Goal: Task Accomplishment & Management: Use online tool/utility

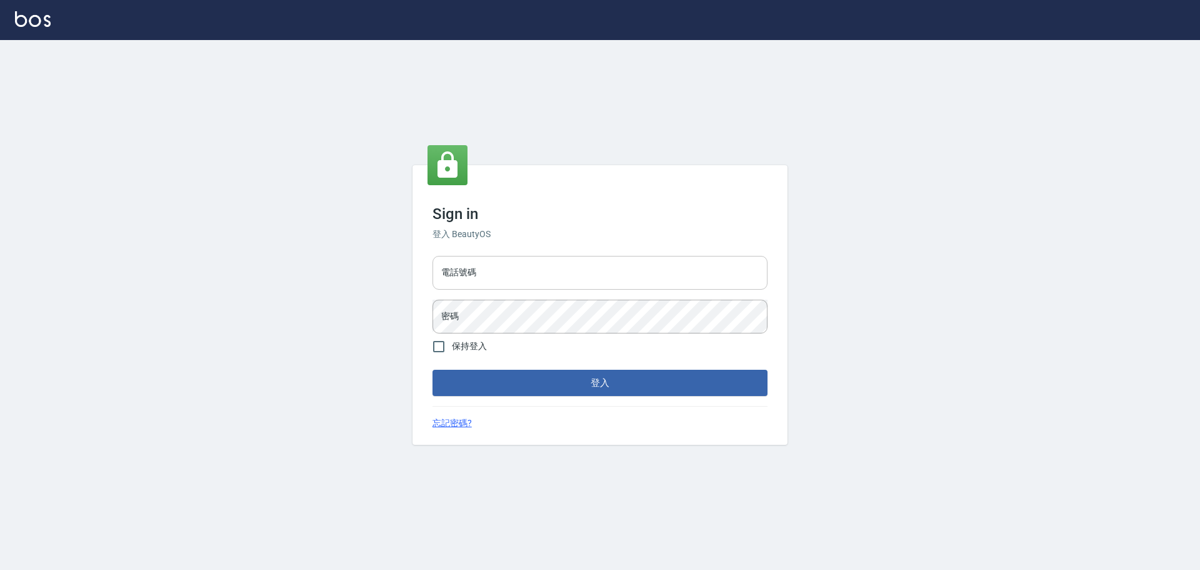
click at [625, 281] on input "電話號碼" at bounding box center [600, 273] width 335 height 34
type input "0989189977"
click at [433, 369] on button "登入" at bounding box center [600, 382] width 335 height 26
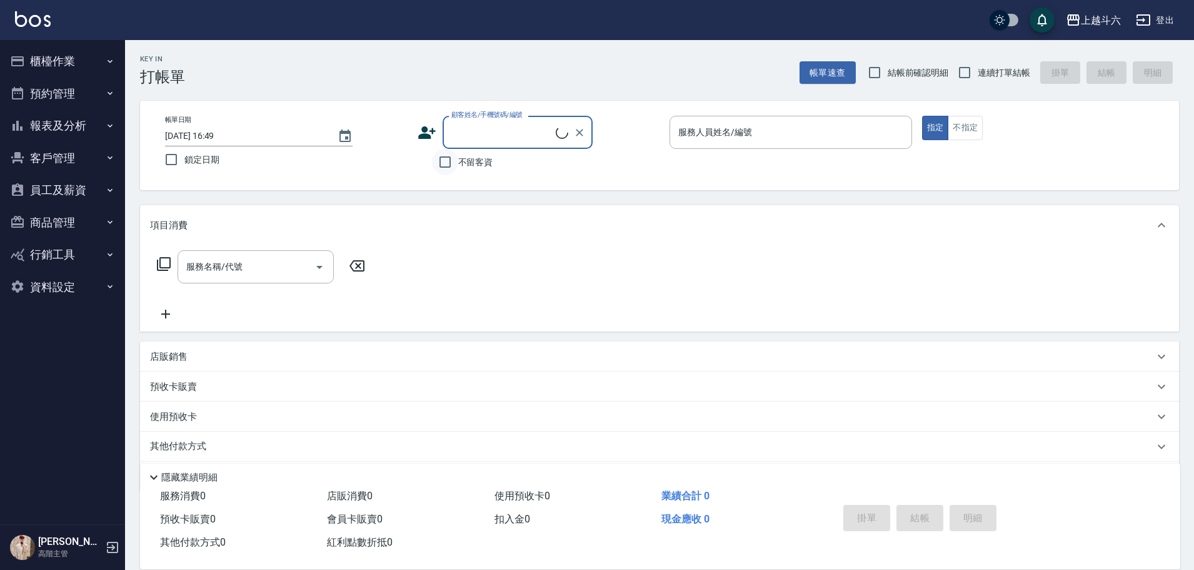
click at [448, 158] on input "不留客資" at bounding box center [445, 162] width 26 height 26
checkbox input "true"
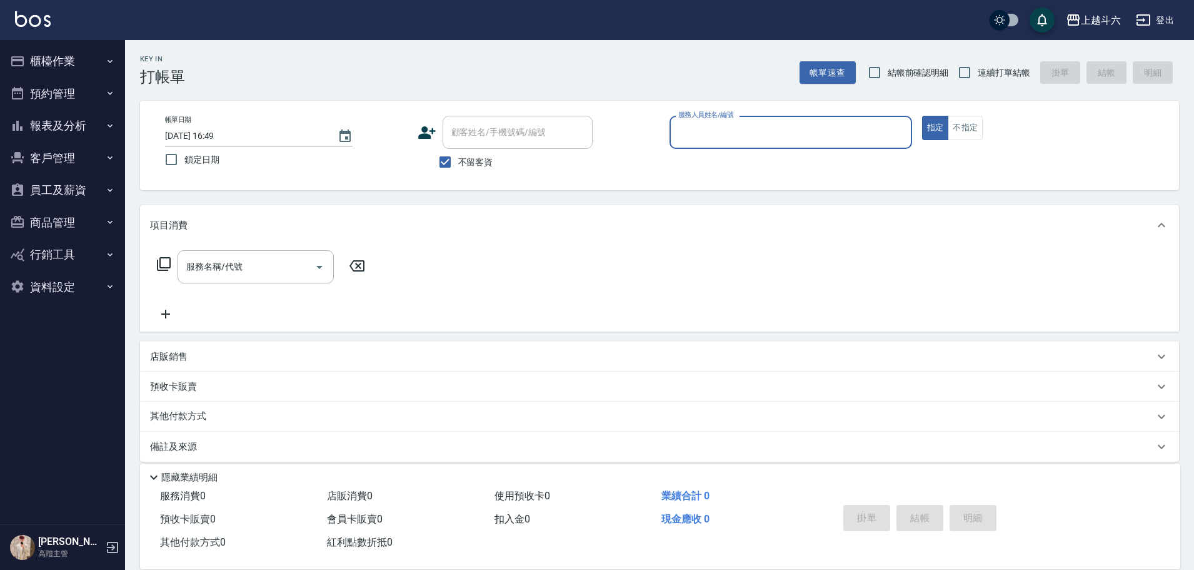
click at [996, 74] on span "連續打單結帳" at bounding box center [1004, 72] width 53 height 13
click at [978, 74] on input "連續打單結帳" at bounding box center [964, 72] width 26 height 26
checkbox input "true"
click at [776, 138] on input "服務人員姓名/編號" at bounding box center [790, 132] width 231 height 22
type input "Lambo藍寶-10"
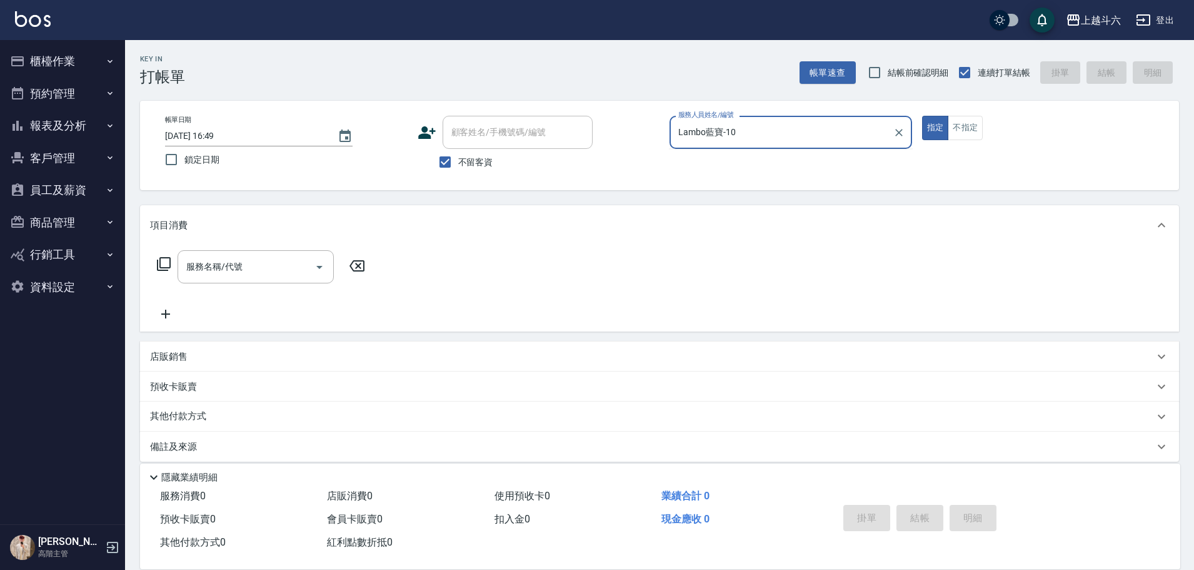
type button "true"
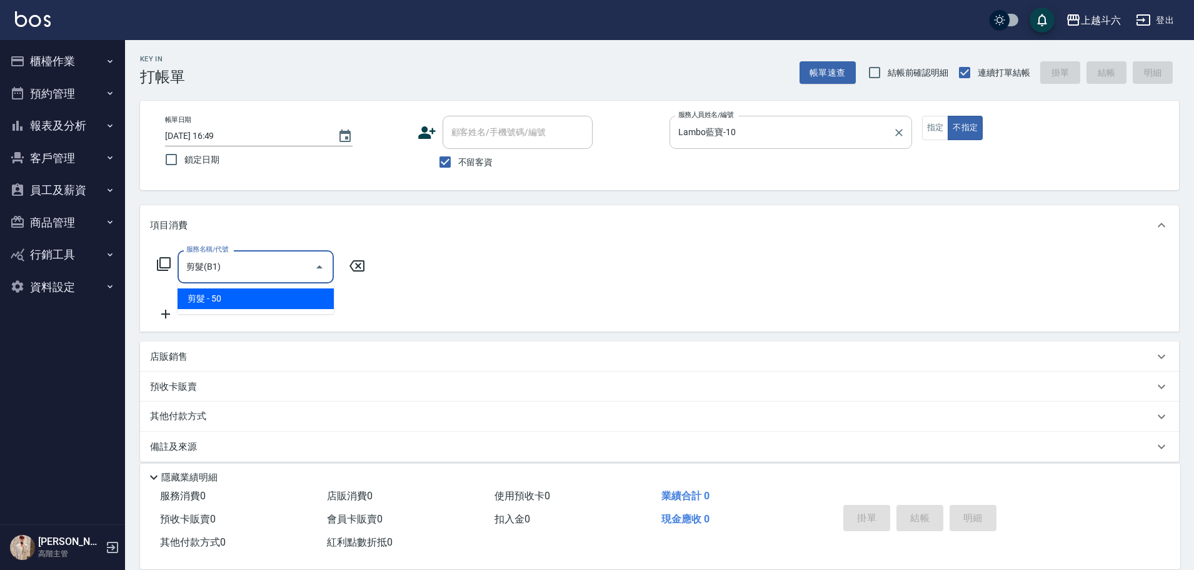
type input "剪髮(B1)"
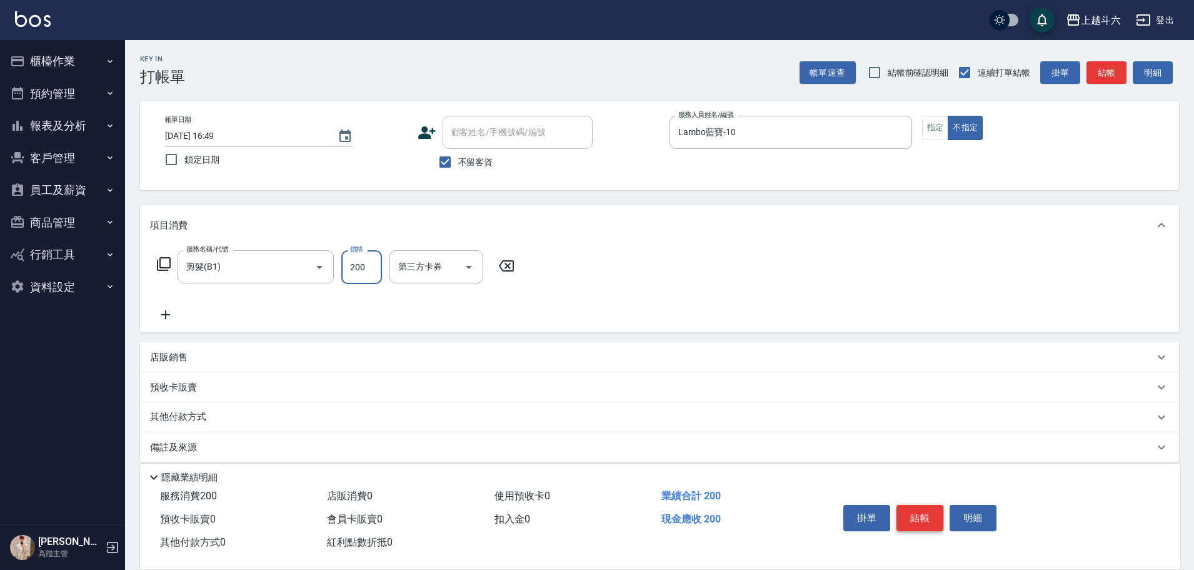
type input "200"
click at [922, 506] on button "結帳" at bounding box center [919, 518] width 47 height 26
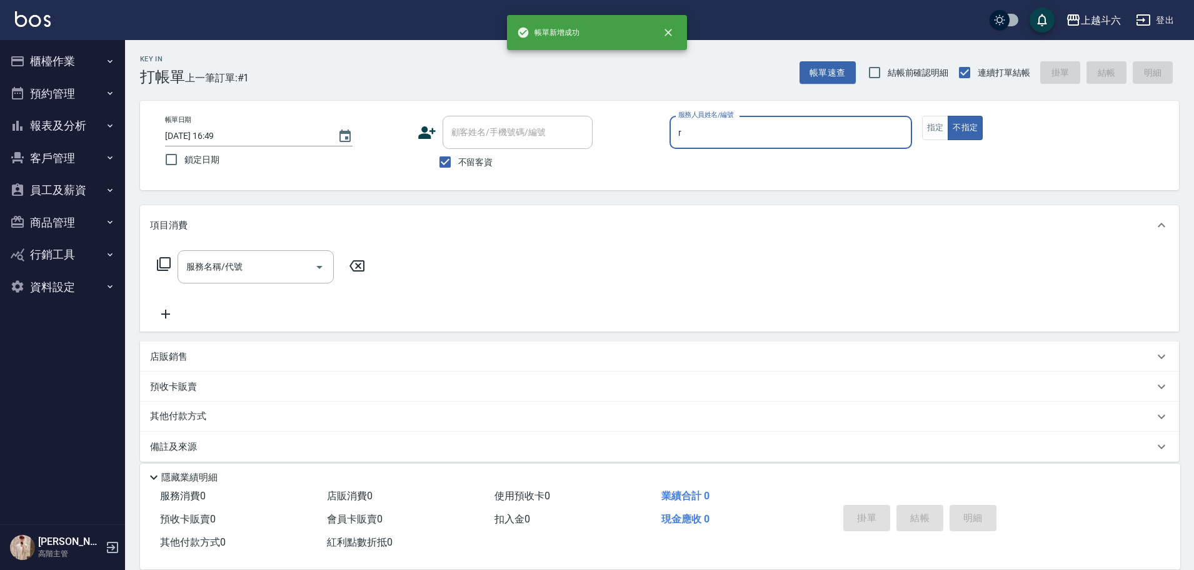
type input "r"
type button "false"
type input "[PERSON_NAME]"
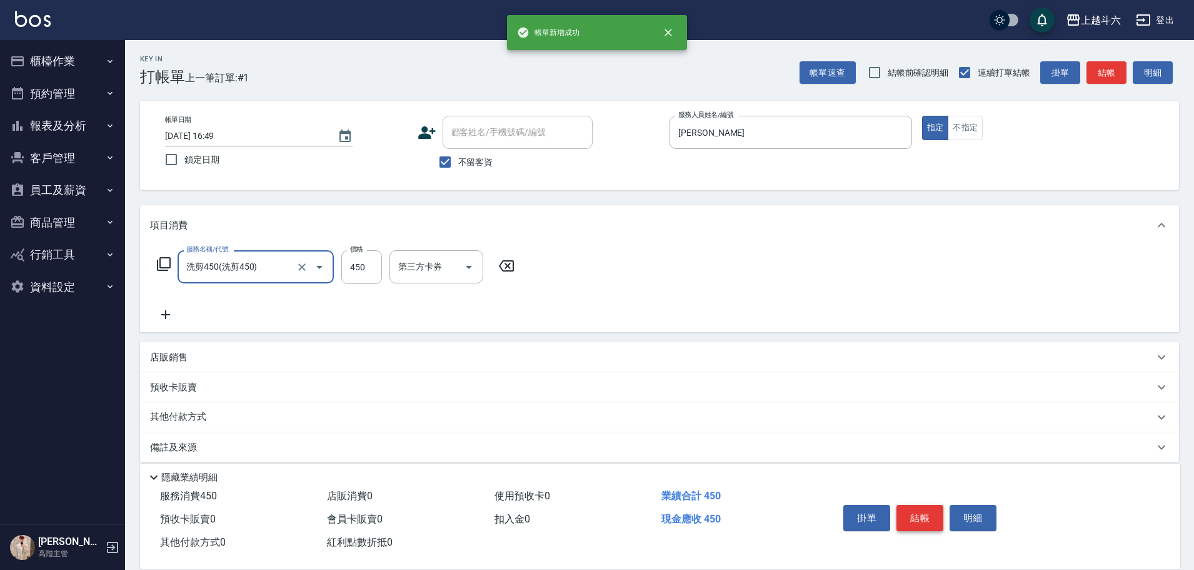
type input "洗剪450"
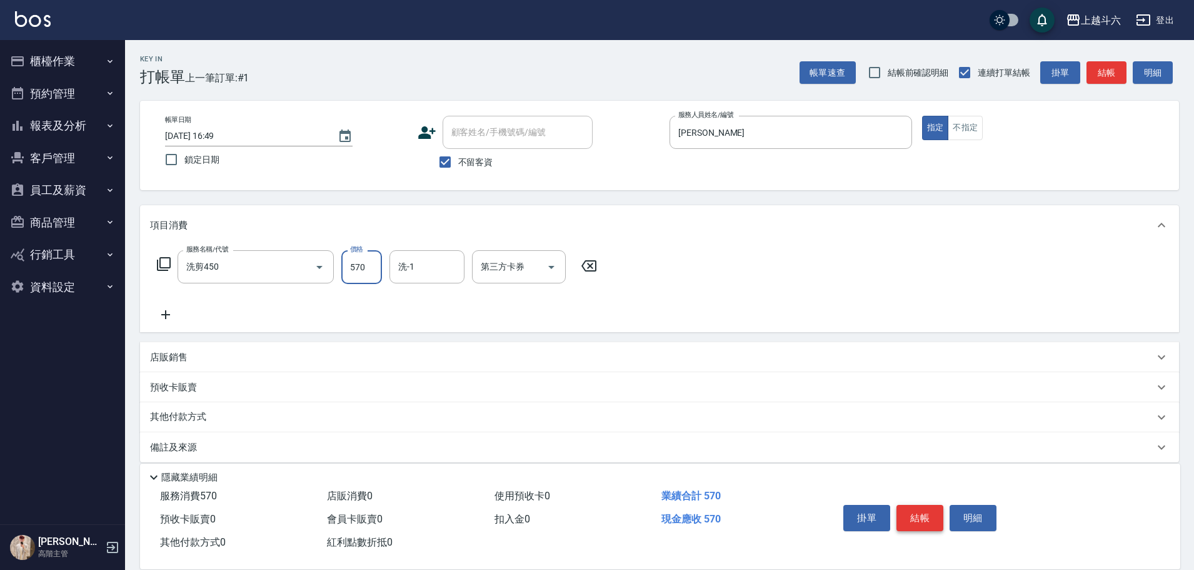
type input "570"
type input "鈺婷-23"
click at [923, 506] on button "結帳" at bounding box center [919, 518] width 47 height 26
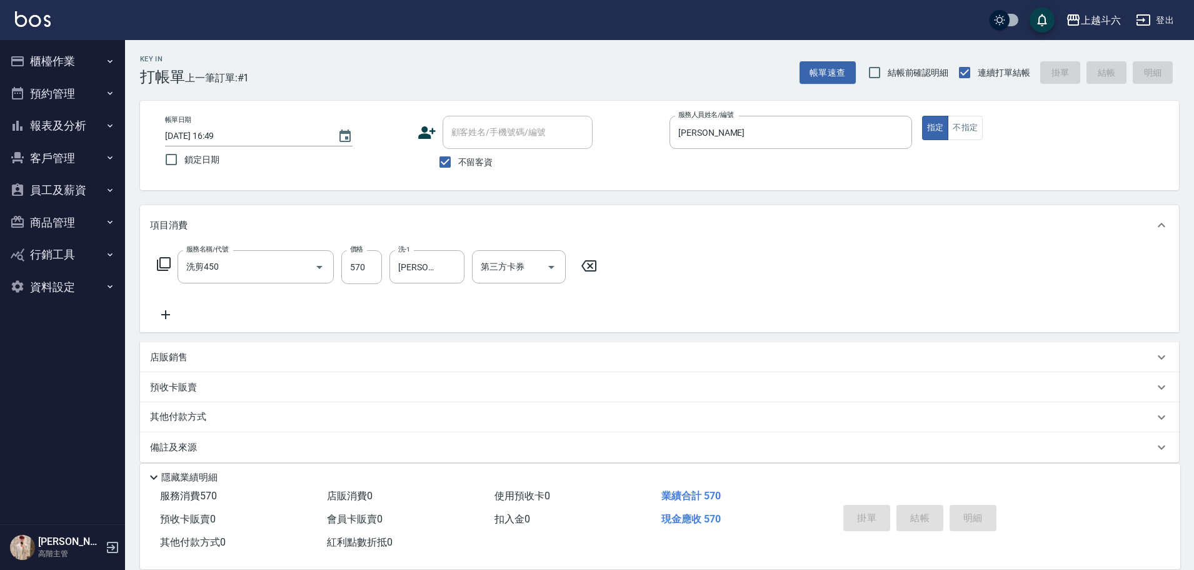
type input "2025/10/12 16:50"
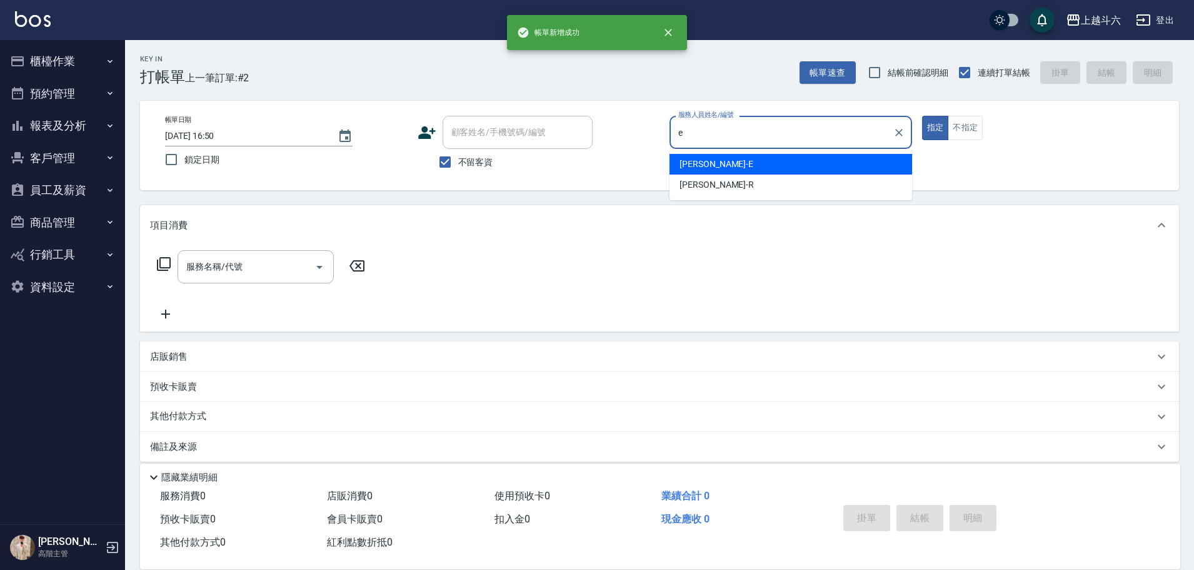
type input "[PERSON_NAME]"
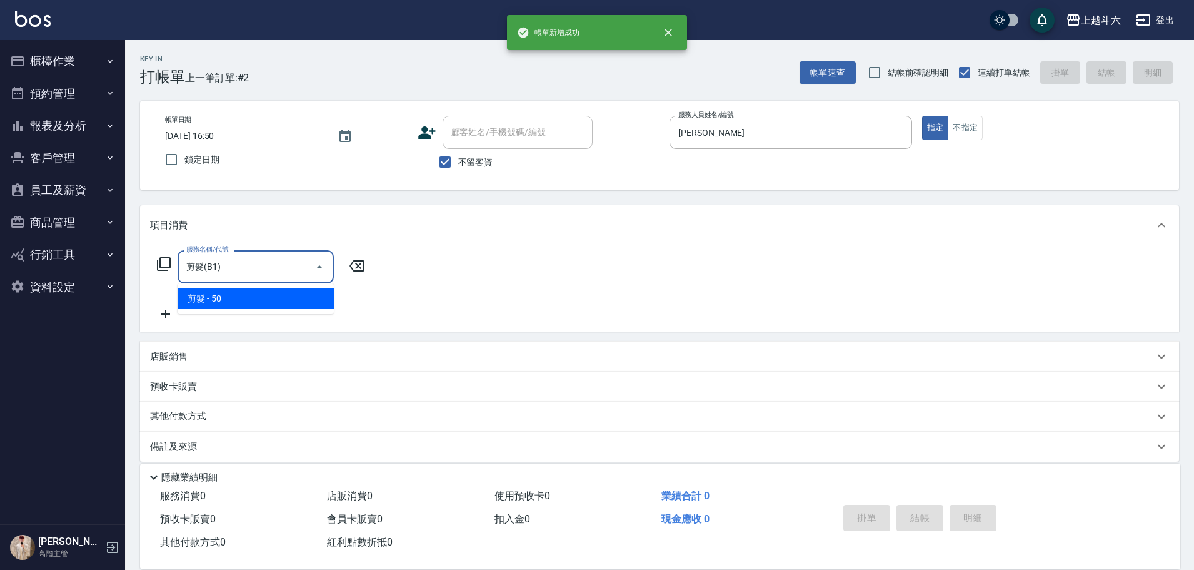
type input "剪髮(B1)"
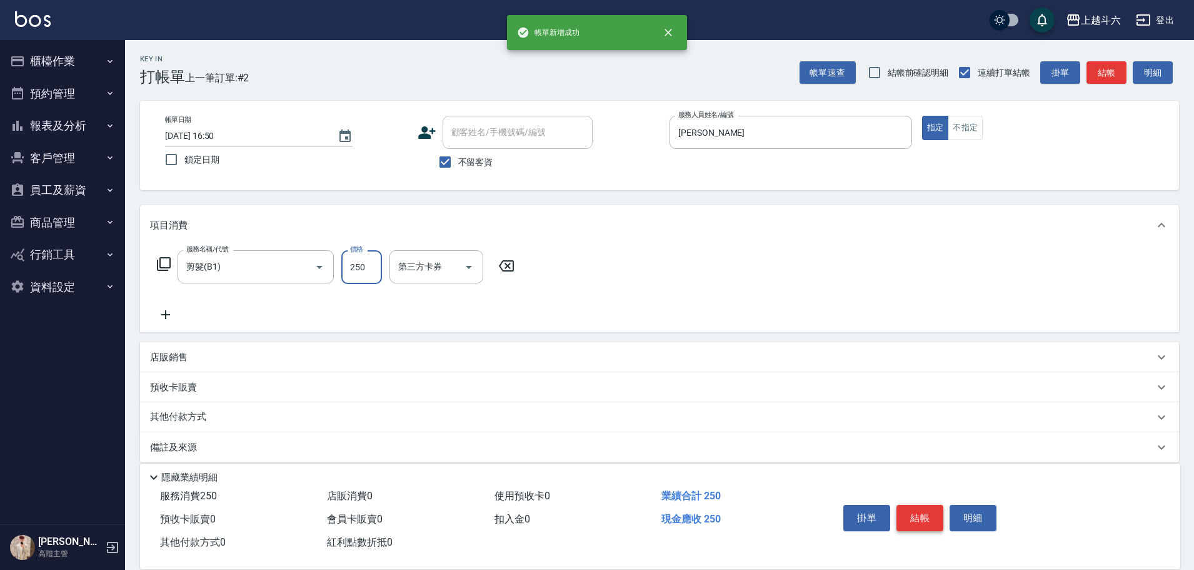
type input "250"
click at [915, 505] on button "結帳" at bounding box center [919, 518] width 47 height 26
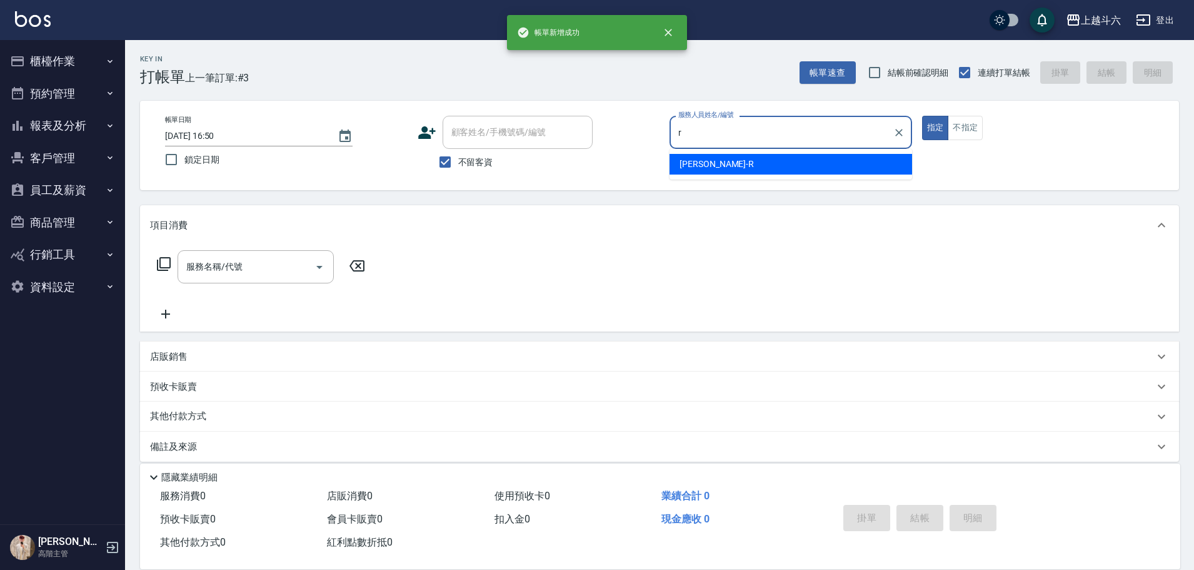
type input "[PERSON_NAME]"
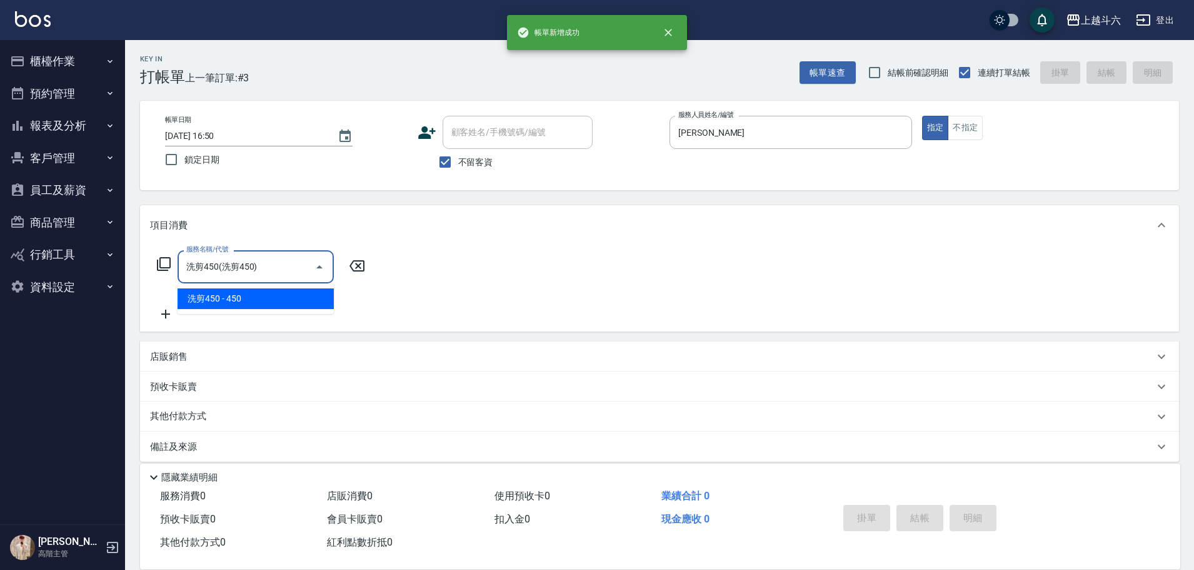
type input "洗剪450"
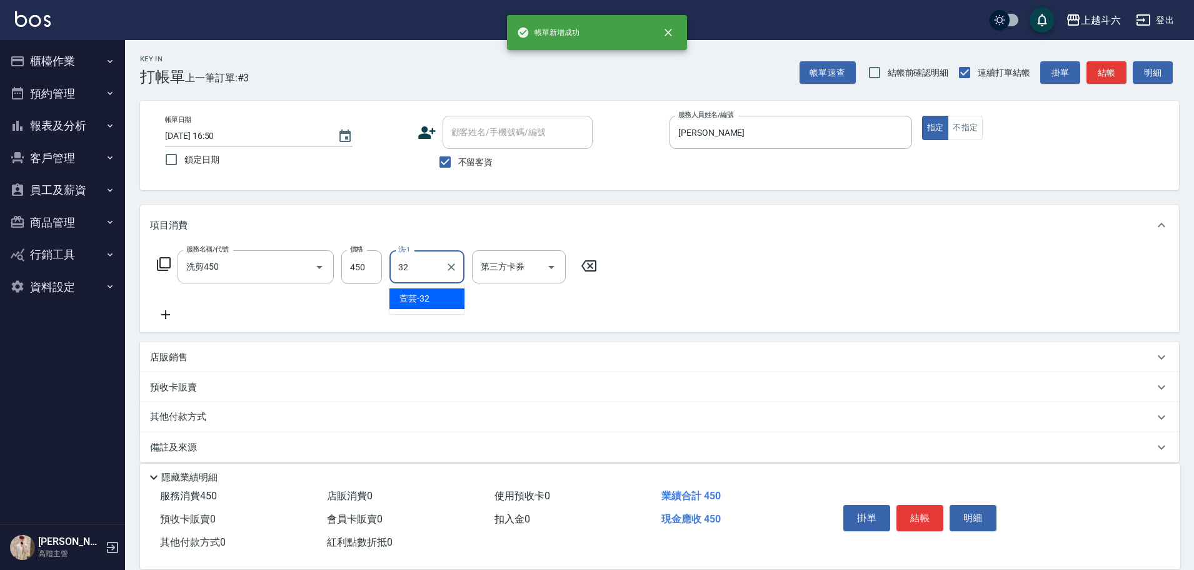
type input "萱芸-32"
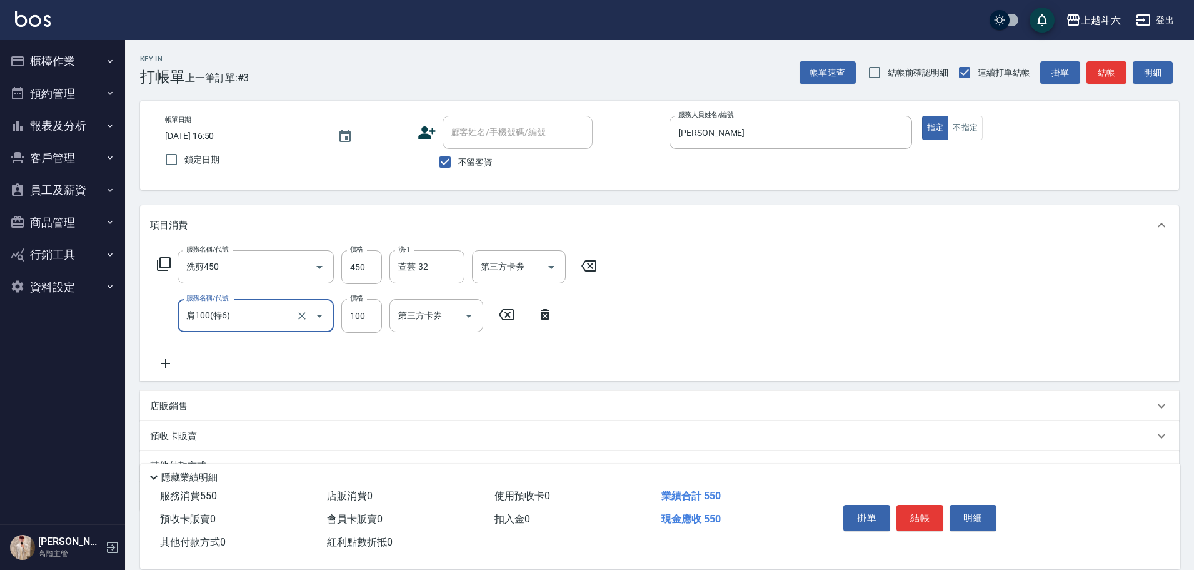
type input "肩100(特6)"
type input "萱芸-32"
click at [921, 508] on button "結帳" at bounding box center [919, 518] width 47 height 26
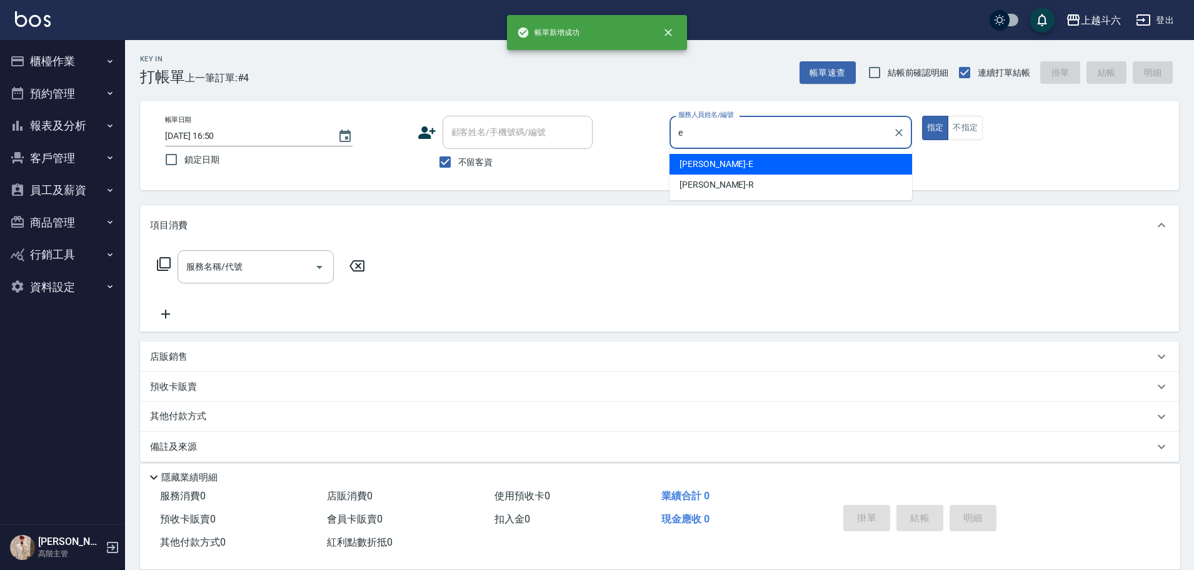
type input "[PERSON_NAME]"
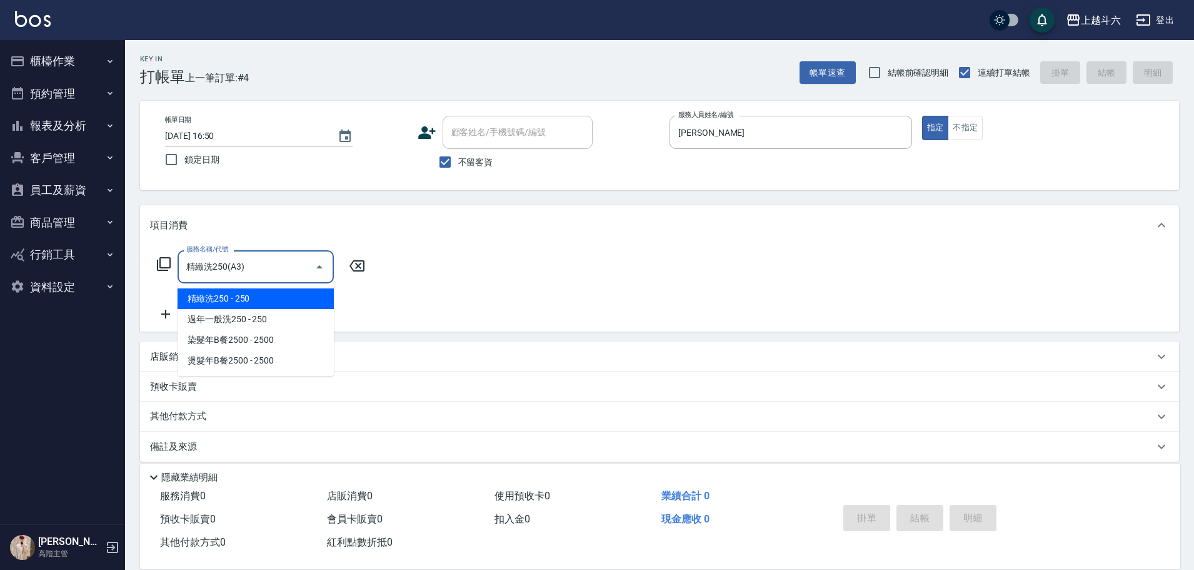
type input "精緻洗250(A3)"
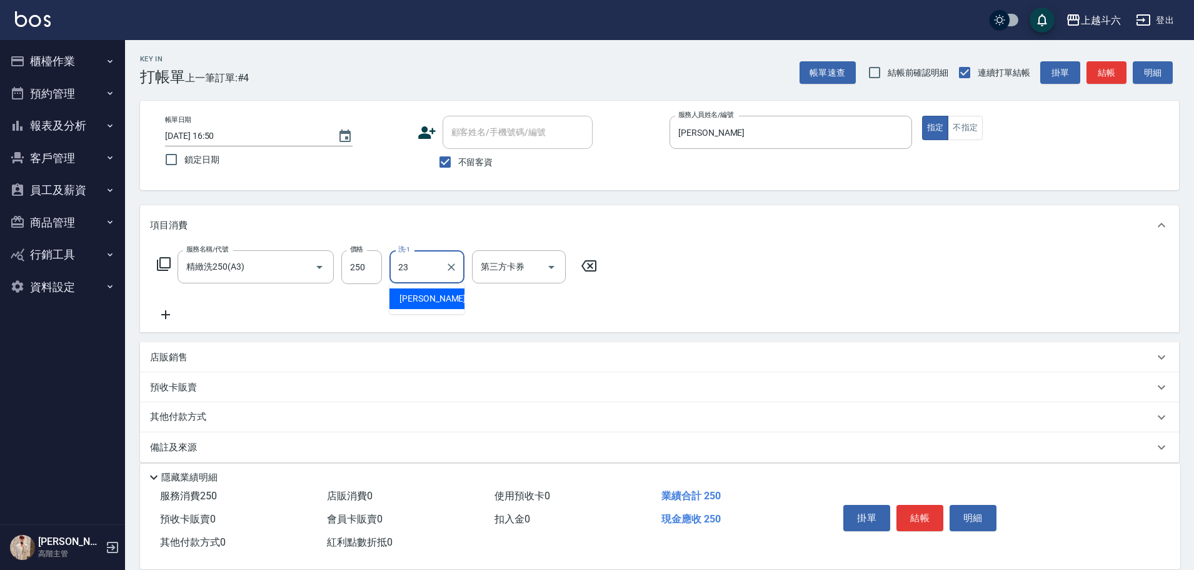
type input "鈺婷-23"
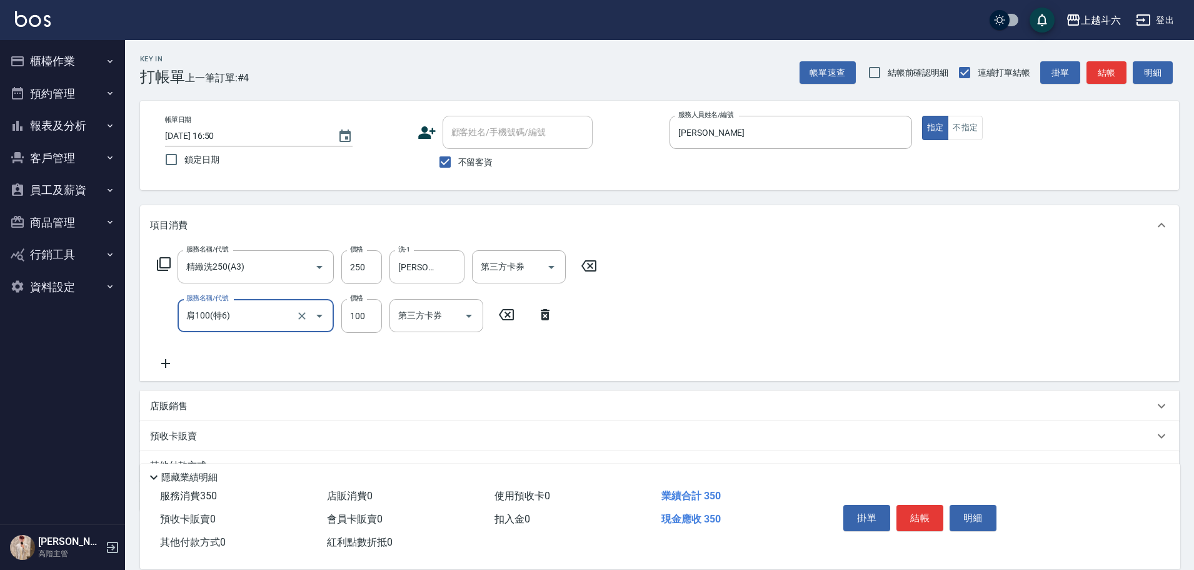
type input "肩100(特6)"
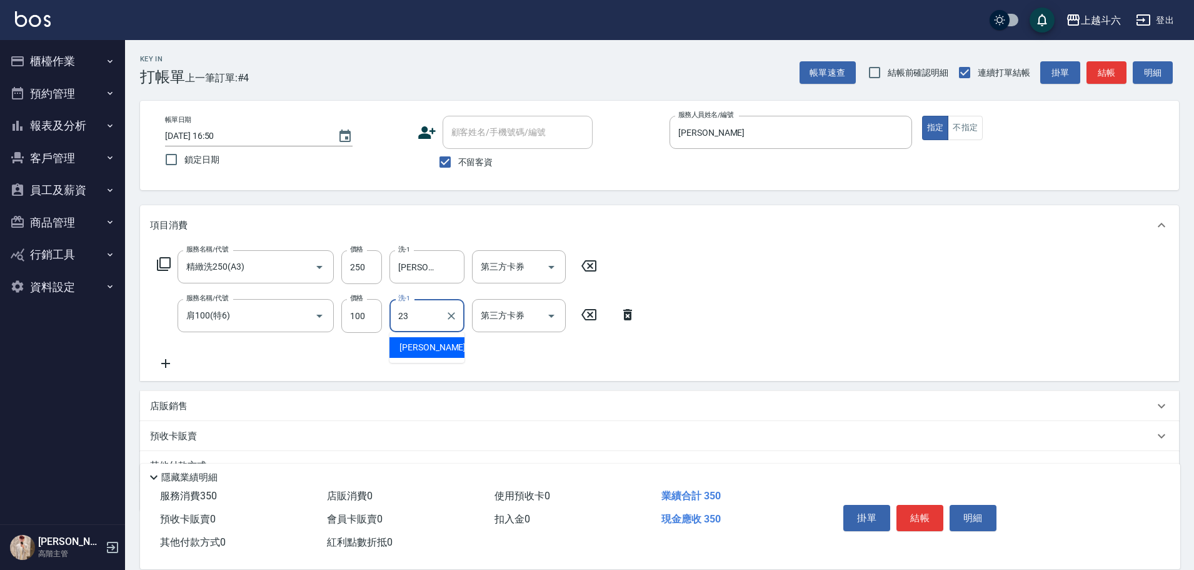
type input "鈺婷-23"
click at [921, 505] on button "結帳" at bounding box center [919, 518] width 47 height 26
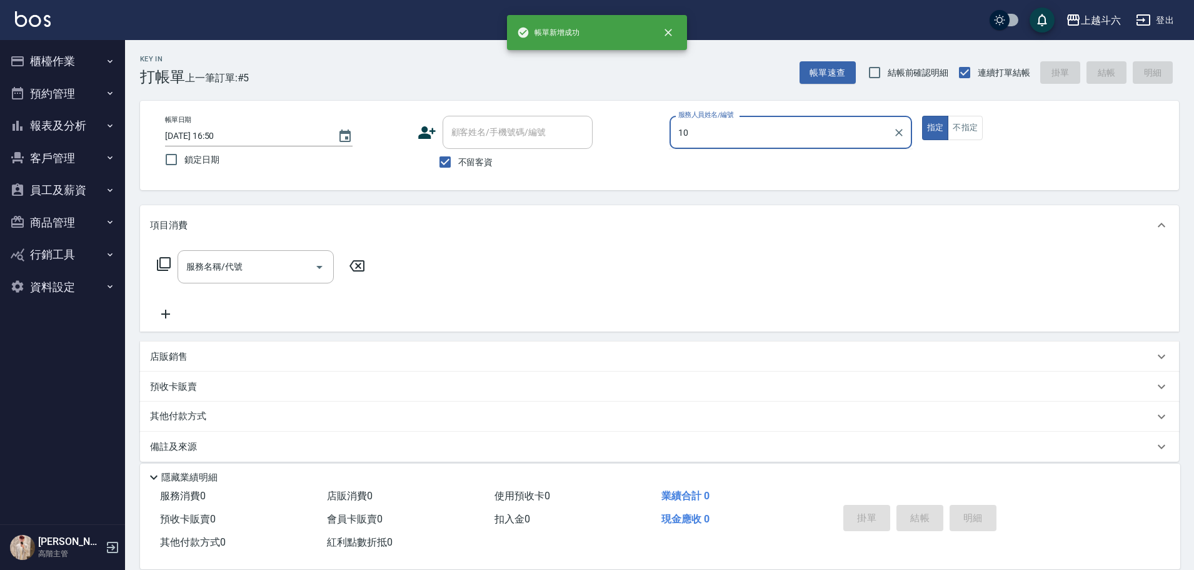
type input "Lambo藍寶-10"
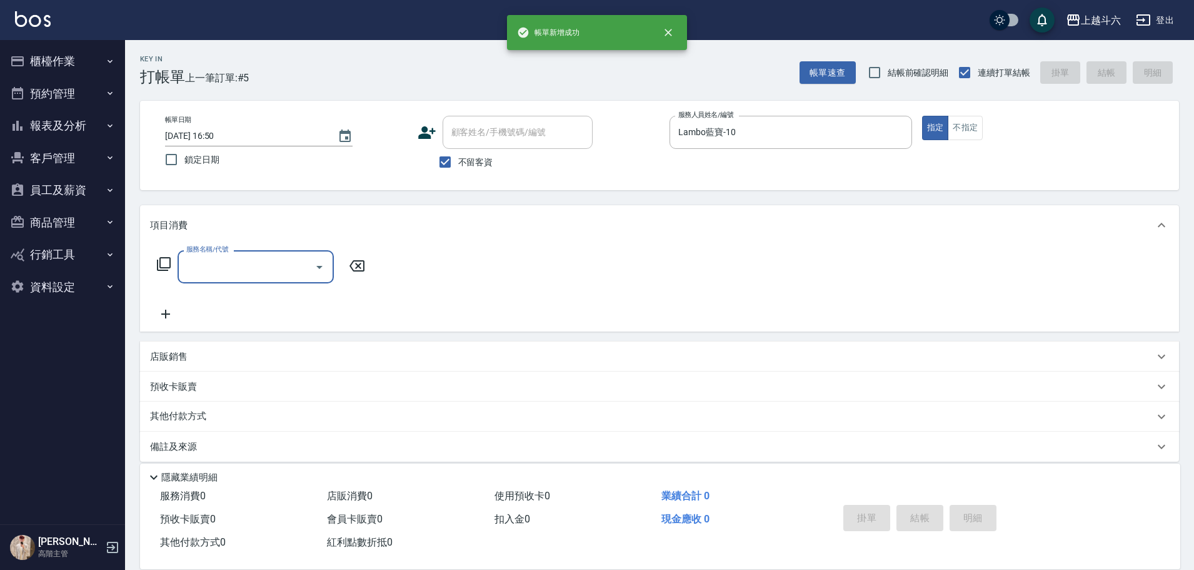
type input "b"
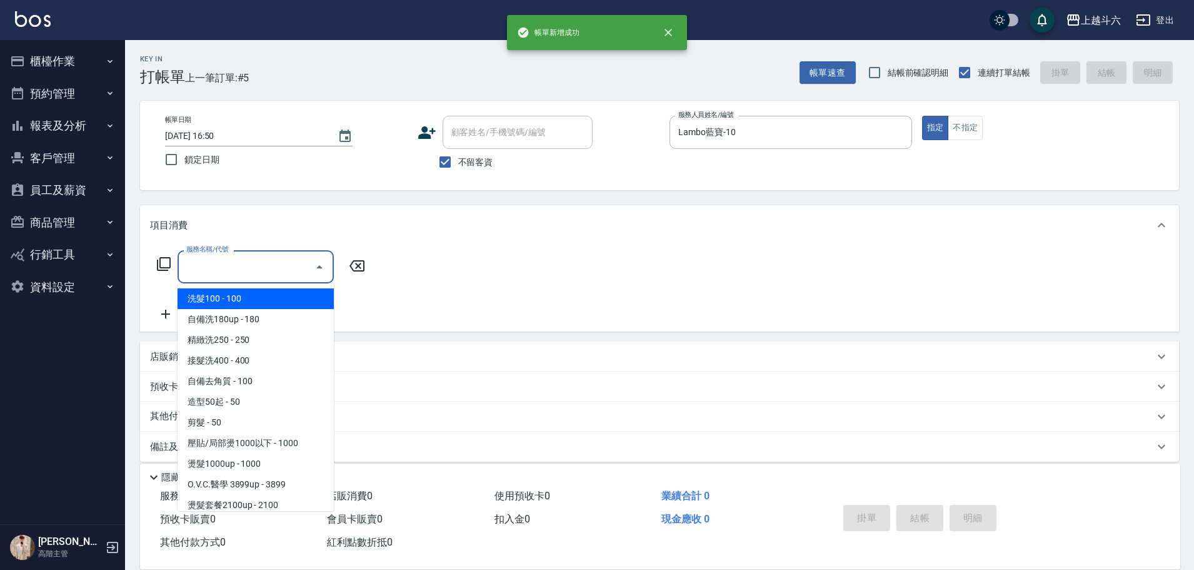
type input "ㄑ"
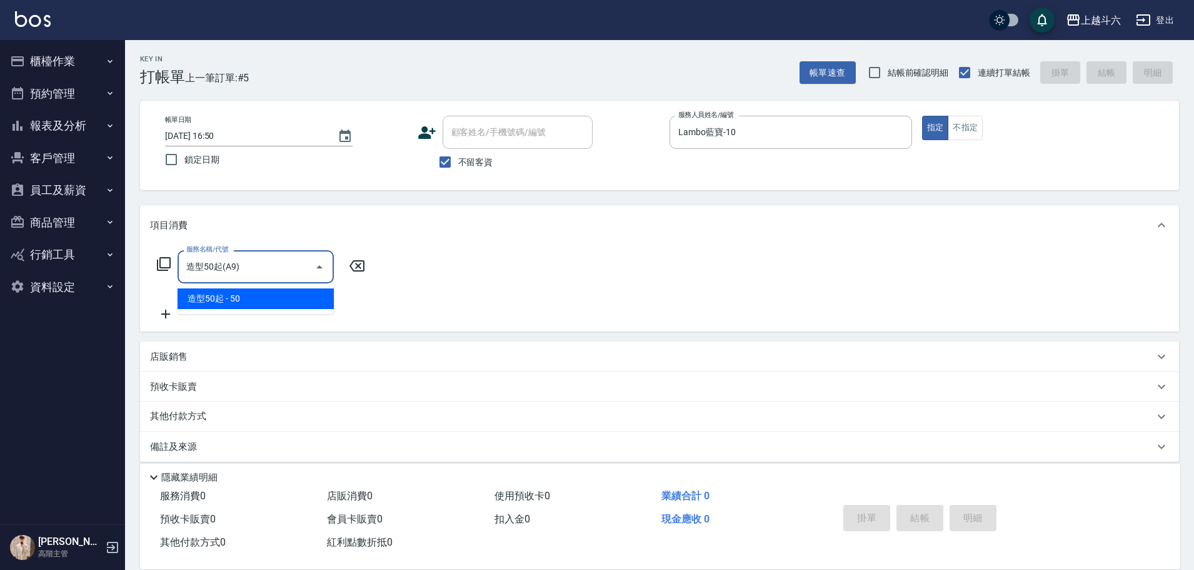
type input "造型50起(A9)"
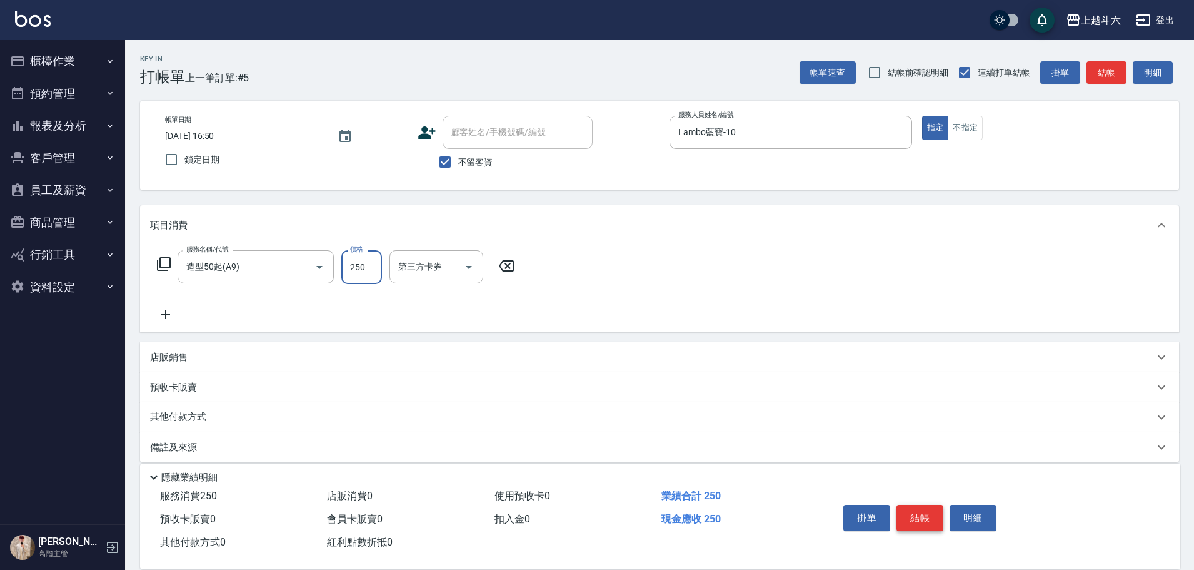
type input "250"
click at [920, 509] on button "結帳" at bounding box center [919, 518] width 47 height 26
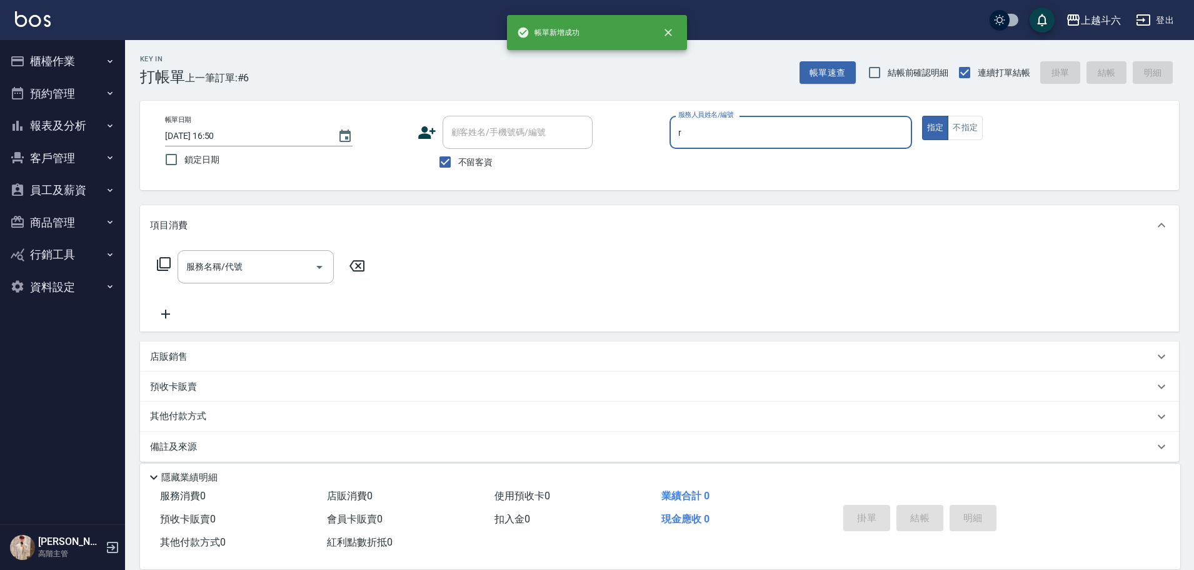
type input "[PERSON_NAME]"
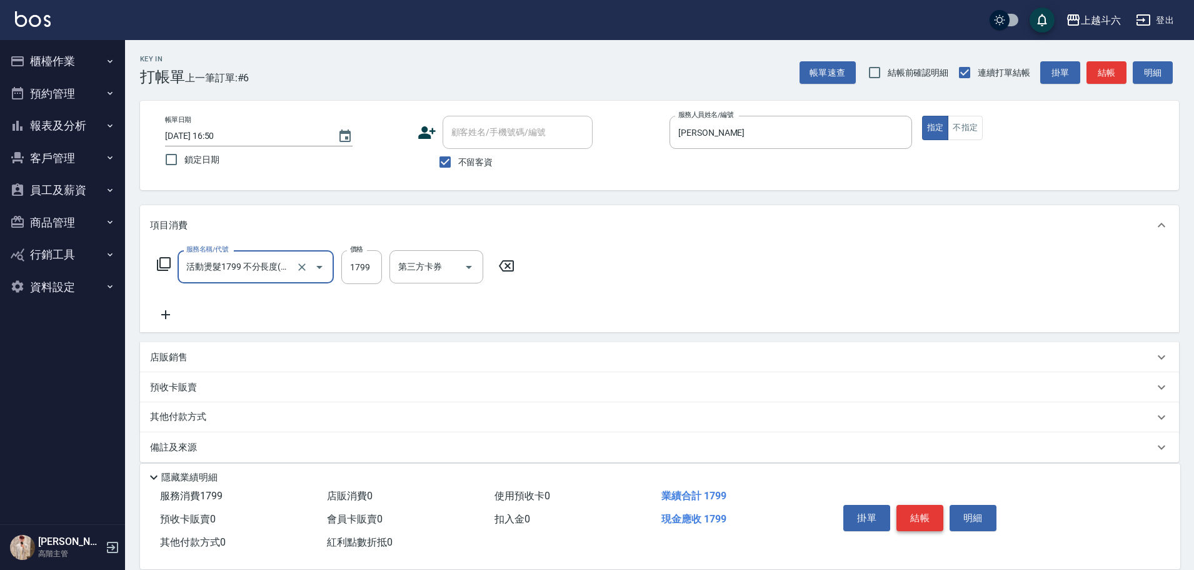
type input "活動燙髮1799 不分長度"
type input "2000"
type input "萱芸-32"
type input "[PERSON_NAME]"
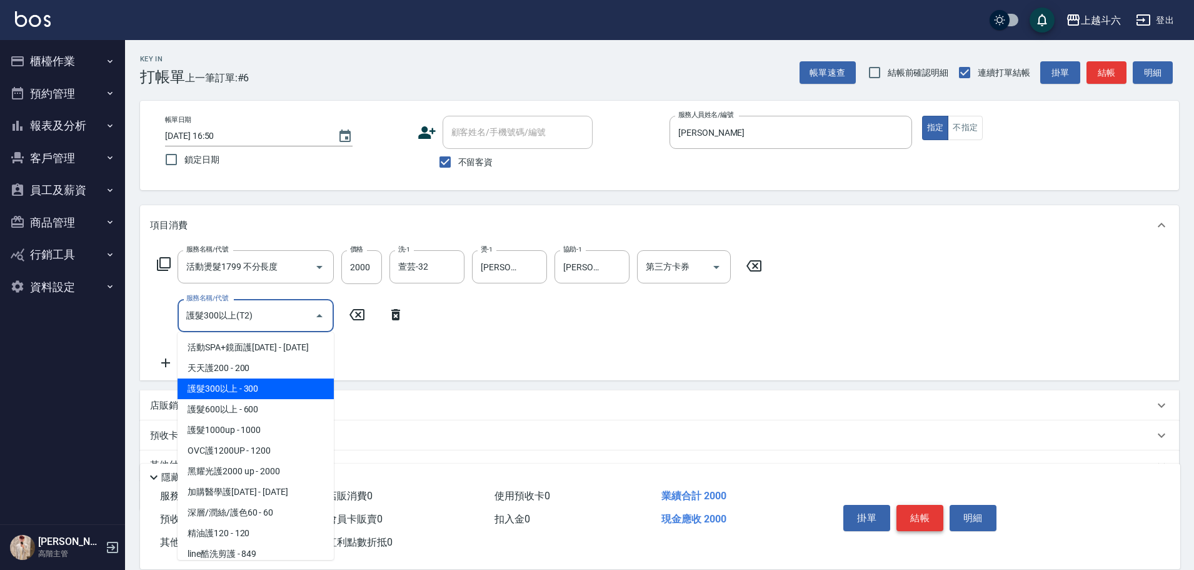
type input "護髮300以上(T2)"
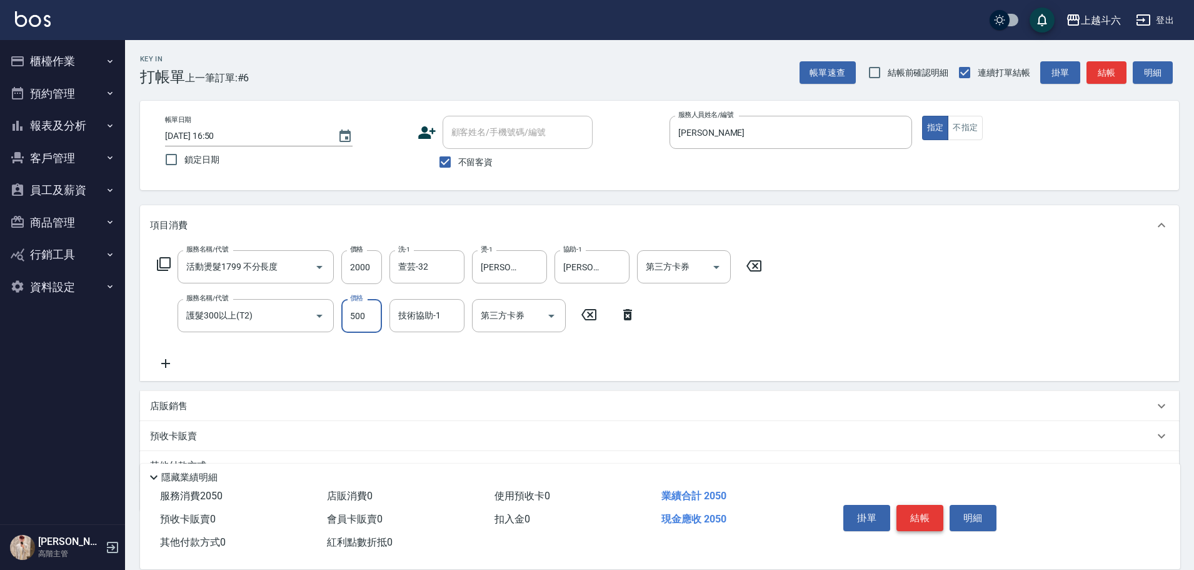
type input "500"
type input "萱芸-32"
click at [920, 509] on button "結帳" at bounding box center [919, 518] width 47 height 26
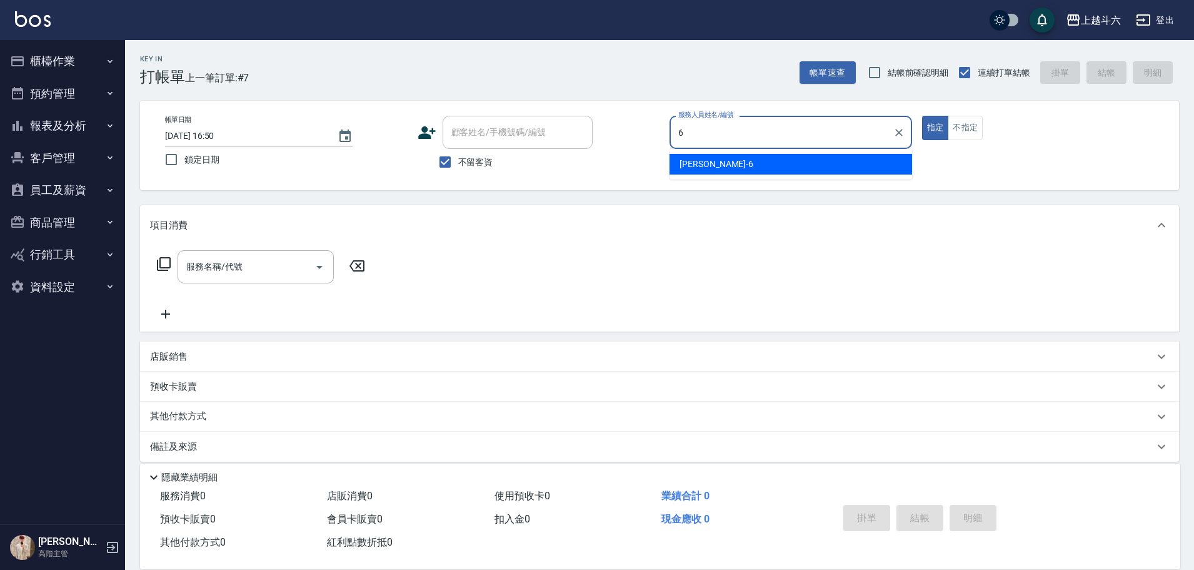
type input "紫宜-6"
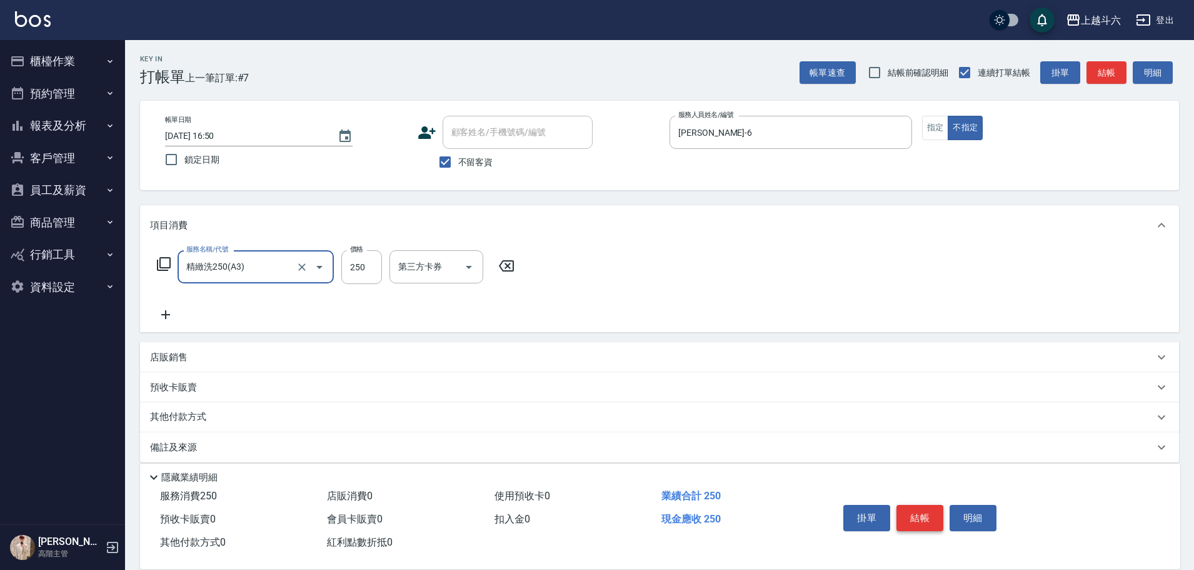
type input "精緻洗250(A3)"
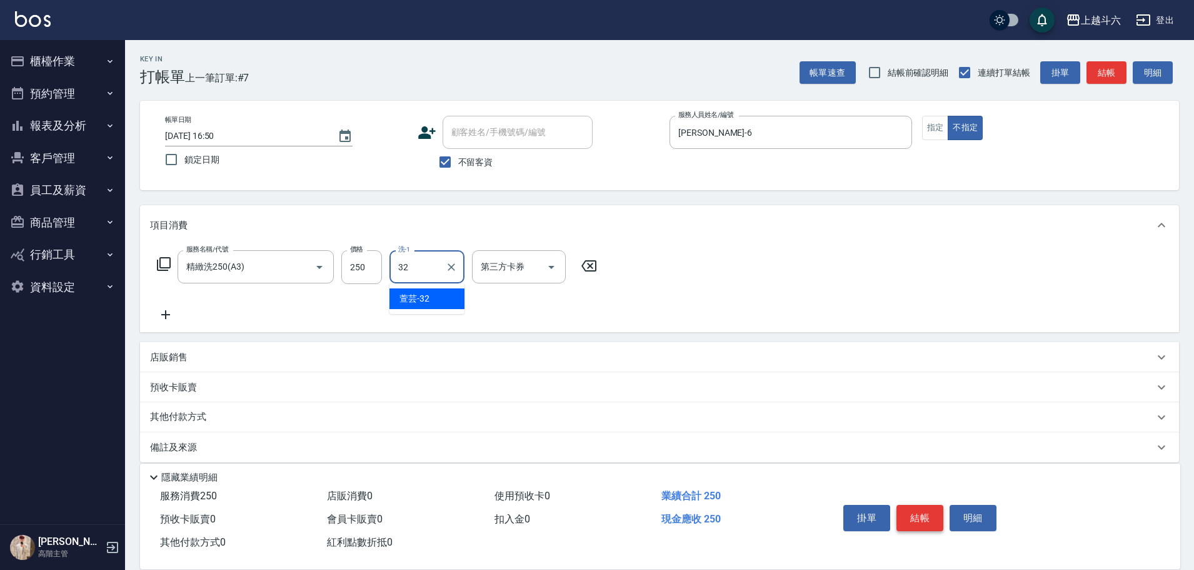
type input "萱芸-32"
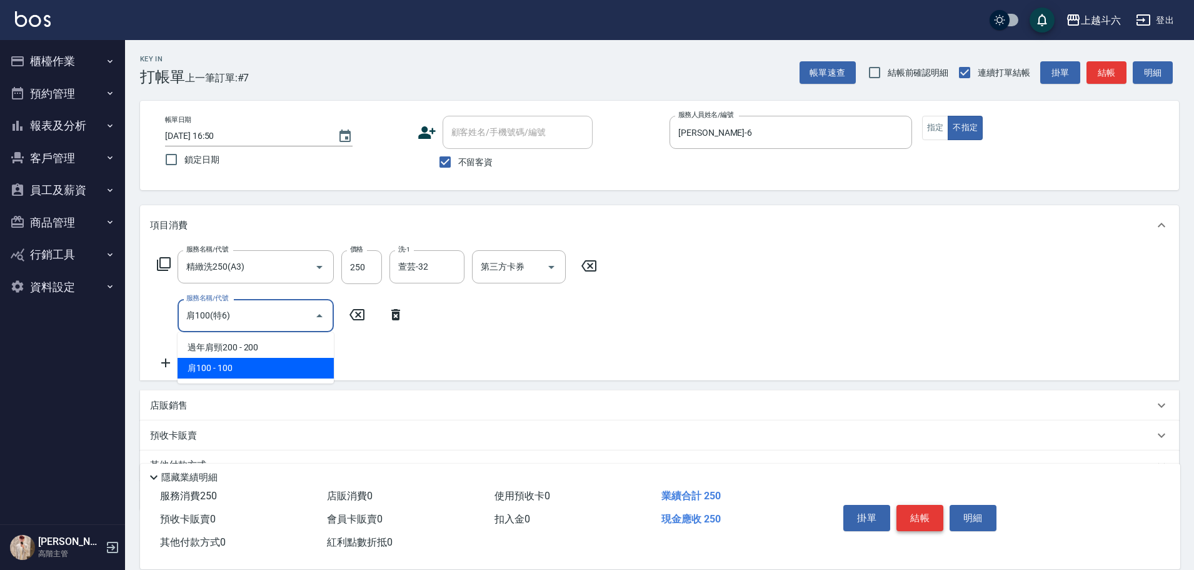
type input "肩100(特6)"
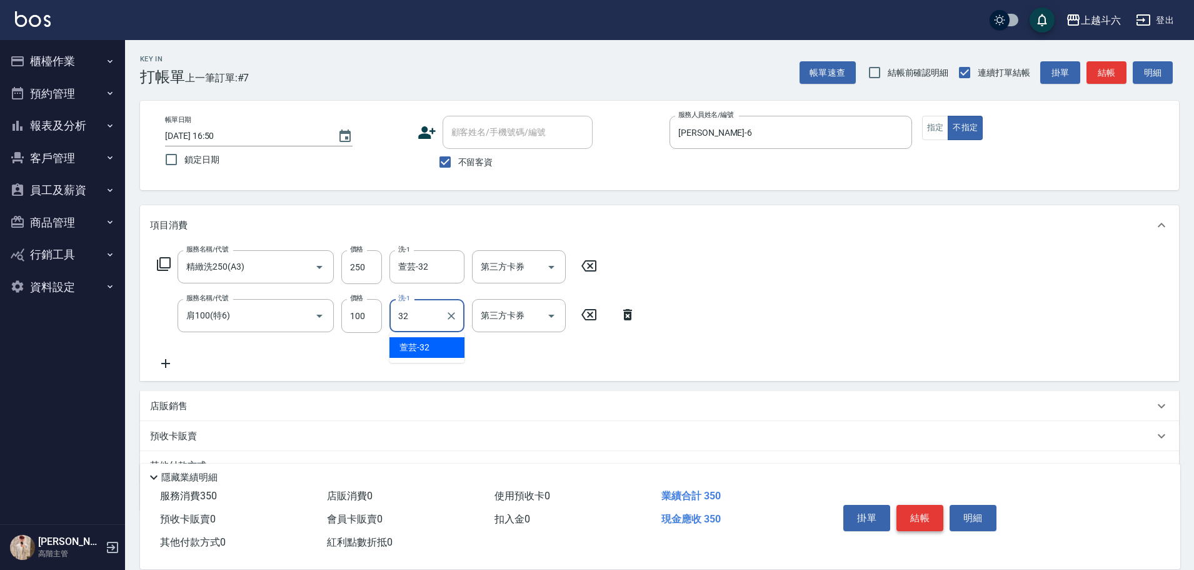
type input "萱芸-32"
click at [920, 509] on button "結帳" at bounding box center [919, 518] width 47 height 26
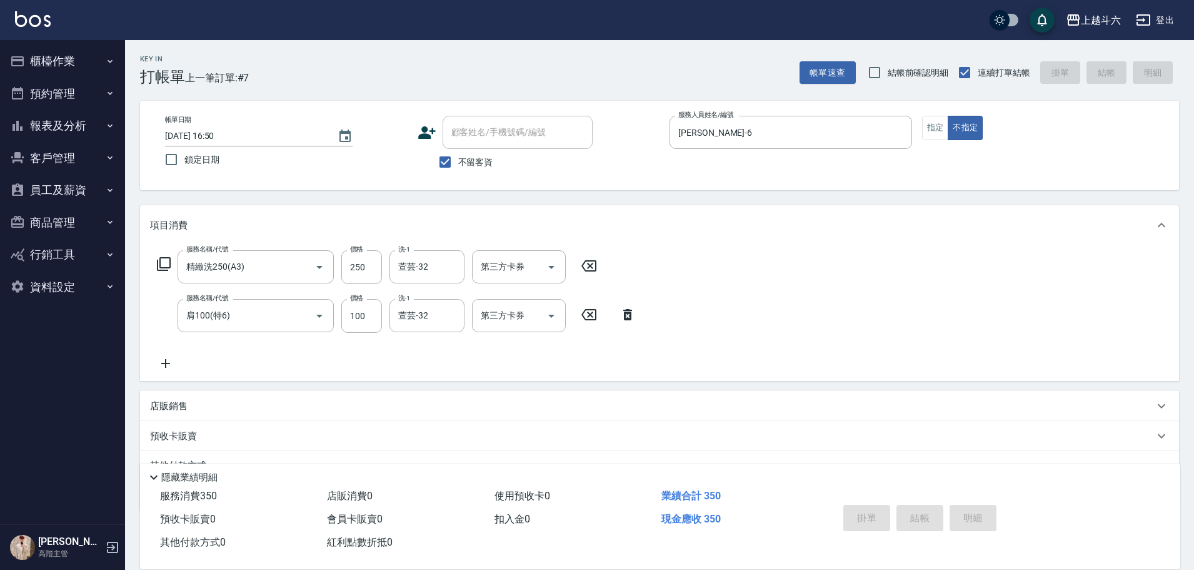
type input "[DATE] 16:51"
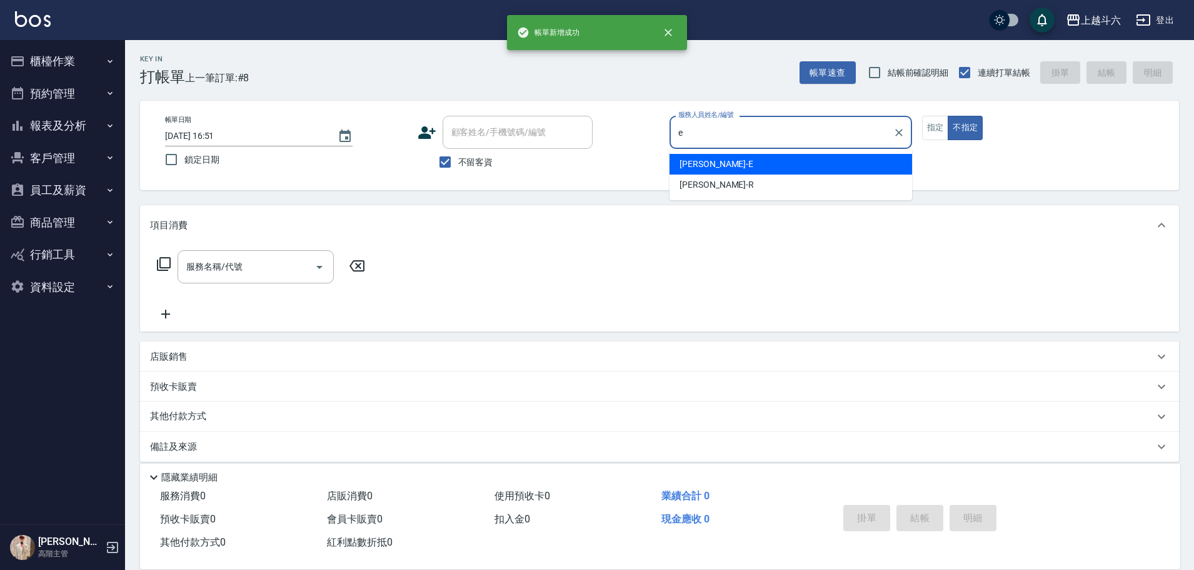
type input "[PERSON_NAME]"
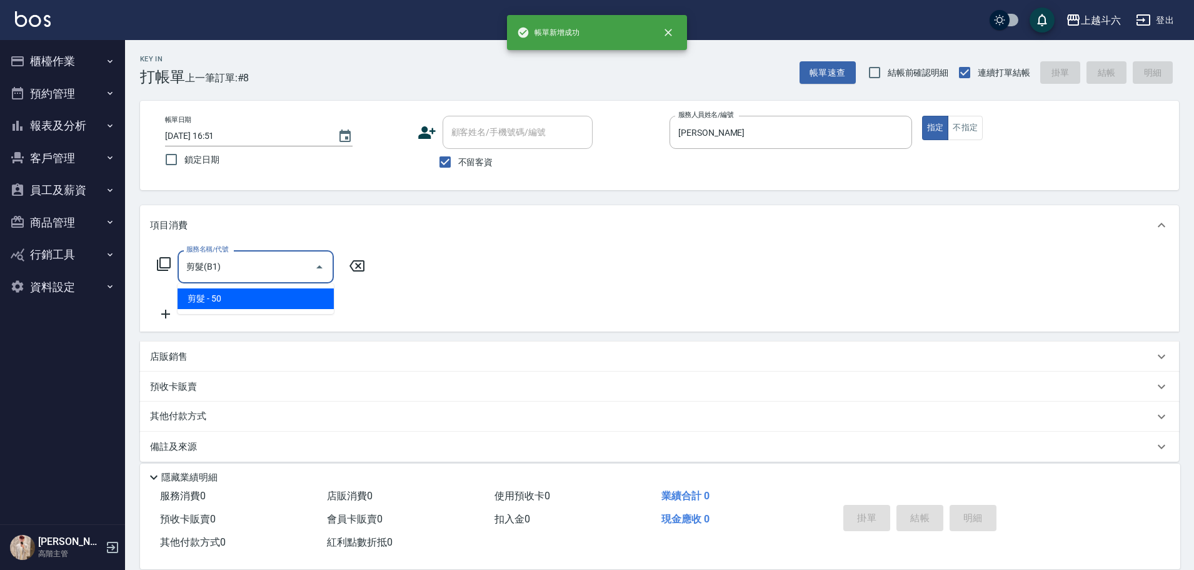
type input "剪髮(B1)"
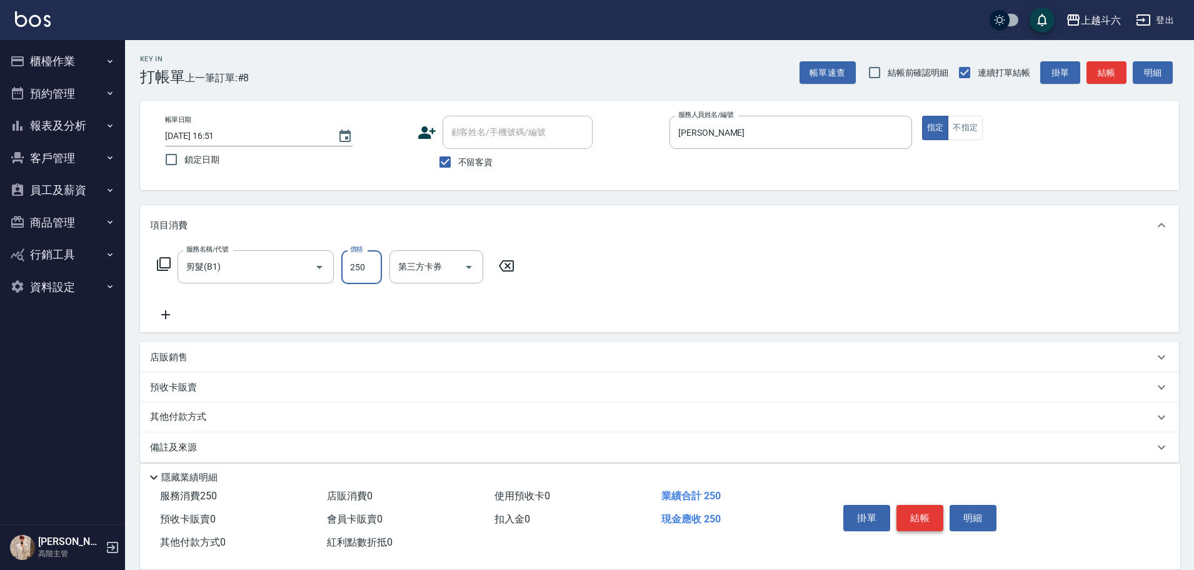
type input "250"
click at [913, 506] on button "結帳" at bounding box center [919, 518] width 47 height 26
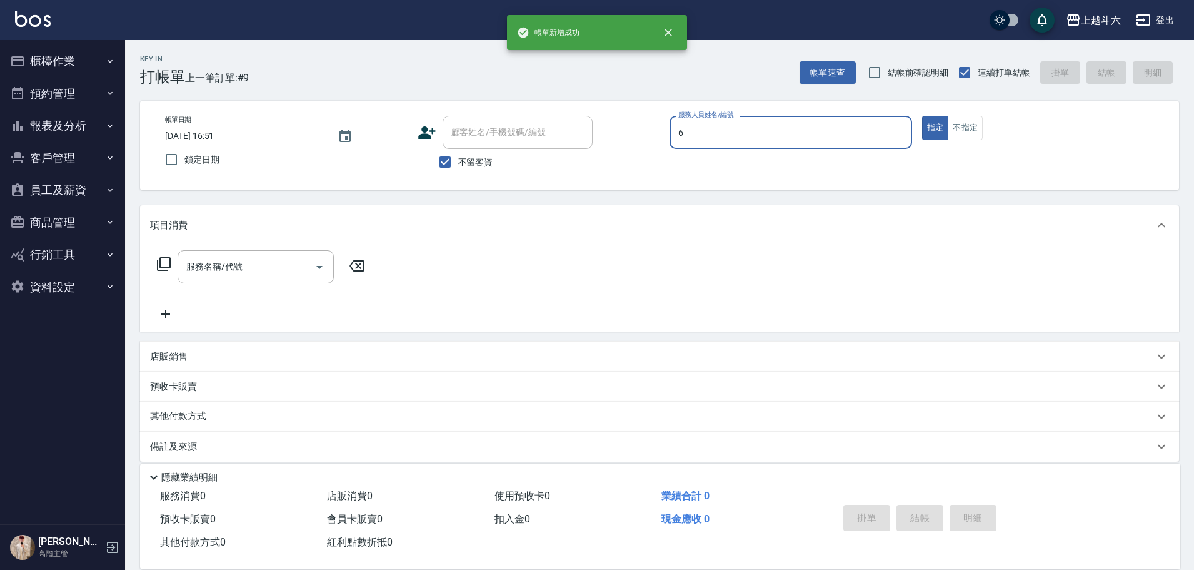
type input "紫宜-6"
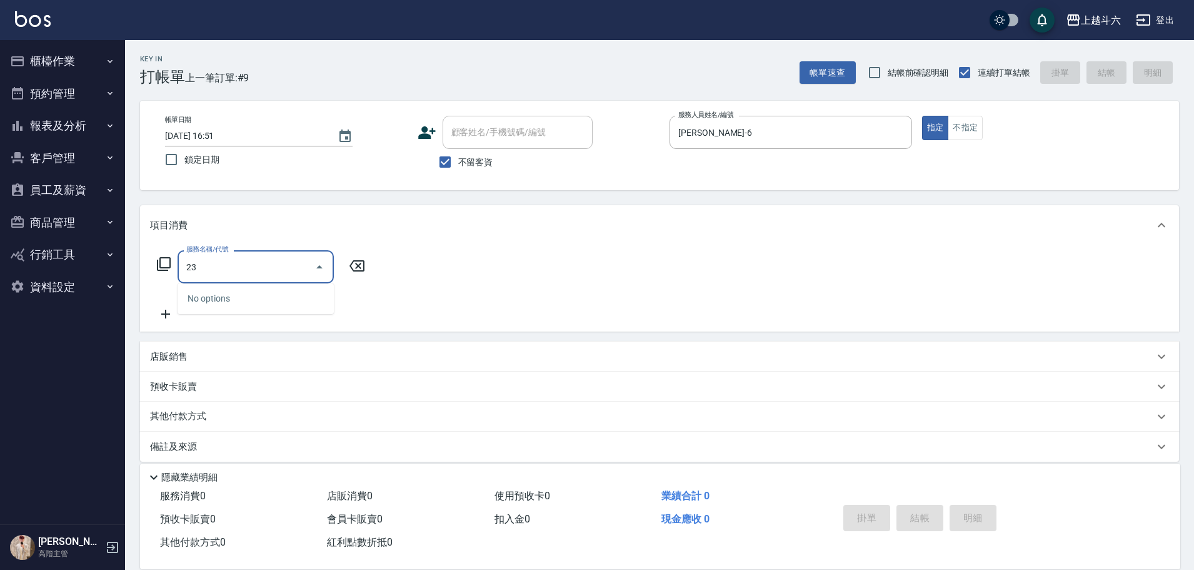
type input "2"
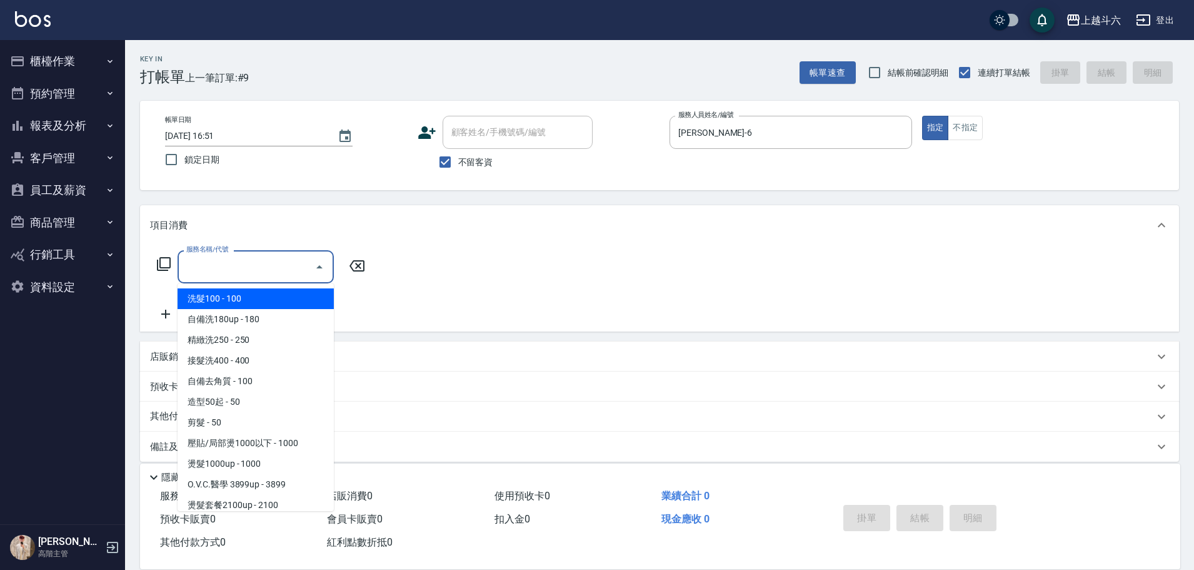
type input "ㄍ"
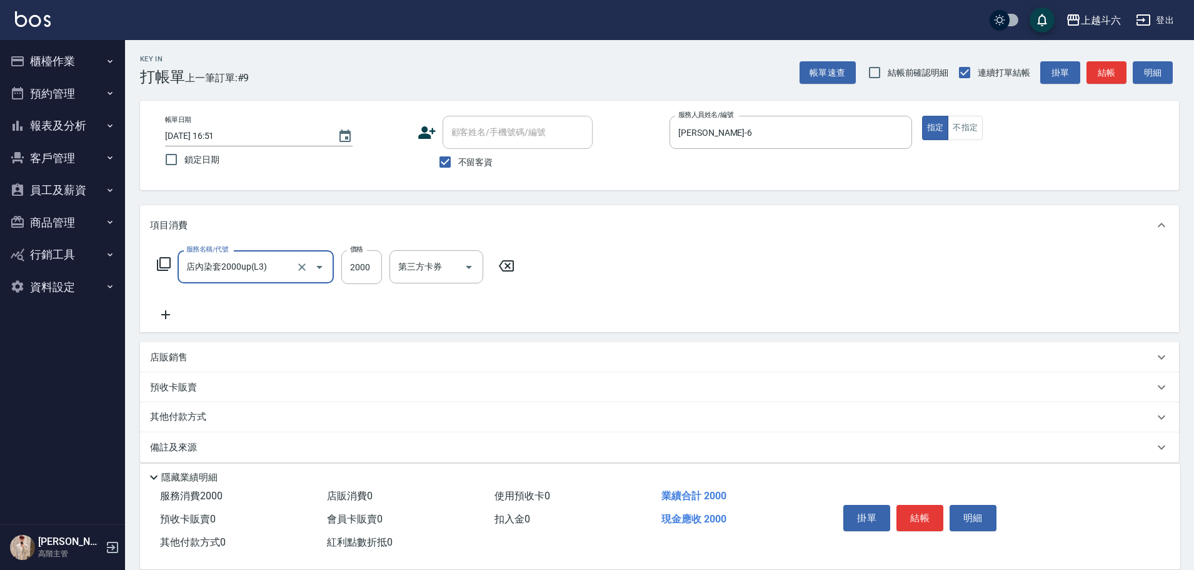
type input "店內染套2000up(L3)"
type input "2700"
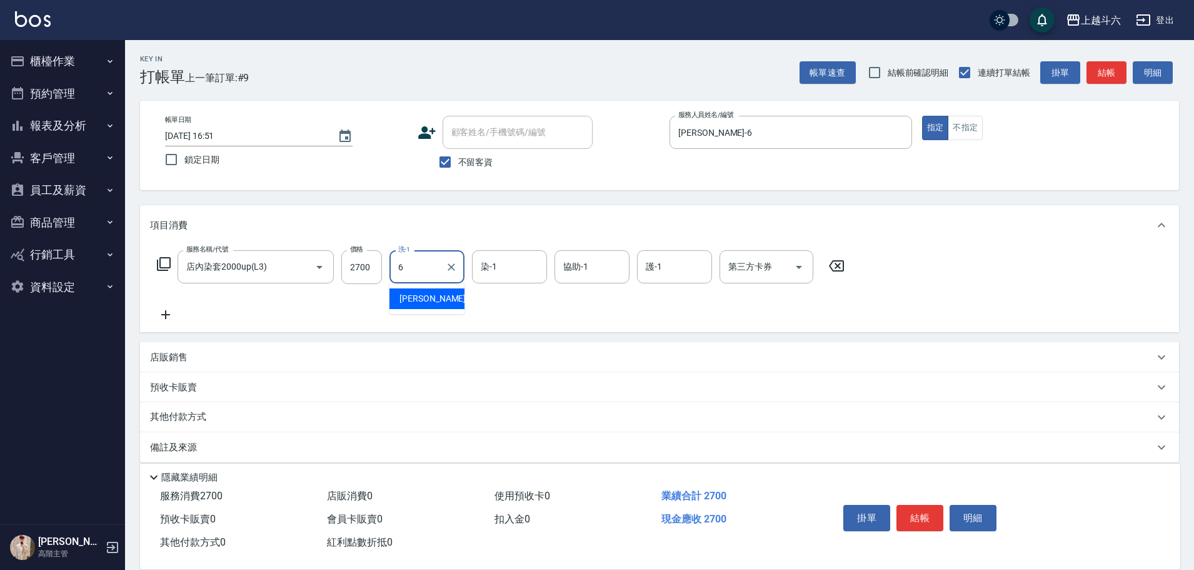
type input "紫宜-6"
click at [912, 506] on button "結帳" at bounding box center [919, 518] width 47 height 26
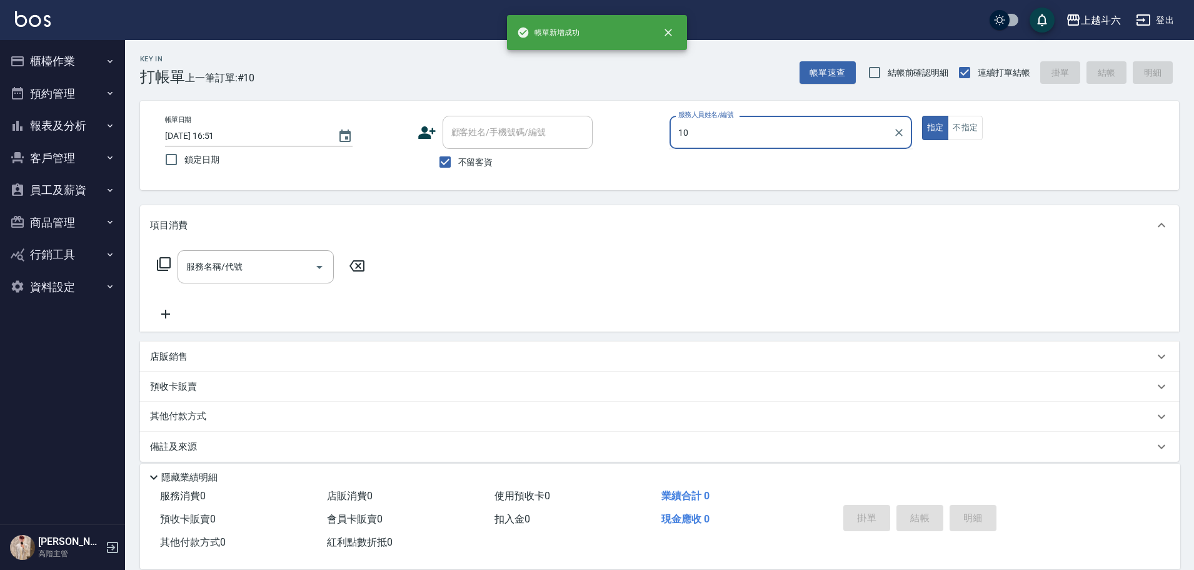
type input "Lambo藍寶-10"
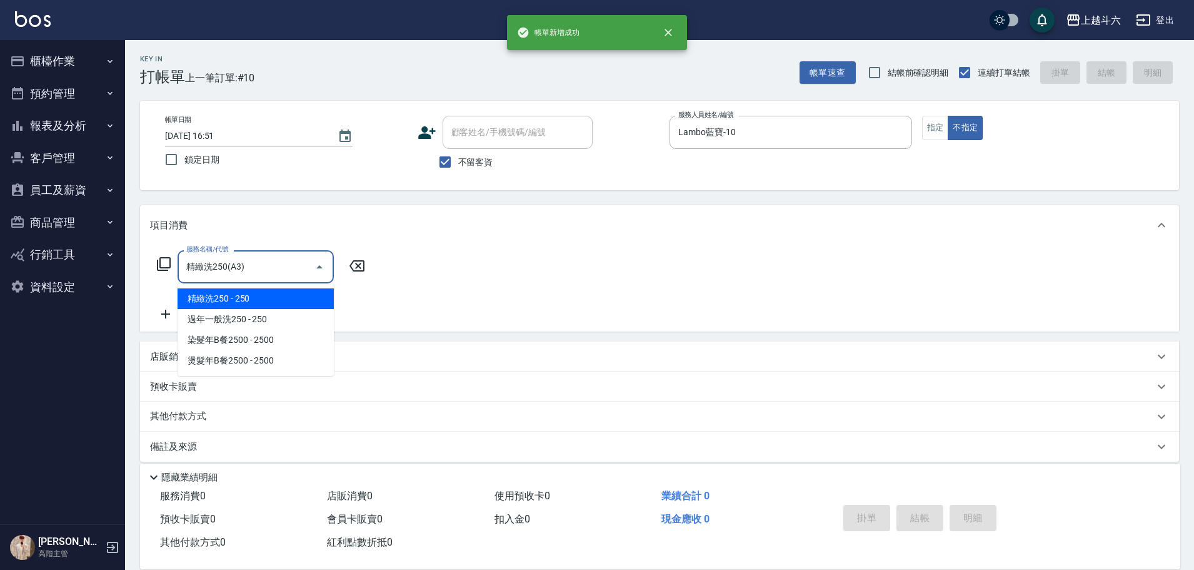
type input "精緻洗250(A3)"
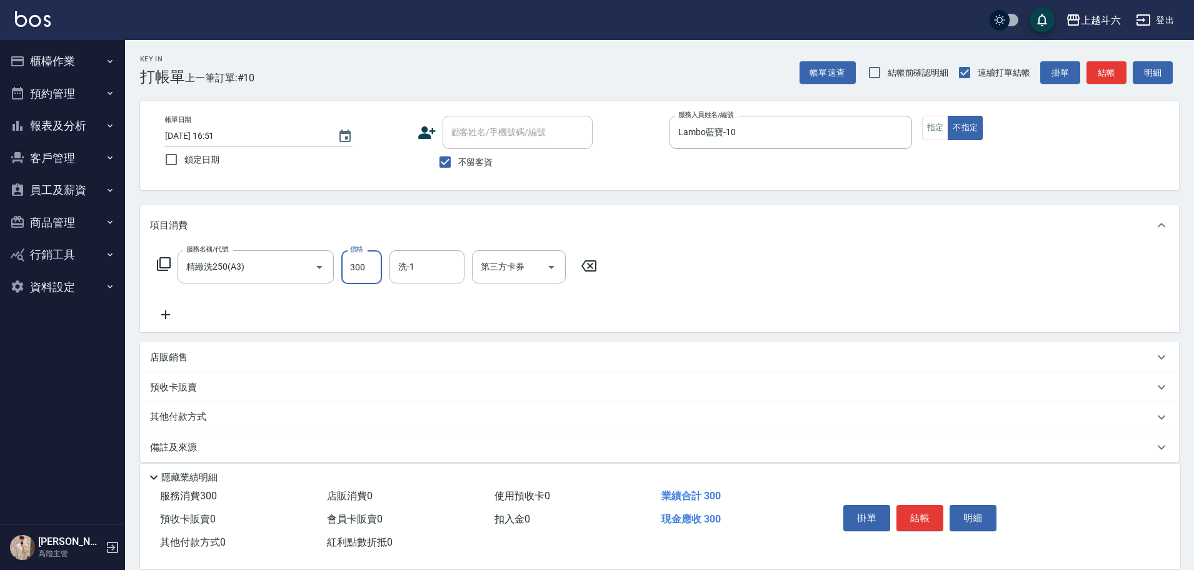
type input "300"
type input "Lambo藍寶-10"
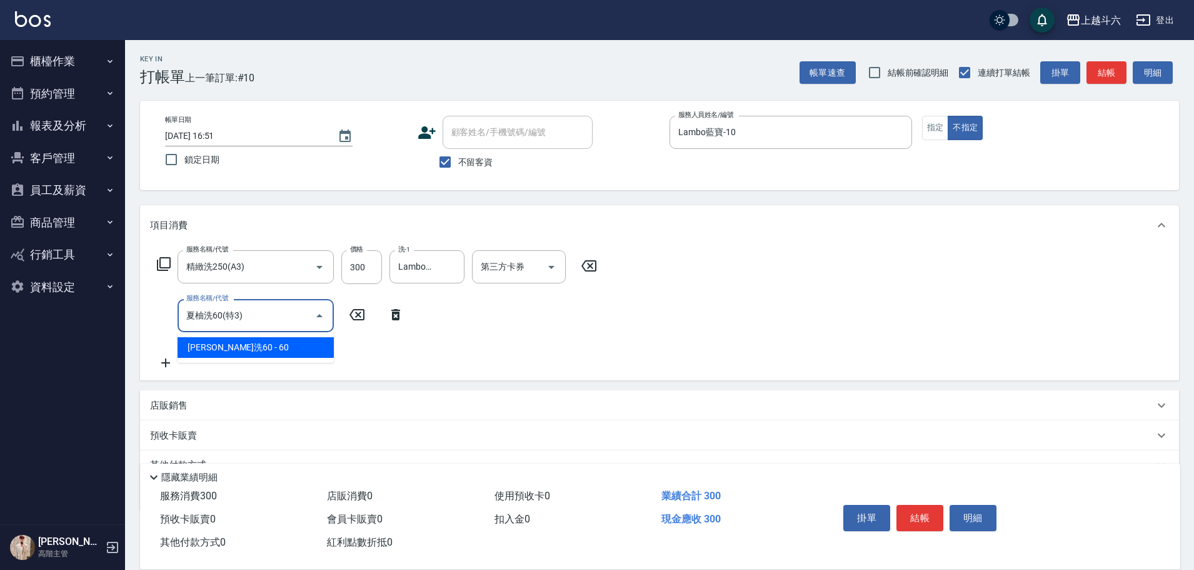
type input "夏柚洗60(特3)"
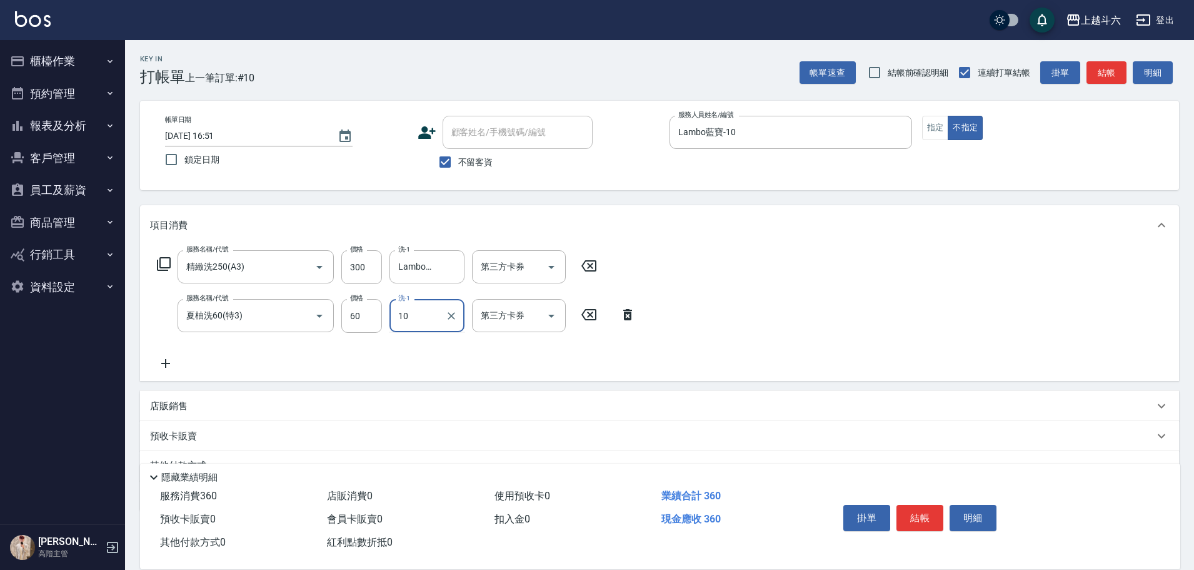
type input "Lambo藍寶-10"
click at [912, 506] on button "結帳" at bounding box center [919, 518] width 47 height 26
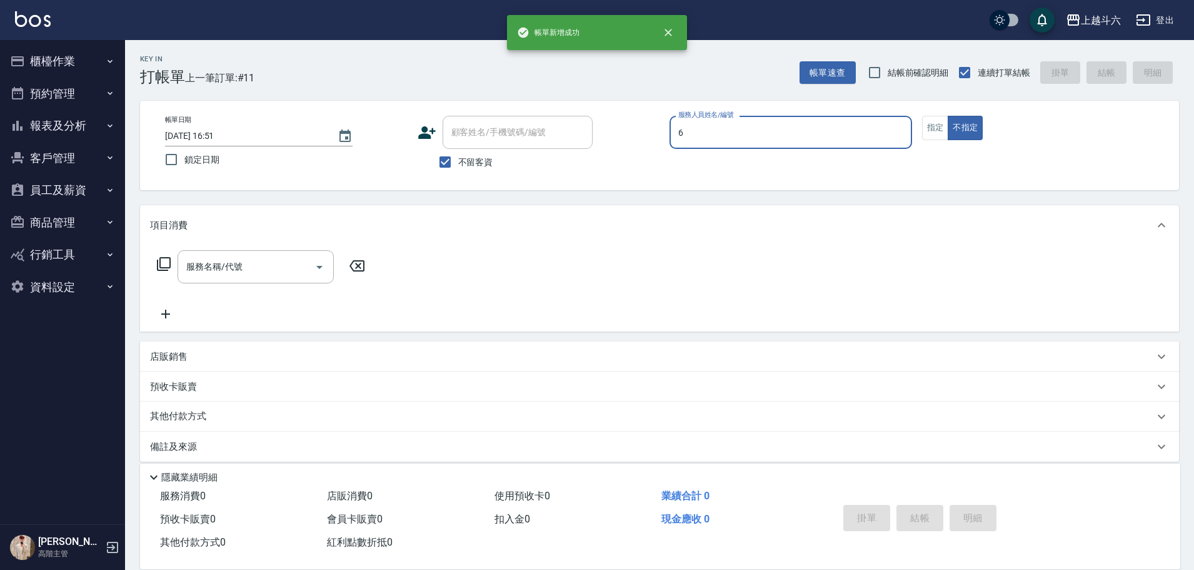
type input "紫宜-6"
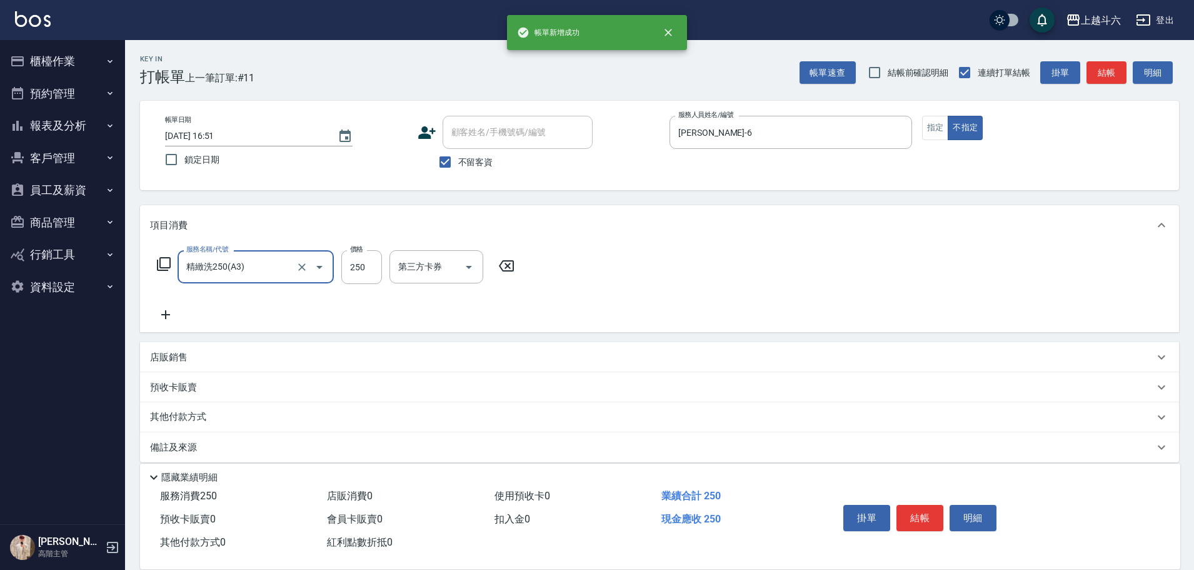
type input "精緻洗250(A3)"
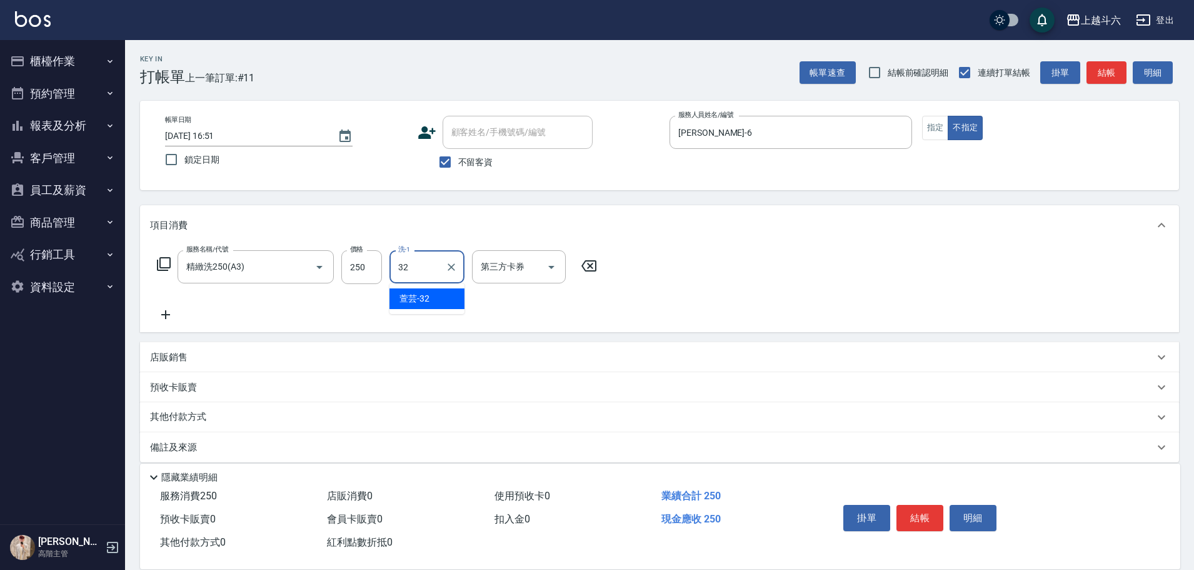
type input "萱芸-32"
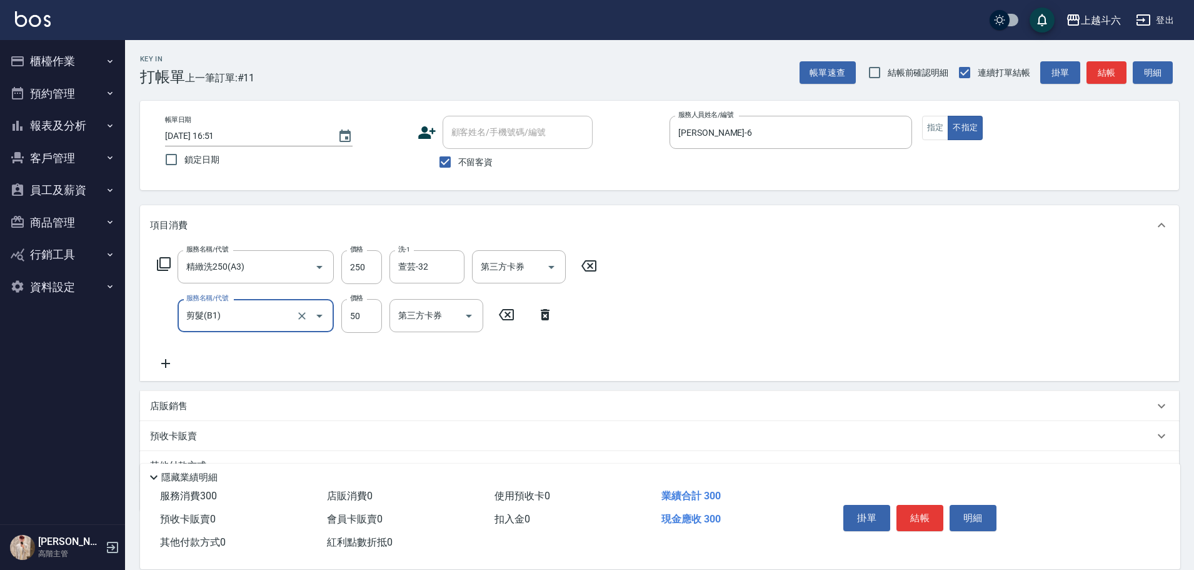
type input "剪髮(B1)"
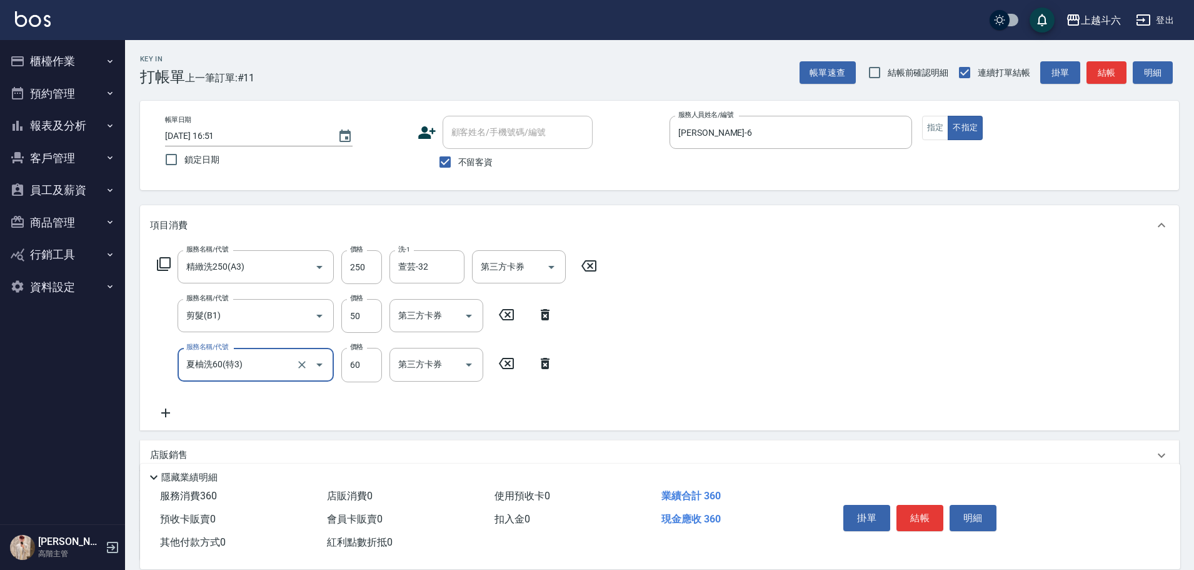
type input "夏柚洗60(特3)"
type input "萱芸-32"
click at [912, 506] on button "結帳" at bounding box center [919, 518] width 47 height 26
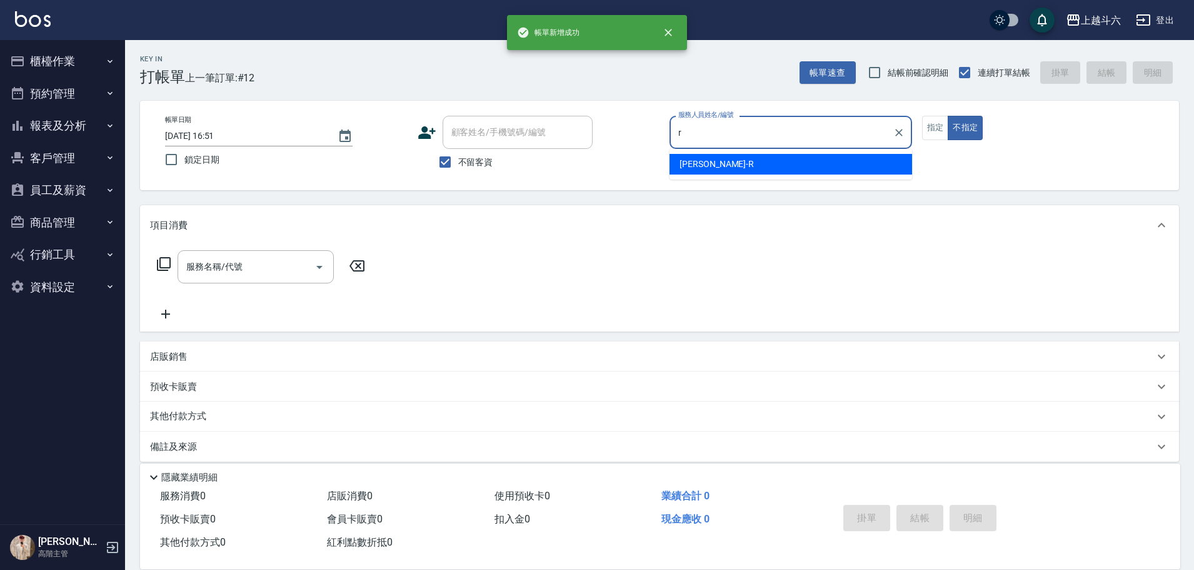
type input "[PERSON_NAME]"
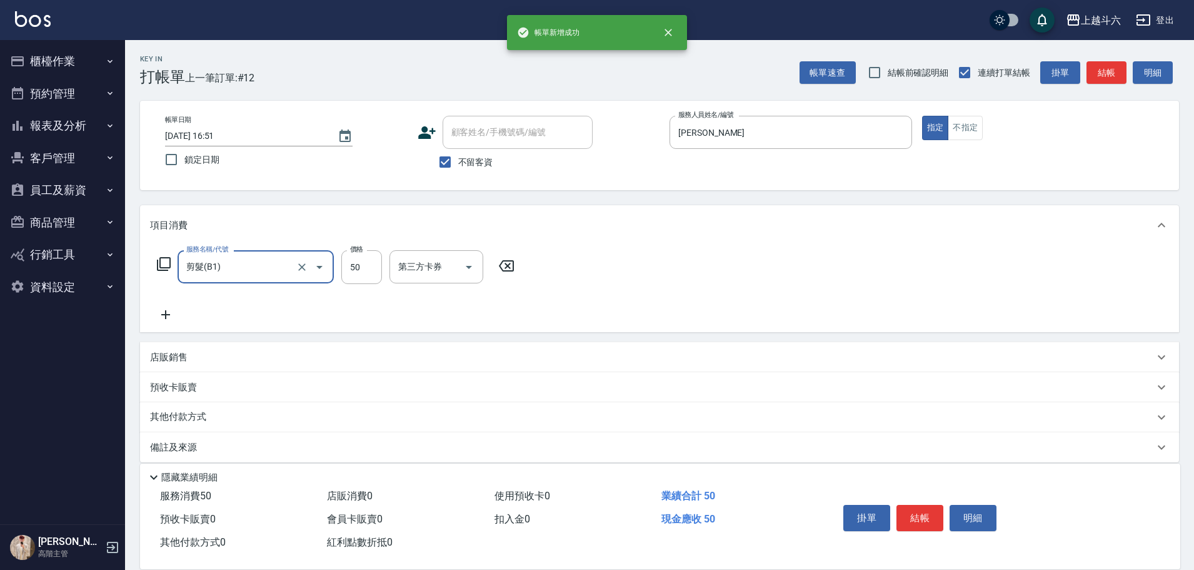
type input "剪髮(B1)"
click at [912, 506] on button "結帳" at bounding box center [919, 518] width 47 height 26
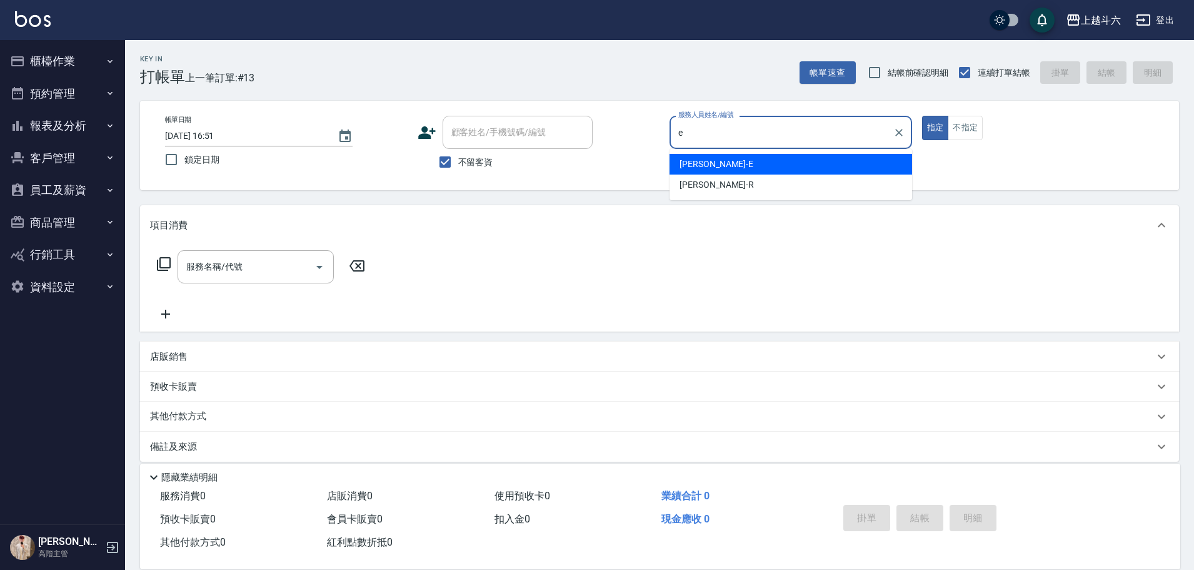
type input "[PERSON_NAME]"
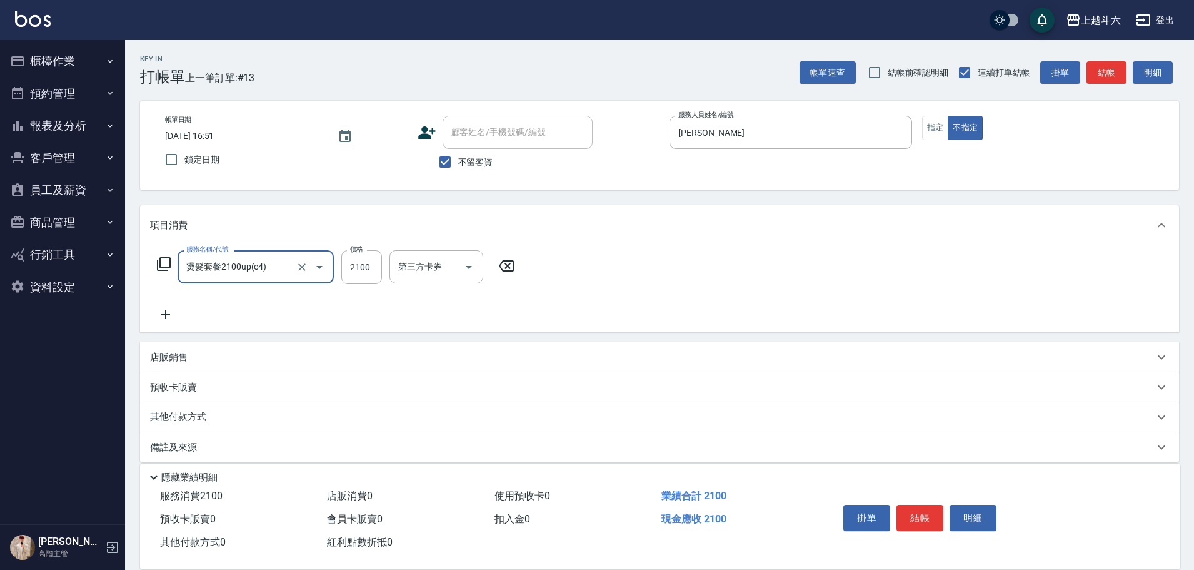
type input "燙髮套餐2100up(c4)"
type input "2500"
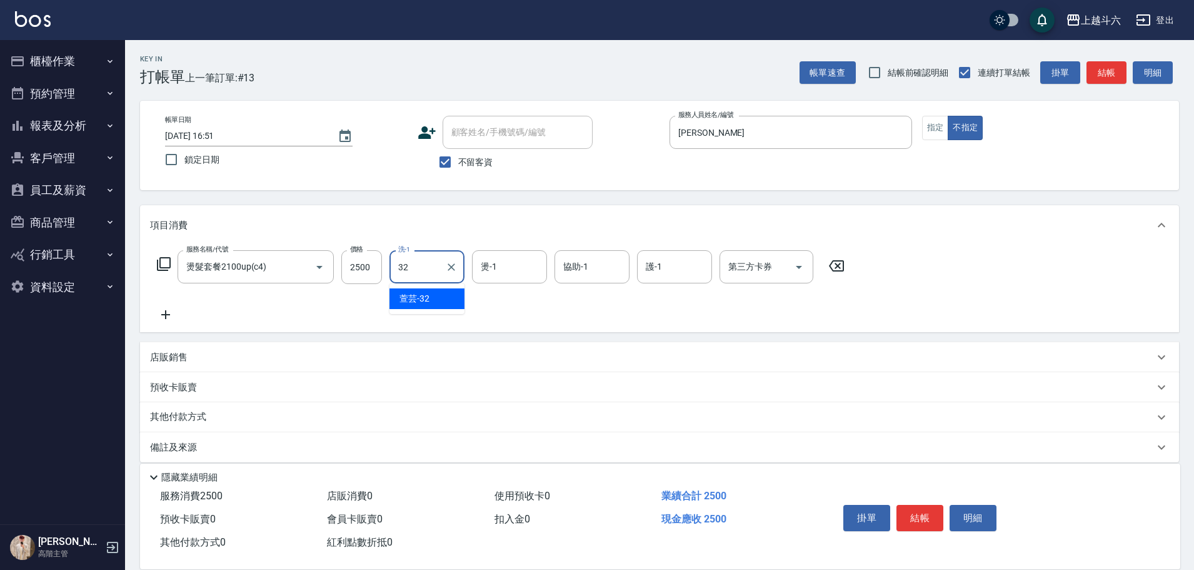
type input "萱芸-32"
type input "[PERSON_NAME]"
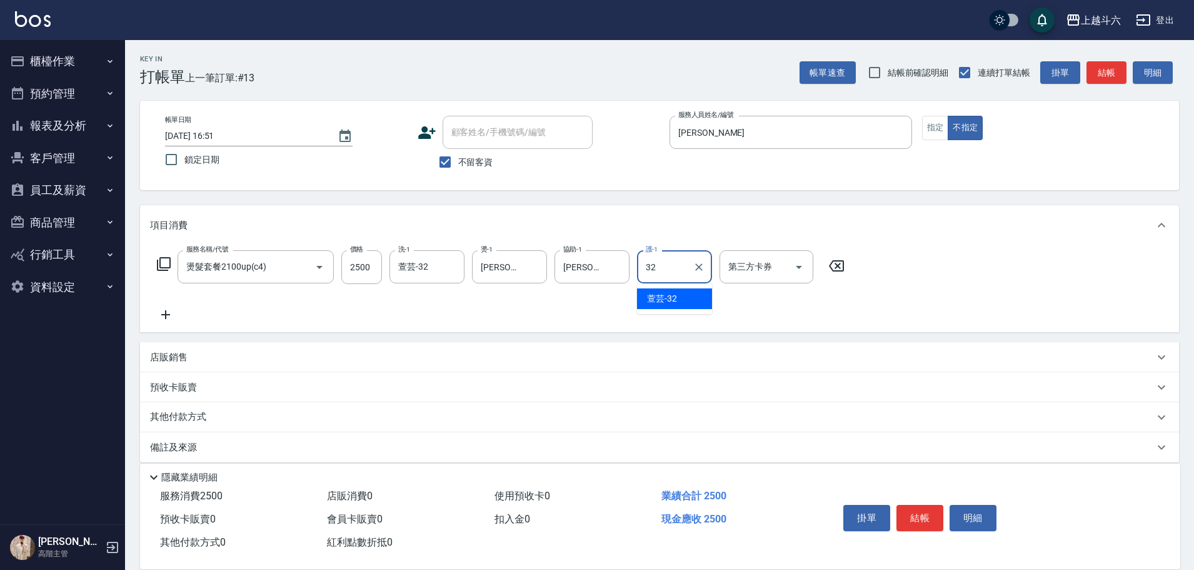
type input "萱芸-32"
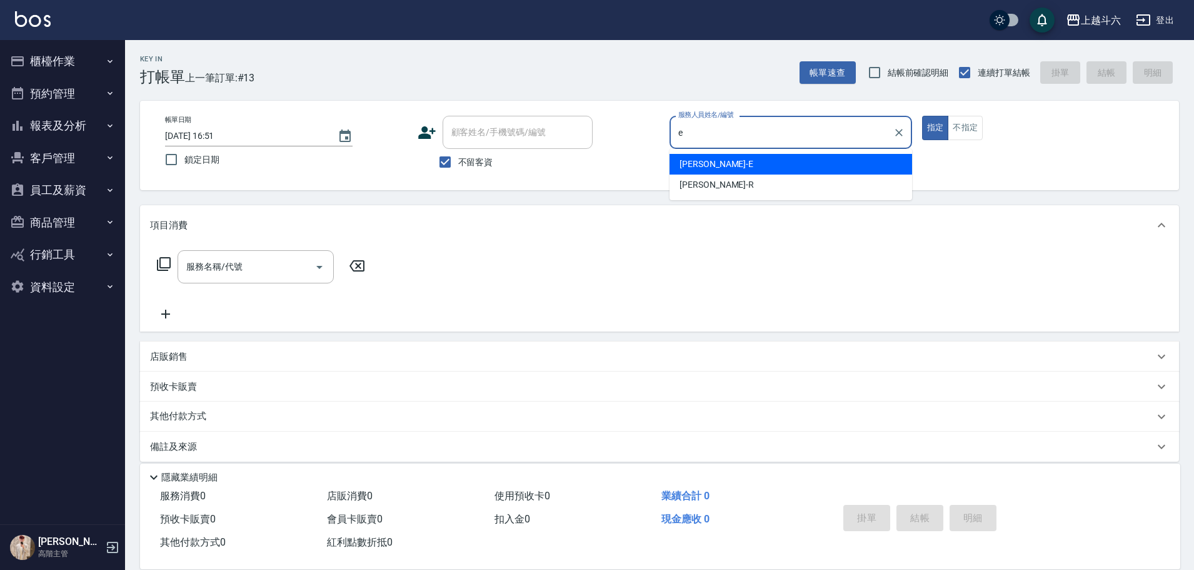
type input "[PERSON_NAME]"
type button "true"
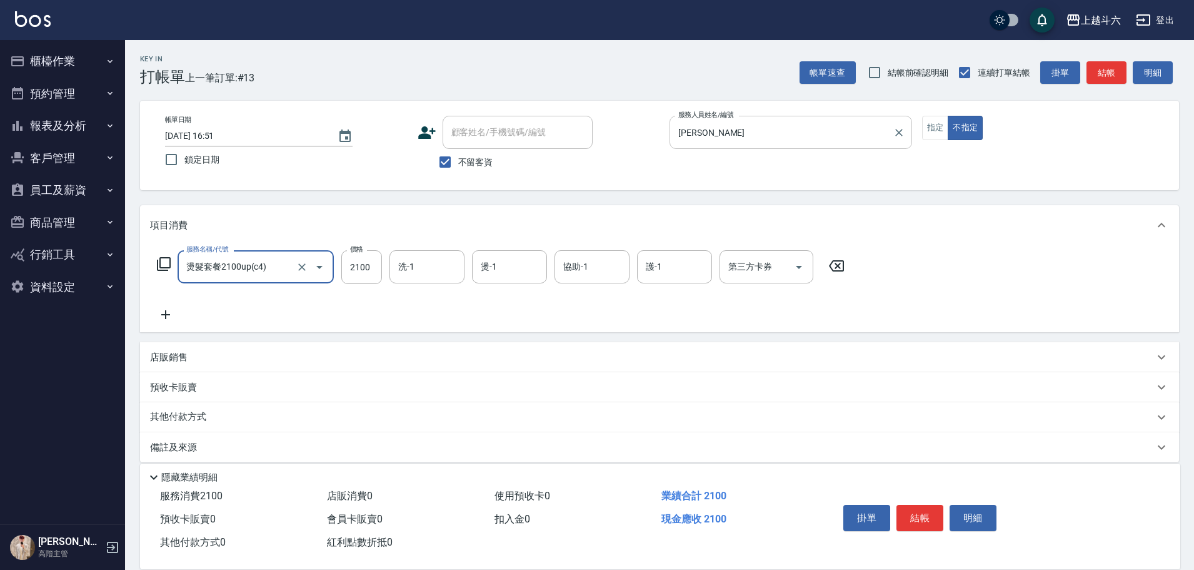
type input "燙髮套餐2100up(c4)"
type input "2500"
type input "萱芸-32"
type input "[PERSON_NAME]"
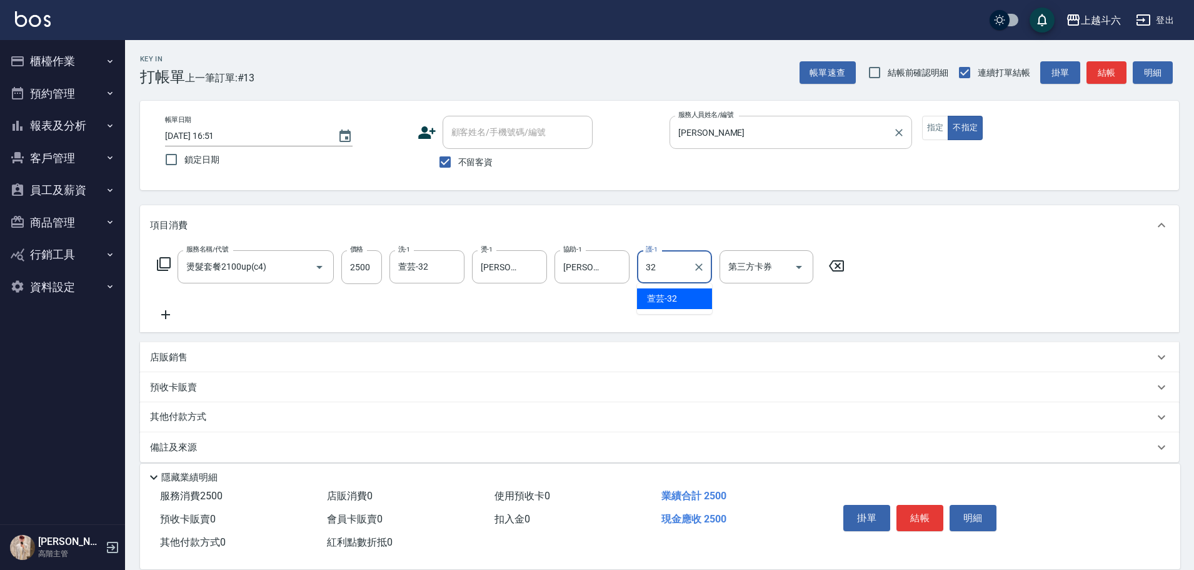
type input "萱芸-32"
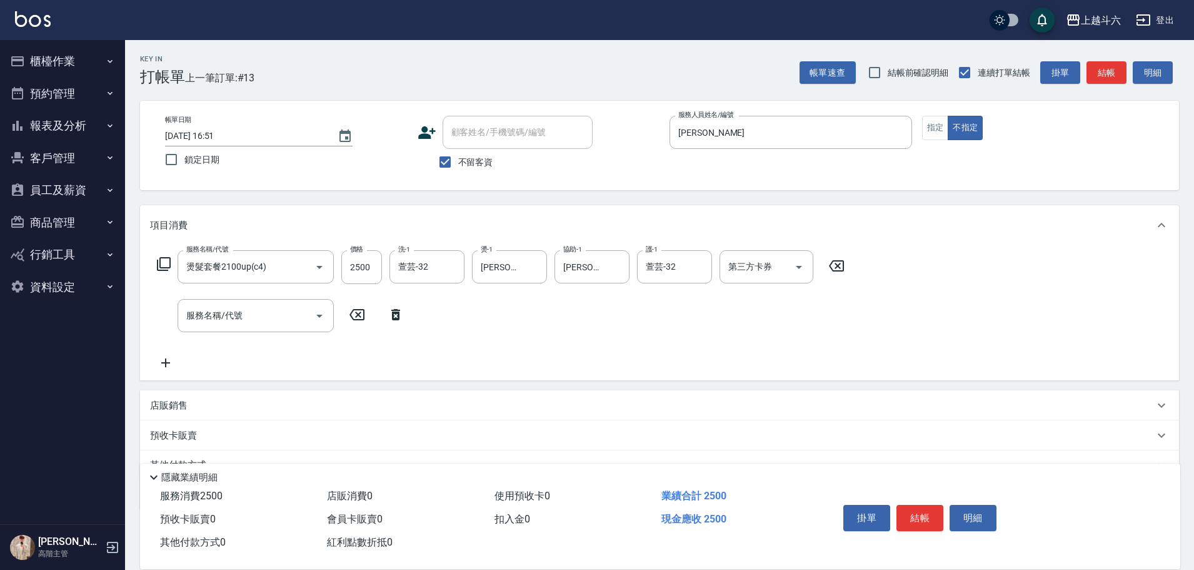
click at [252, 411] on div "店販銷售" at bounding box center [652, 405] width 1004 height 13
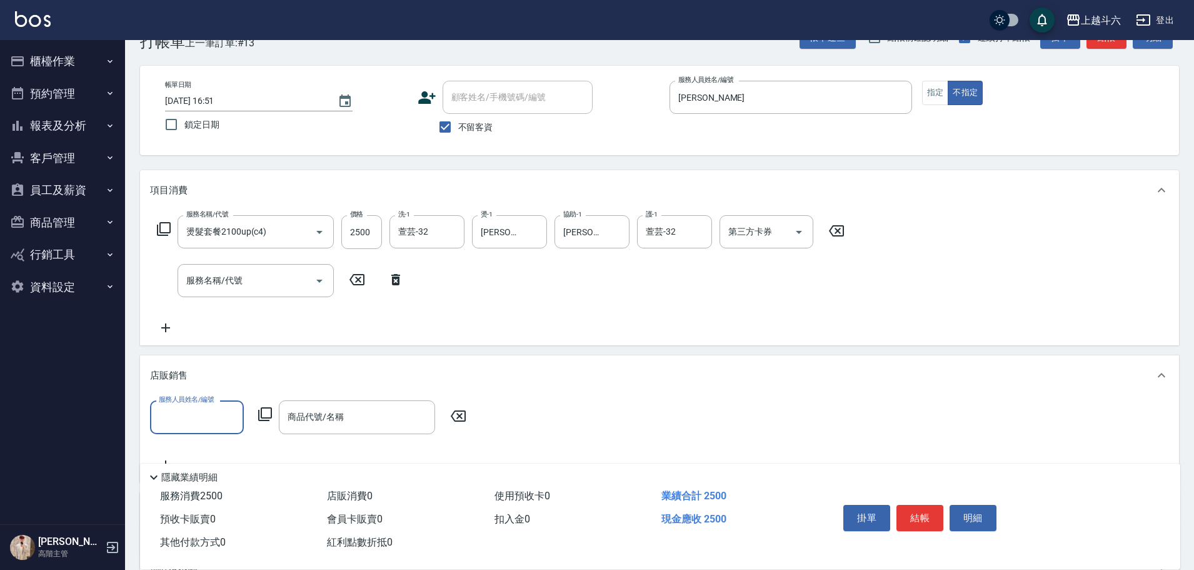
scroll to position [63, 0]
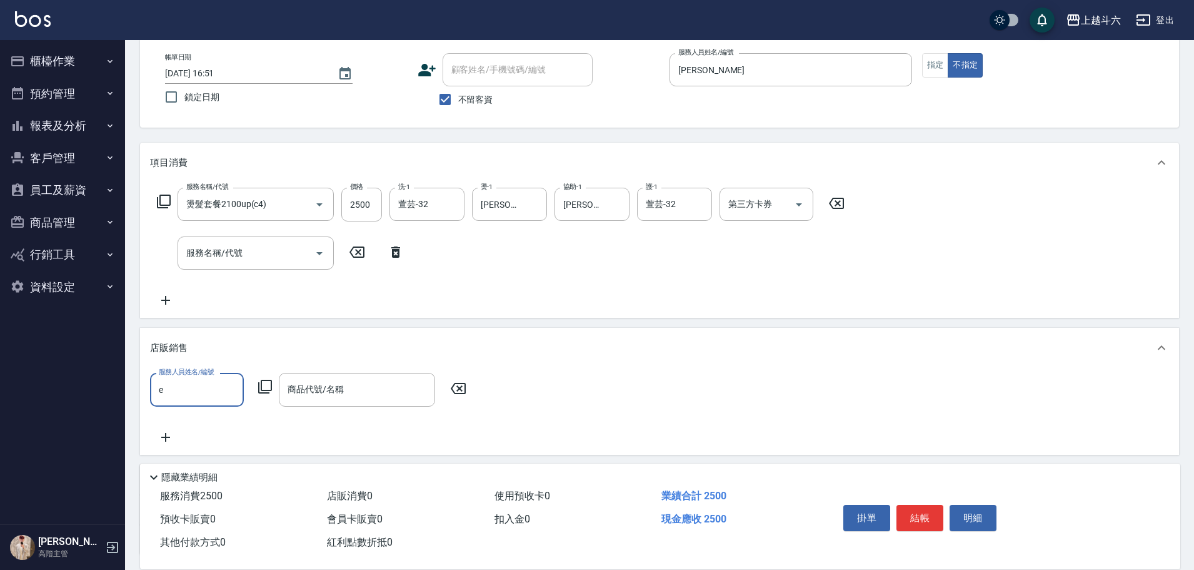
type input "[PERSON_NAME]"
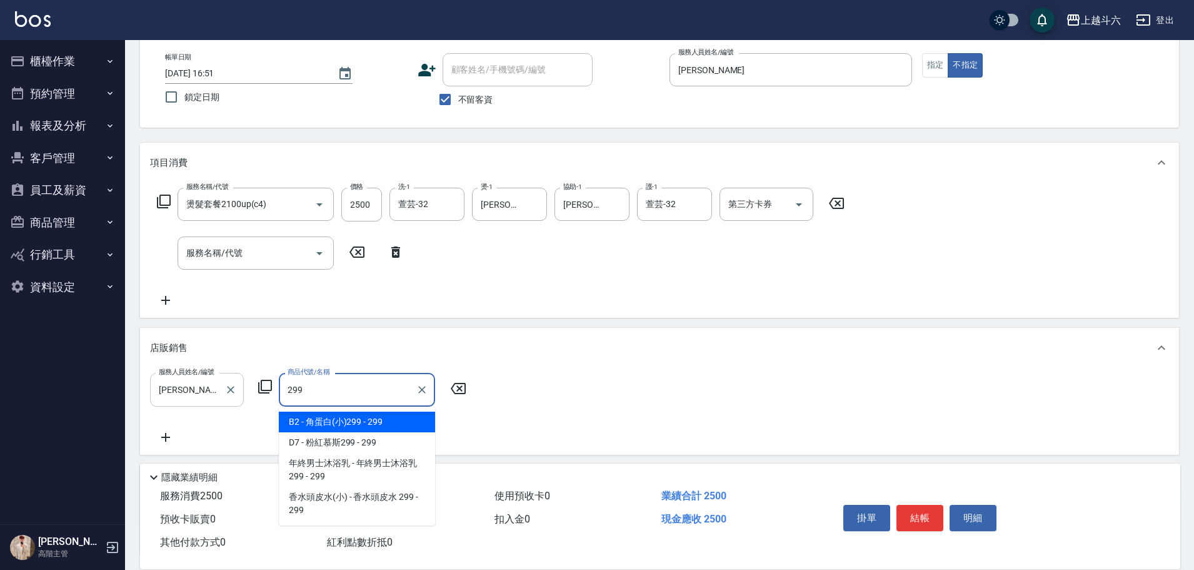
type input "角蛋白(小)299"
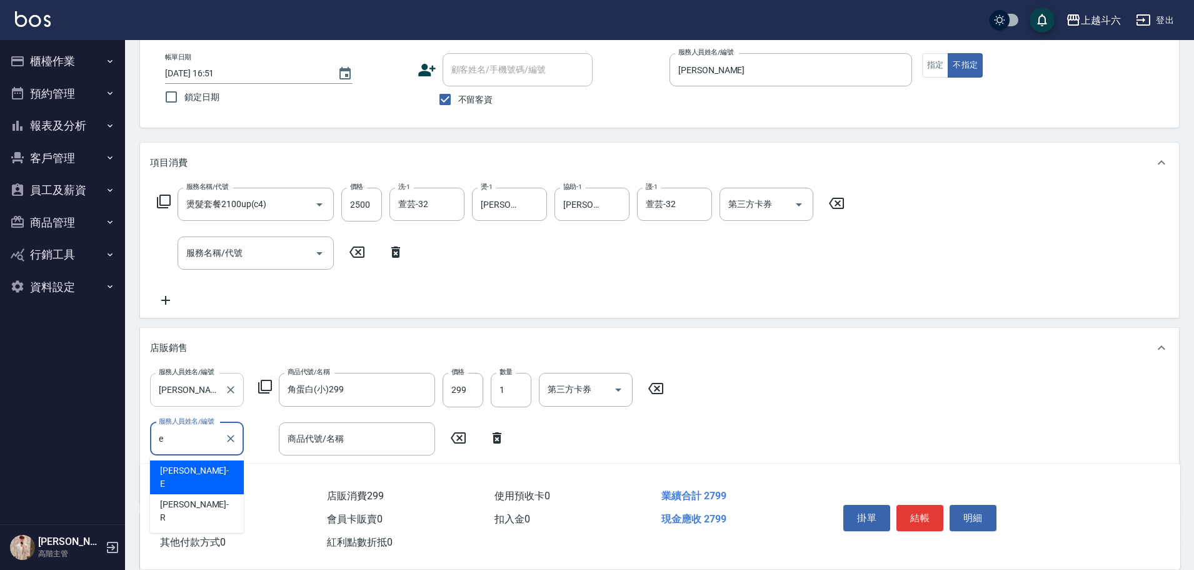
type input "[PERSON_NAME]"
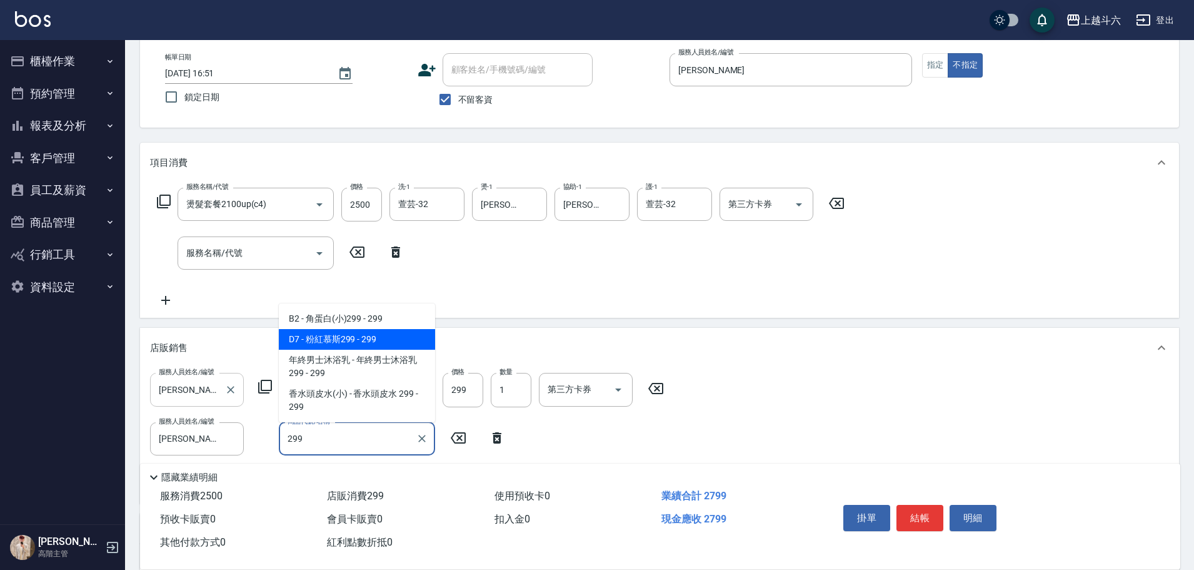
type input "粉紅慕斯299"
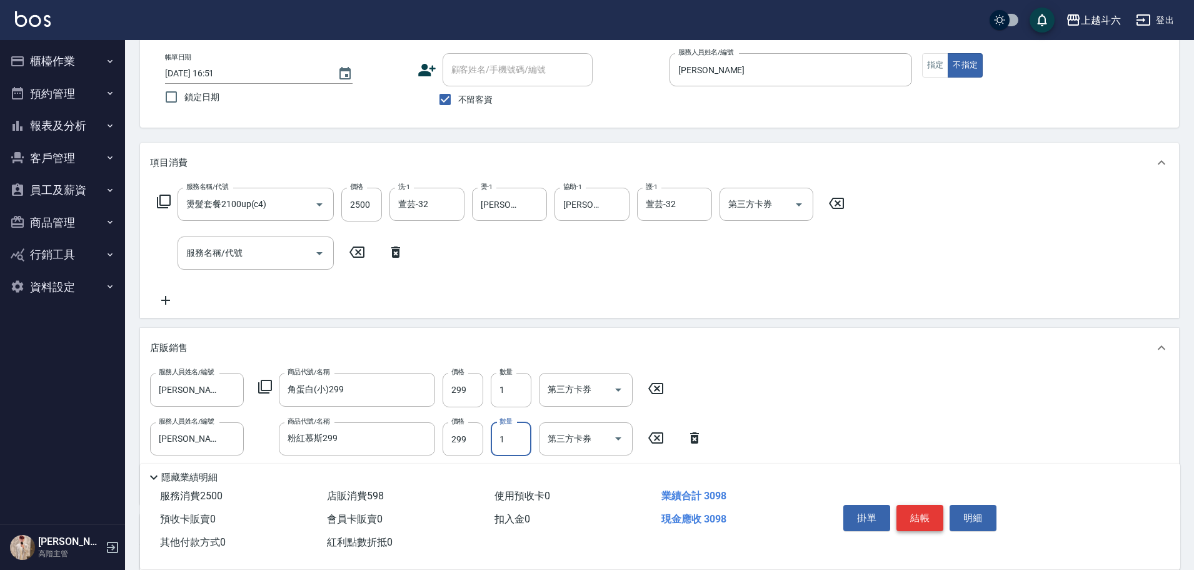
click at [930, 513] on button "結帳" at bounding box center [919, 518] width 47 height 26
type input "[DATE] 16:52"
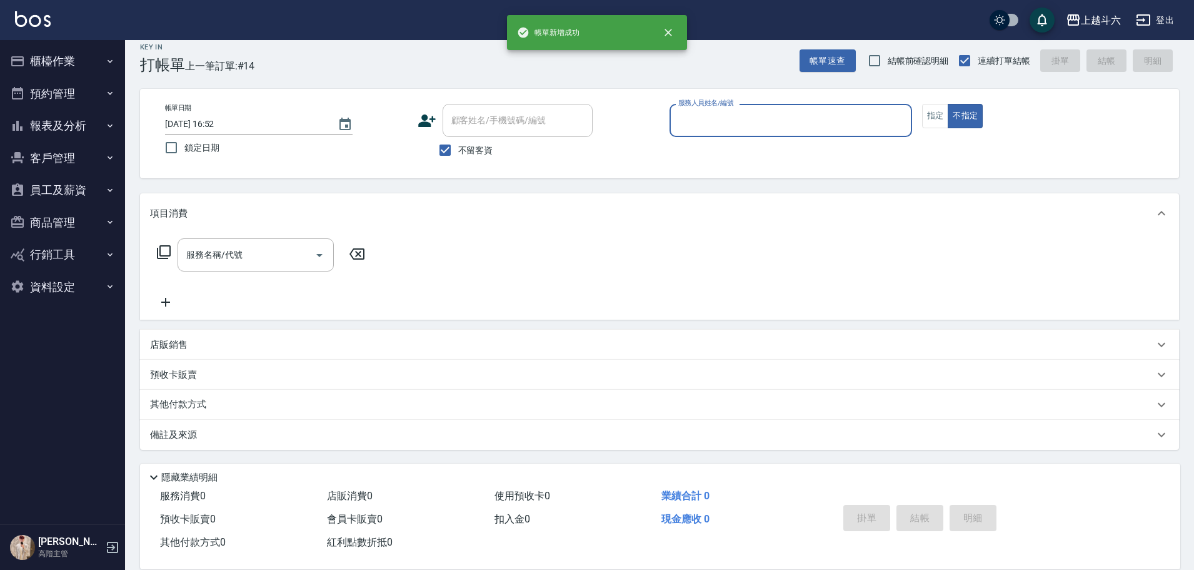
scroll to position [12, 0]
type input "1"
click at [948, 104] on button "不指定" at bounding box center [965, 116] width 35 height 24
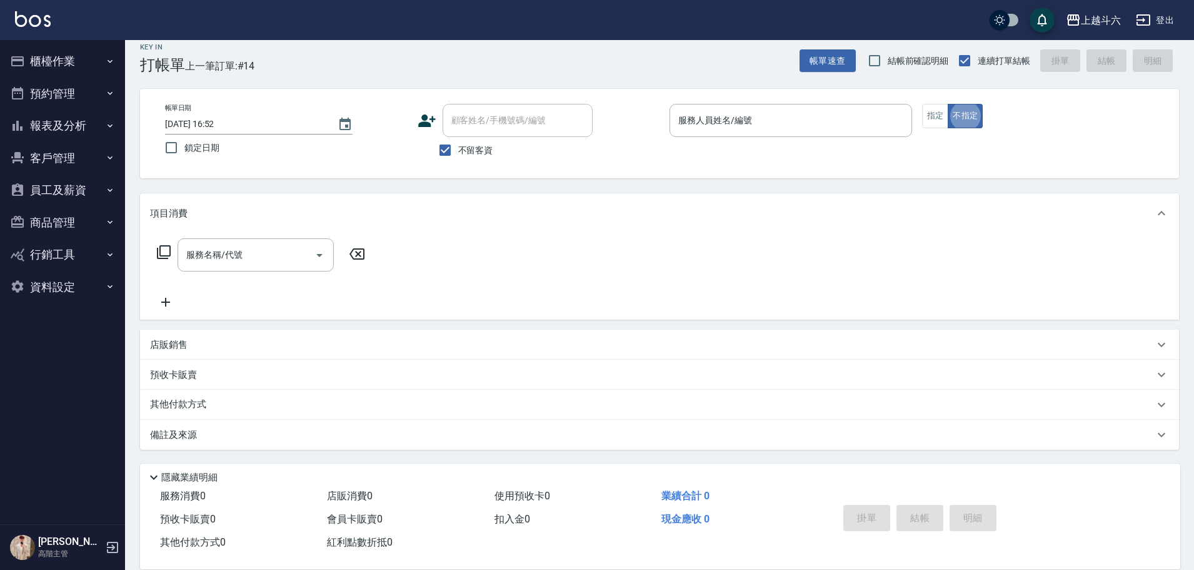
type button "false"
click at [796, 101] on div "帳單日期 [DATE] 16:52 鎖定日期 顧客姓名/手機號碼/編號 顧客姓名/手機號碼/編號 不留客資 服務人員姓名/編號 服務人員姓名/編號 指定 不指定" at bounding box center [659, 133] width 1039 height 89
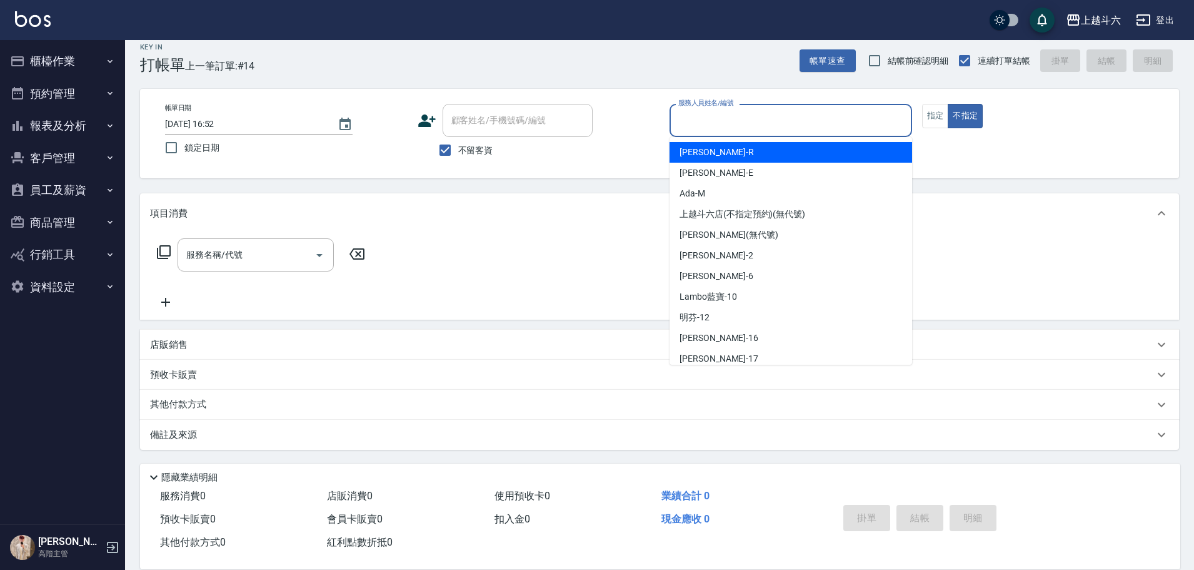
click at [808, 114] on input "服務人員姓名/編號" at bounding box center [790, 120] width 231 height 22
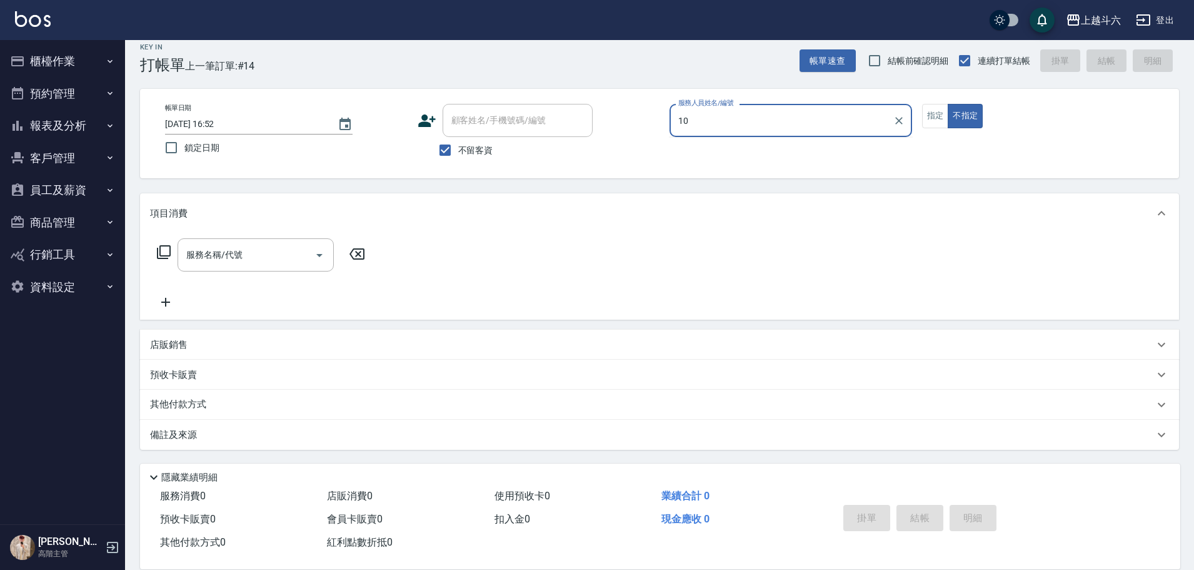
type input "Lambo藍寶-10"
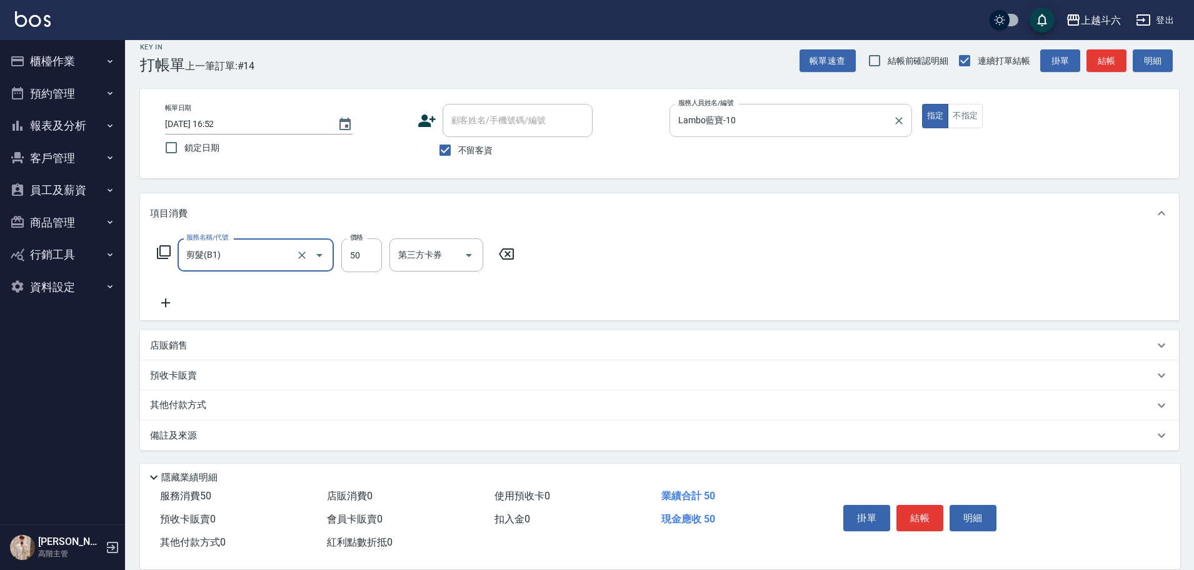
type input "剪髮(B1)"
type input "300"
click at [921, 508] on button "結帳" at bounding box center [919, 518] width 47 height 26
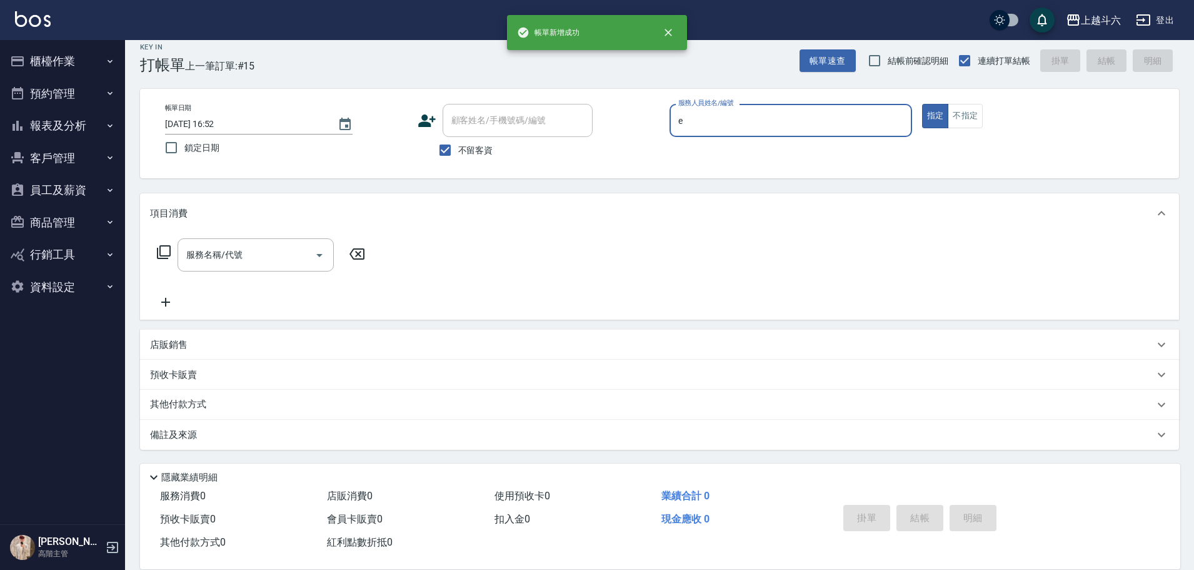
type input "[PERSON_NAME]"
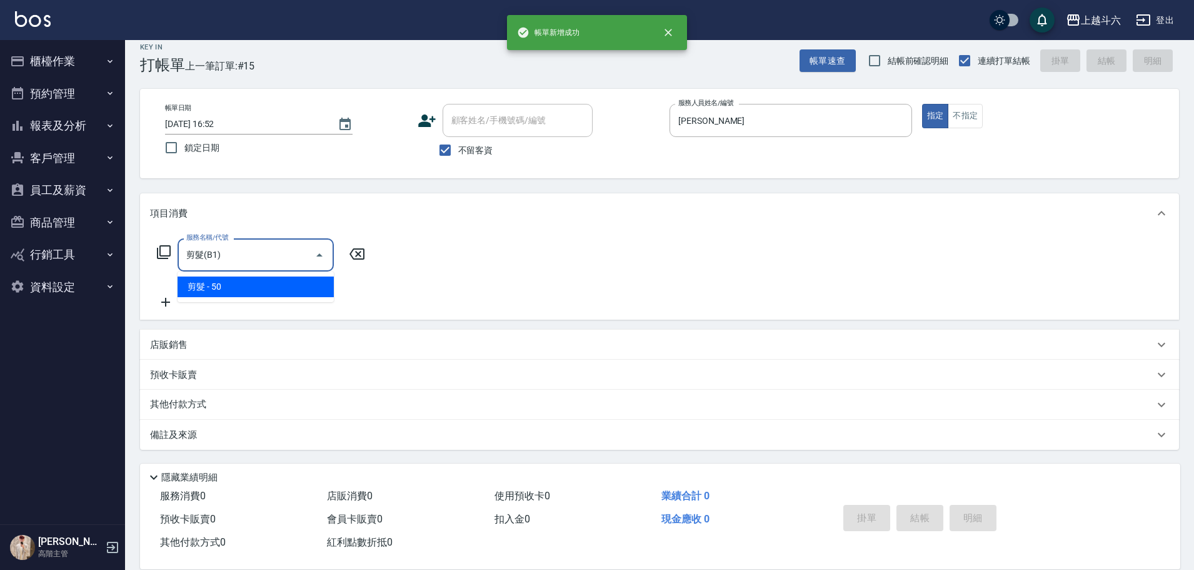
type input "剪髮(B1)"
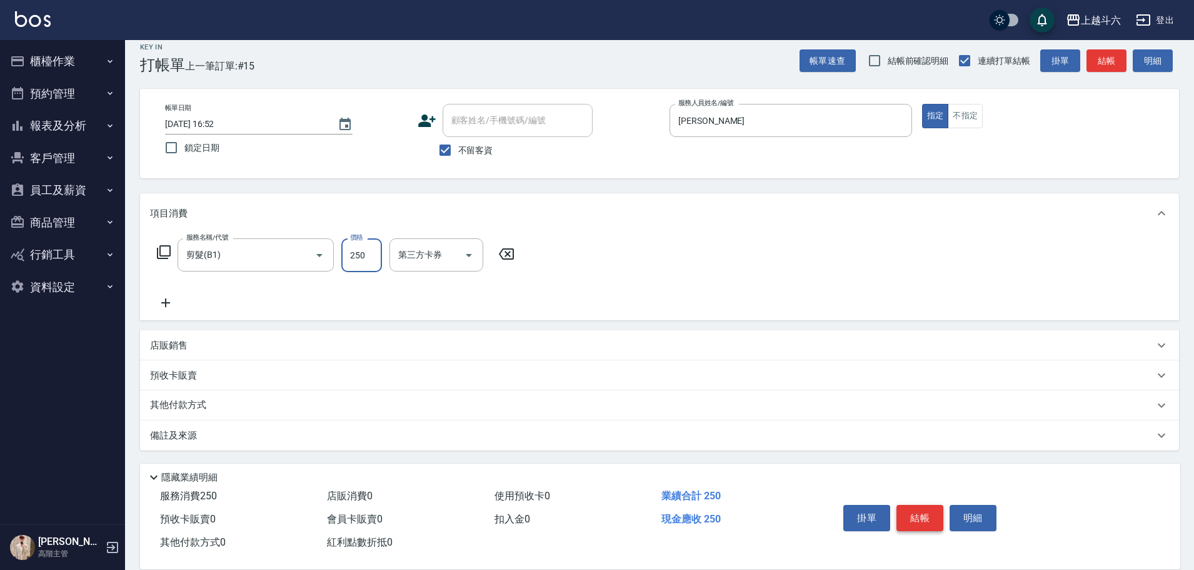
type input "250"
click at [921, 508] on button "結帳" at bounding box center [919, 518] width 47 height 26
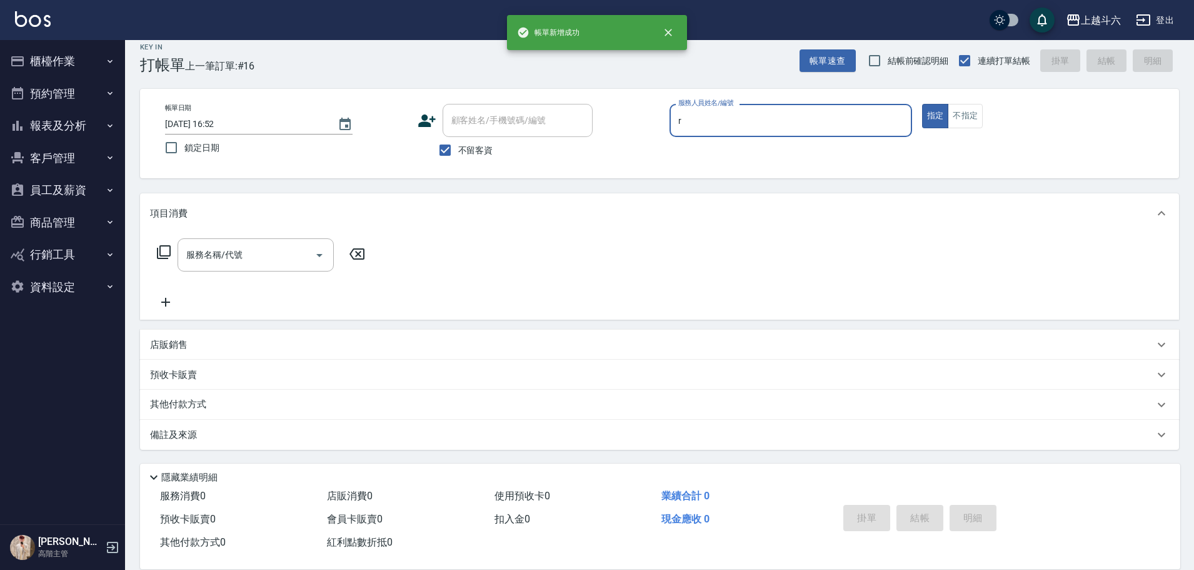
type input "[PERSON_NAME]"
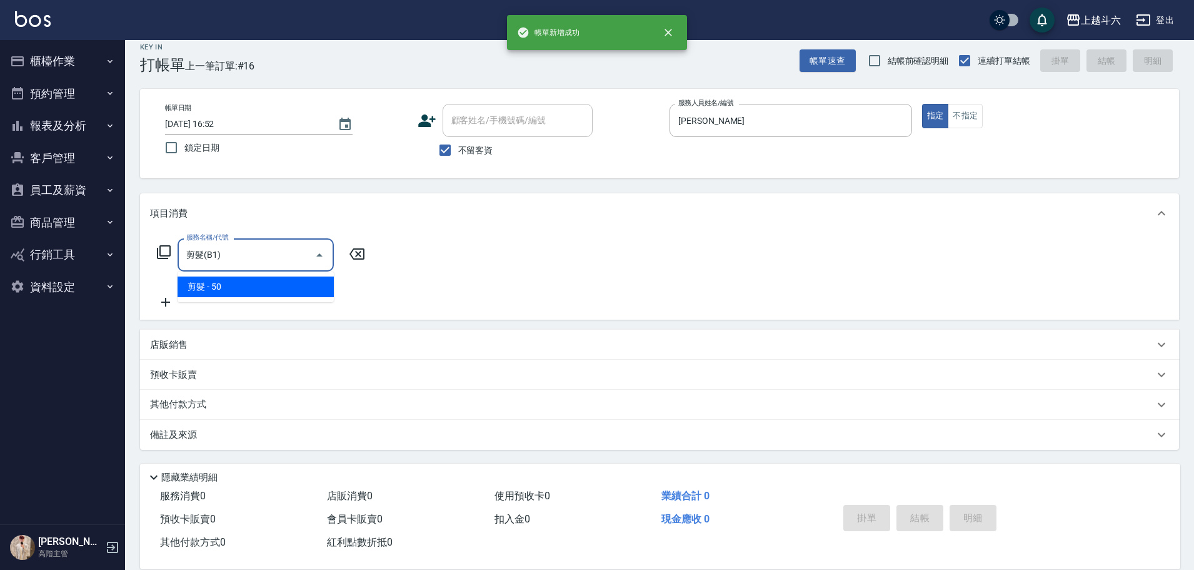
type input "剪髮(B1)"
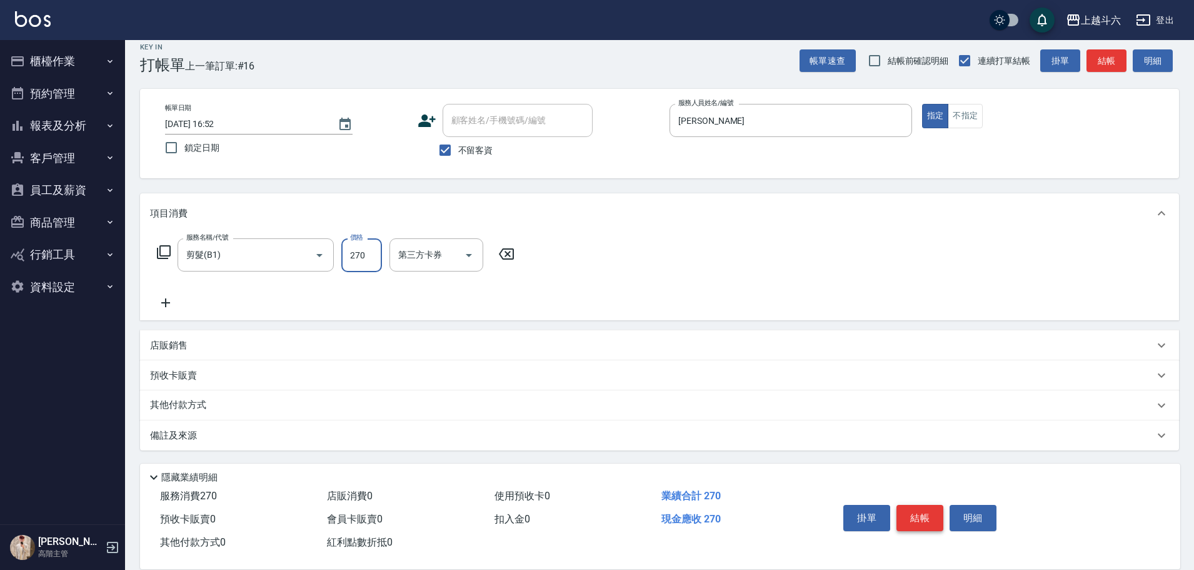
type input "270"
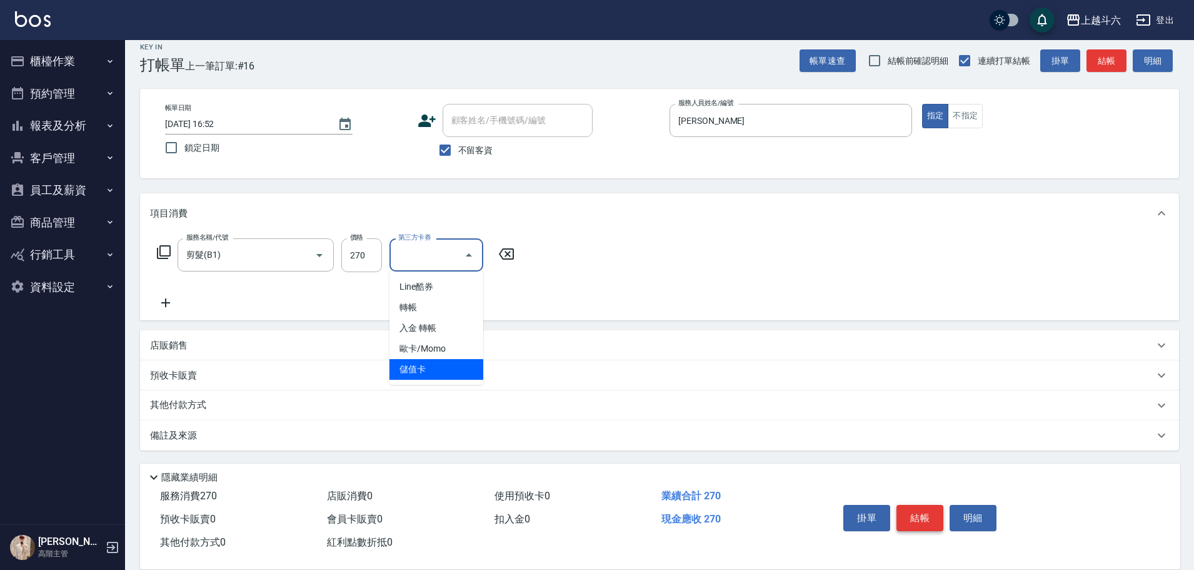
type input "儲值卡"
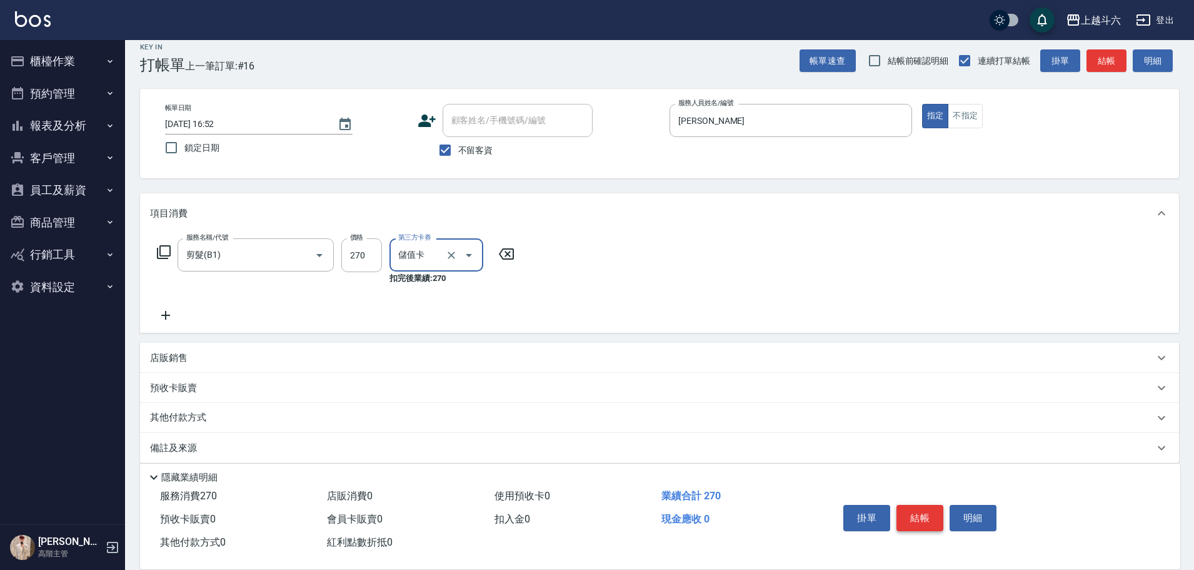
click at [921, 508] on button "結帳" at bounding box center [919, 518] width 47 height 26
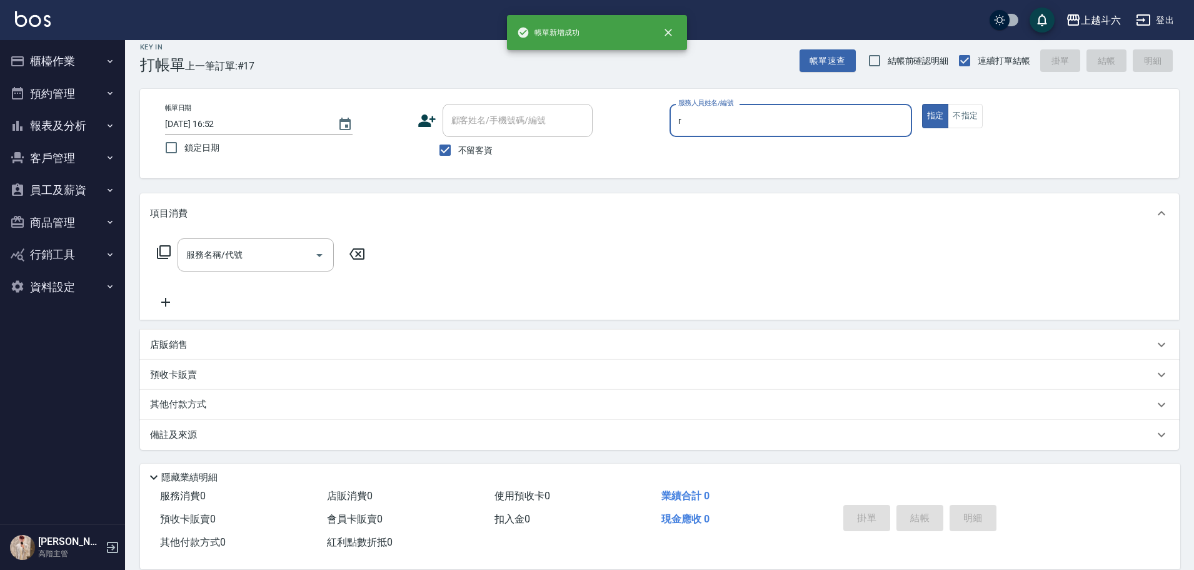
type input "[PERSON_NAME]"
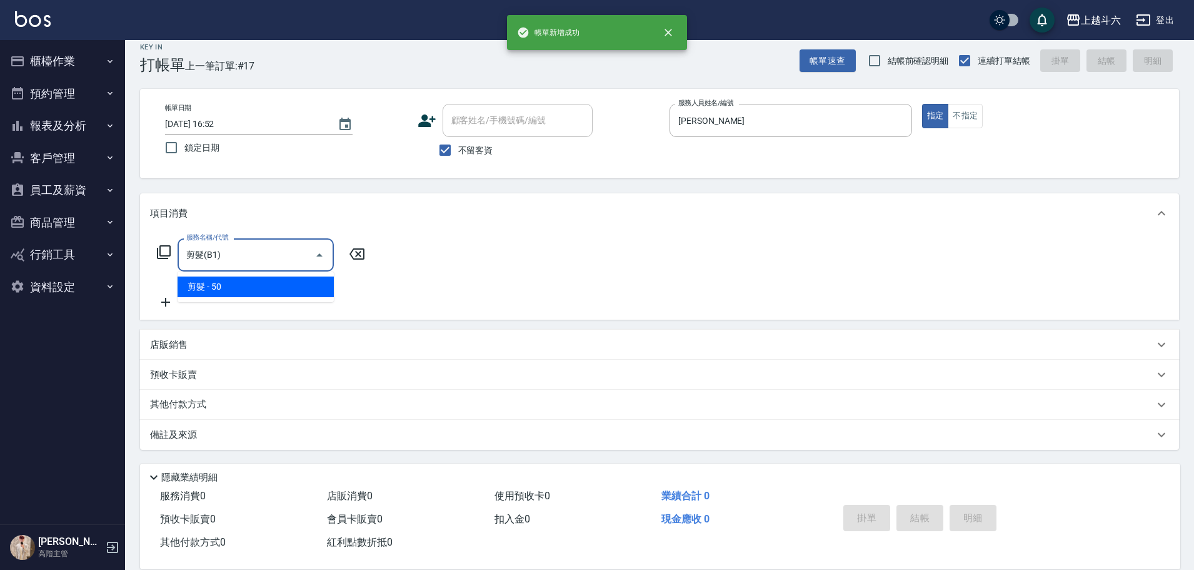
type input "剪髮(B1)"
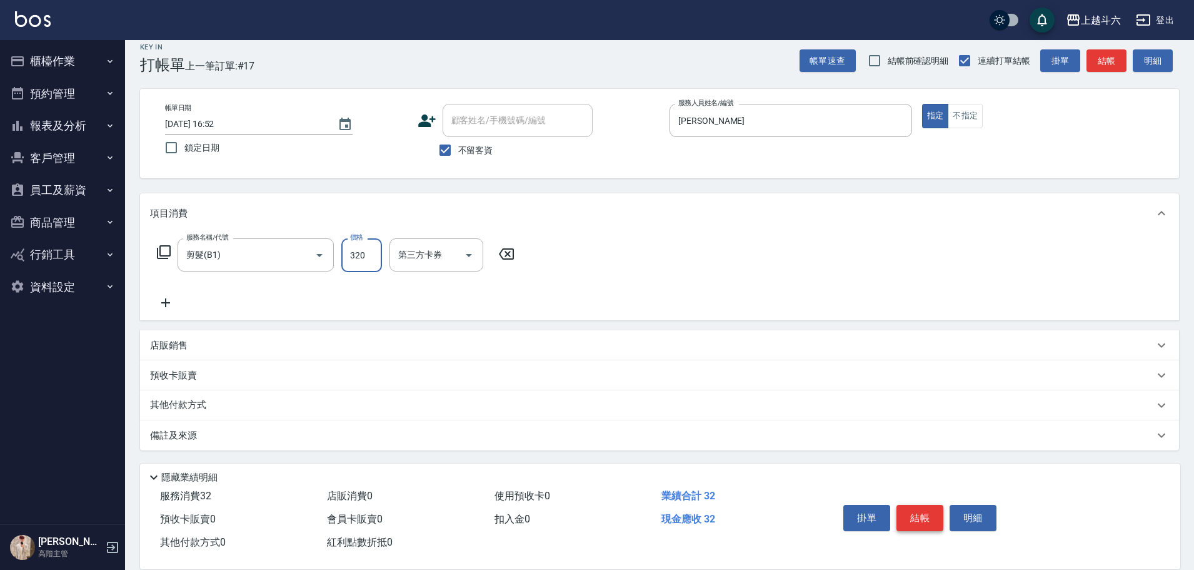
type input "320"
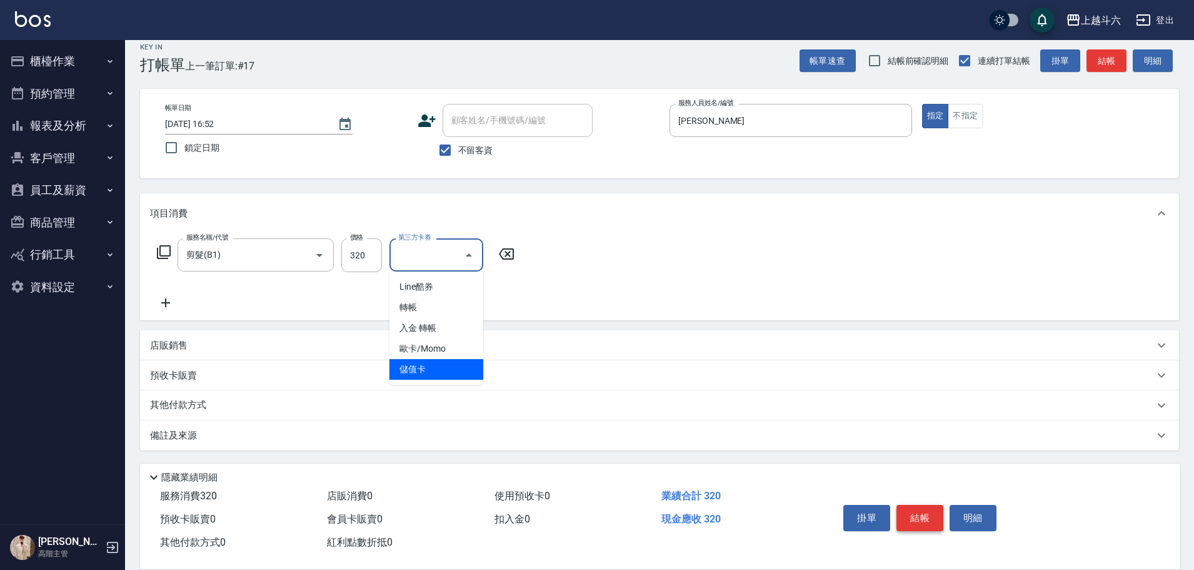
type input "儲值卡"
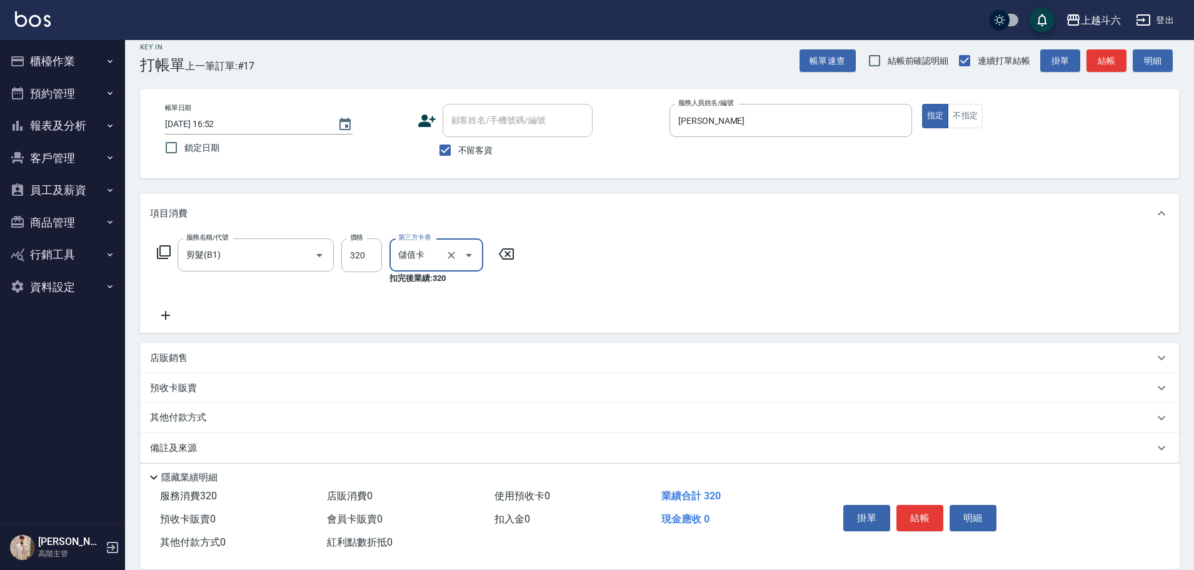
drag, startPoint x: 921, startPoint y: 508, endPoint x: 918, endPoint y: 496, distance: 12.1
click at [920, 514] on button "結帳" at bounding box center [919, 518] width 47 height 26
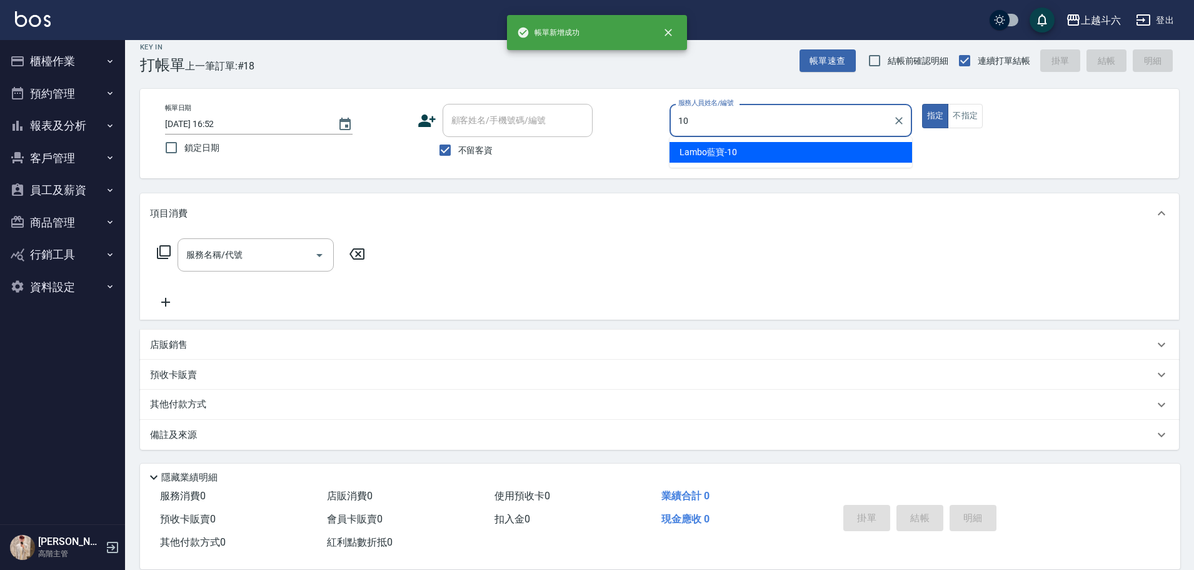
type input "Lambo藍寶-10"
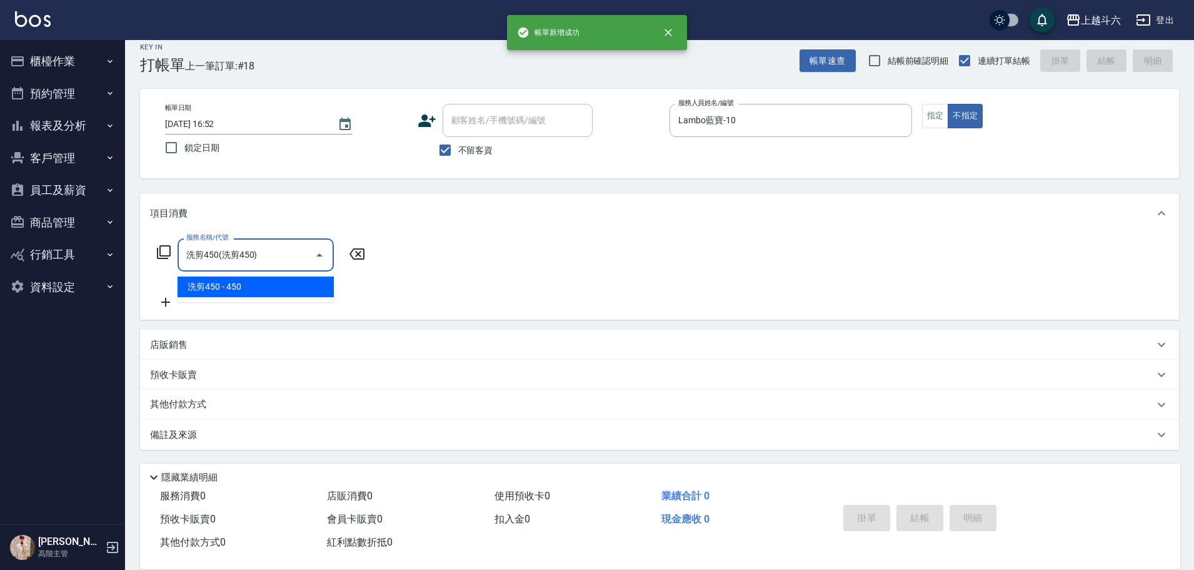
type input "洗剪450"
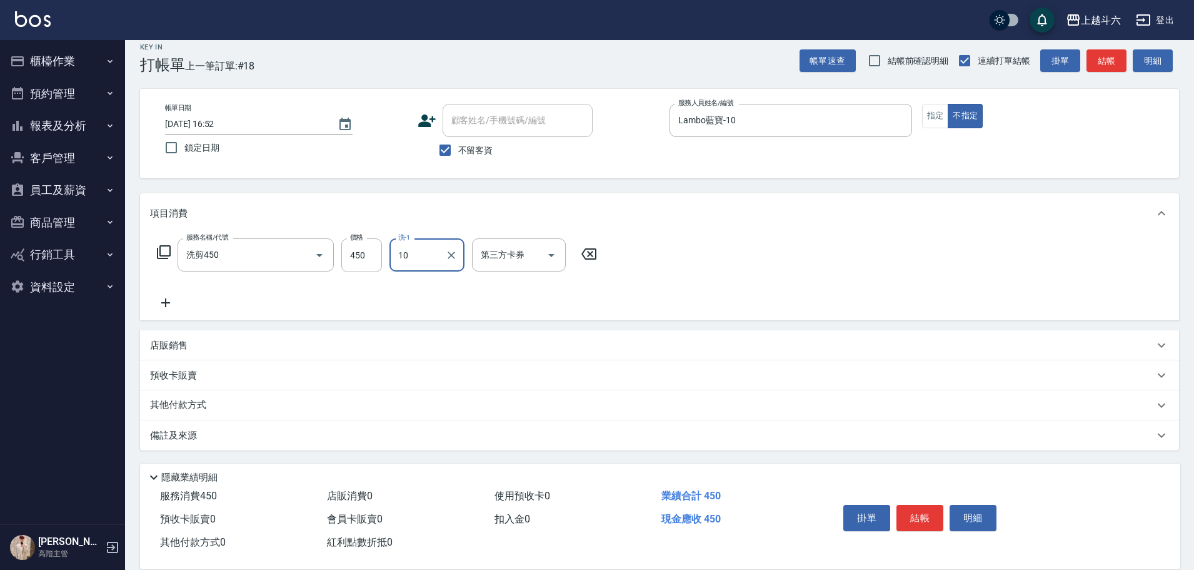
type input "Lambo藍寶-10"
click at [923, 506] on button "結帳" at bounding box center [919, 518] width 47 height 26
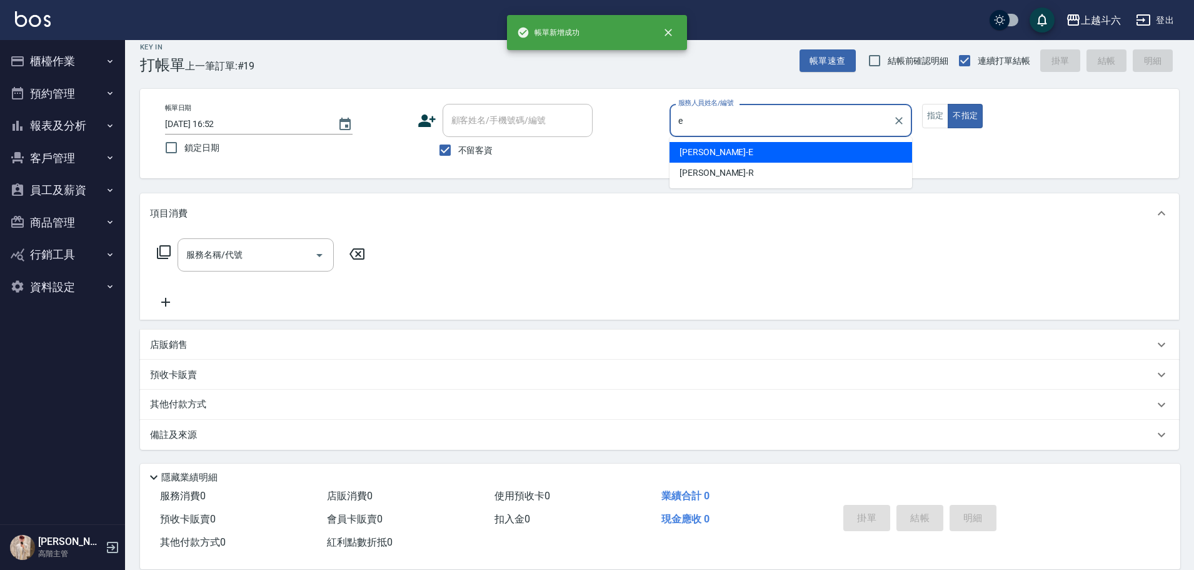
type input "[PERSON_NAME]"
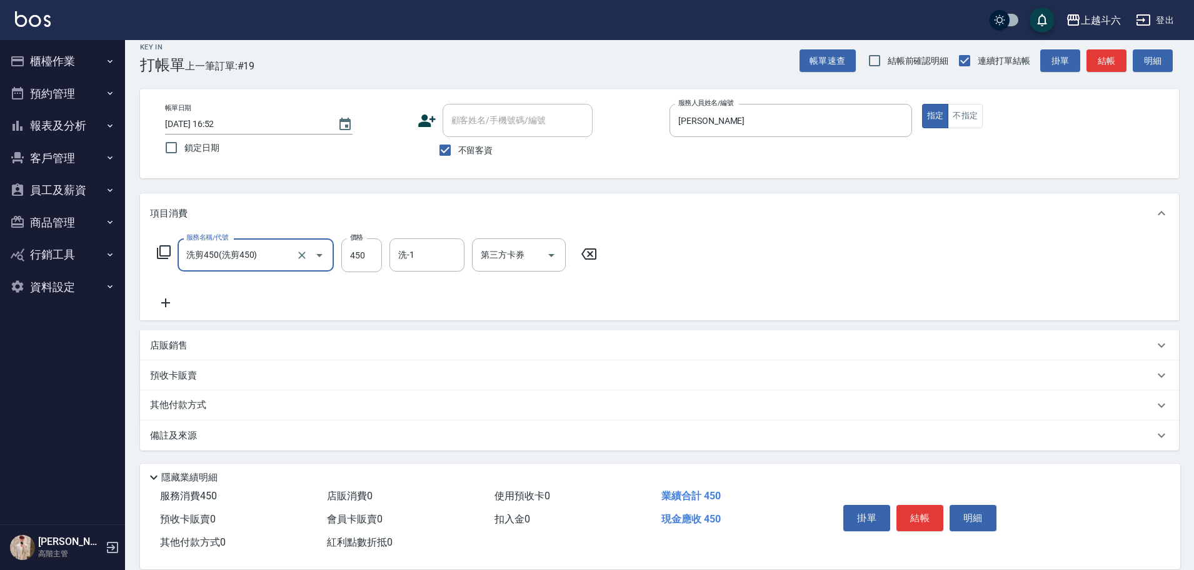
type input "洗剪450"
type input "萱芸-32"
click at [925, 506] on button "結帳" at bounding box center [919, 518] width 47 height 26
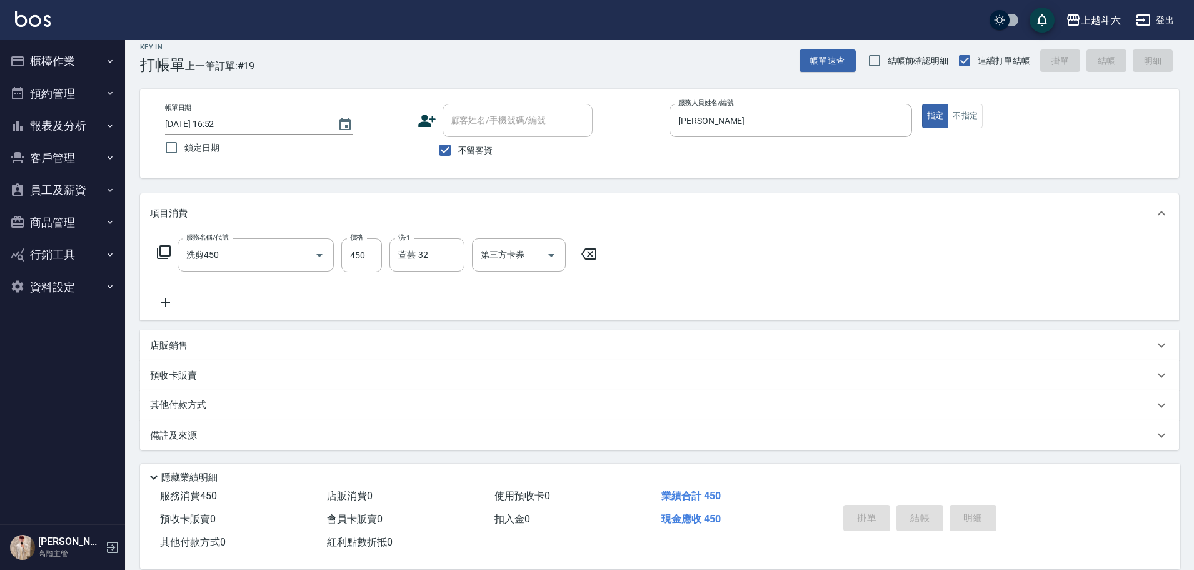
type input "[DATE] 16:53"
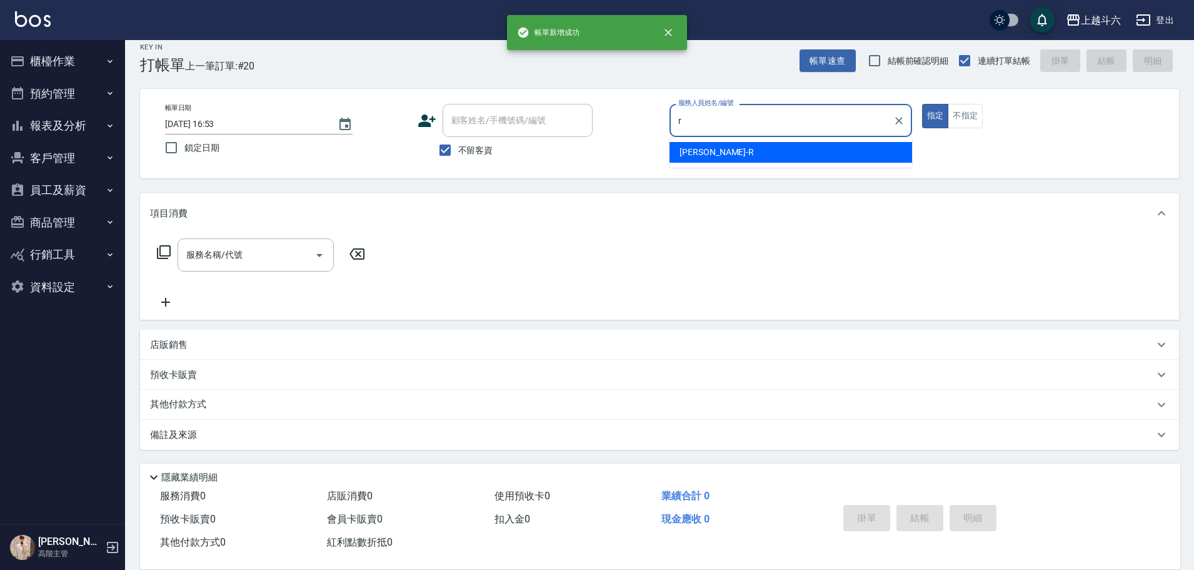
type input "[PERSON_NAME]"
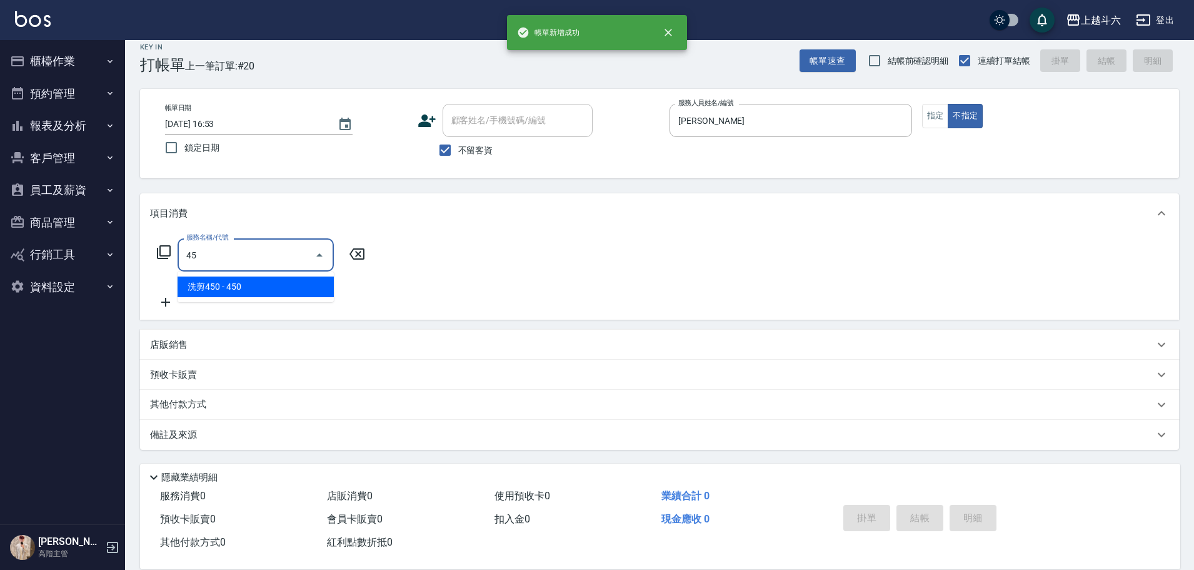
type input "4"
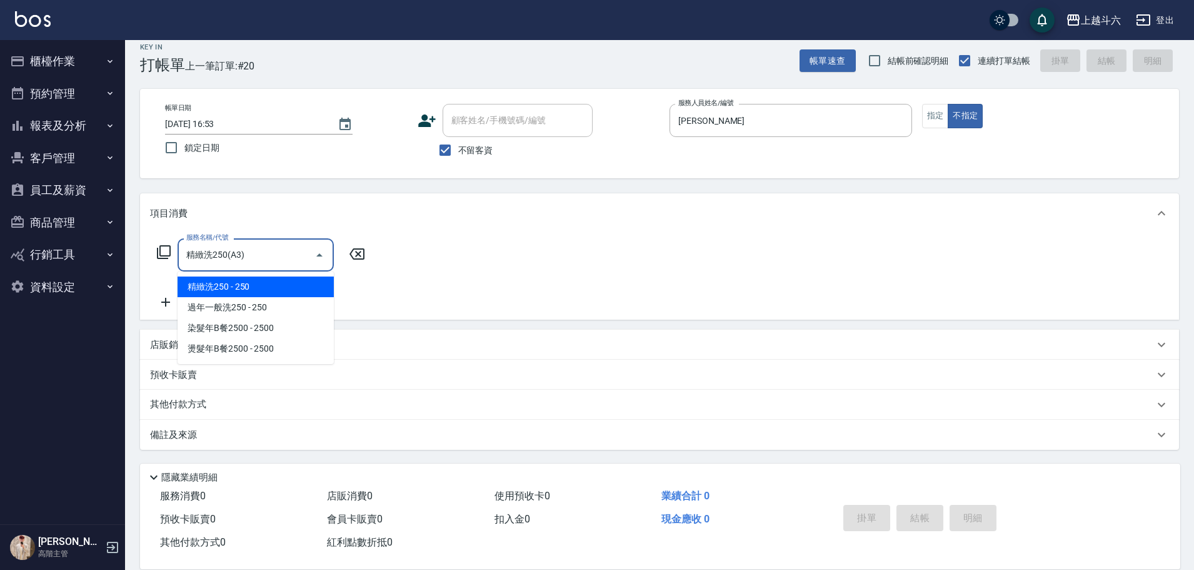
type input "精緻洗250(A3)"
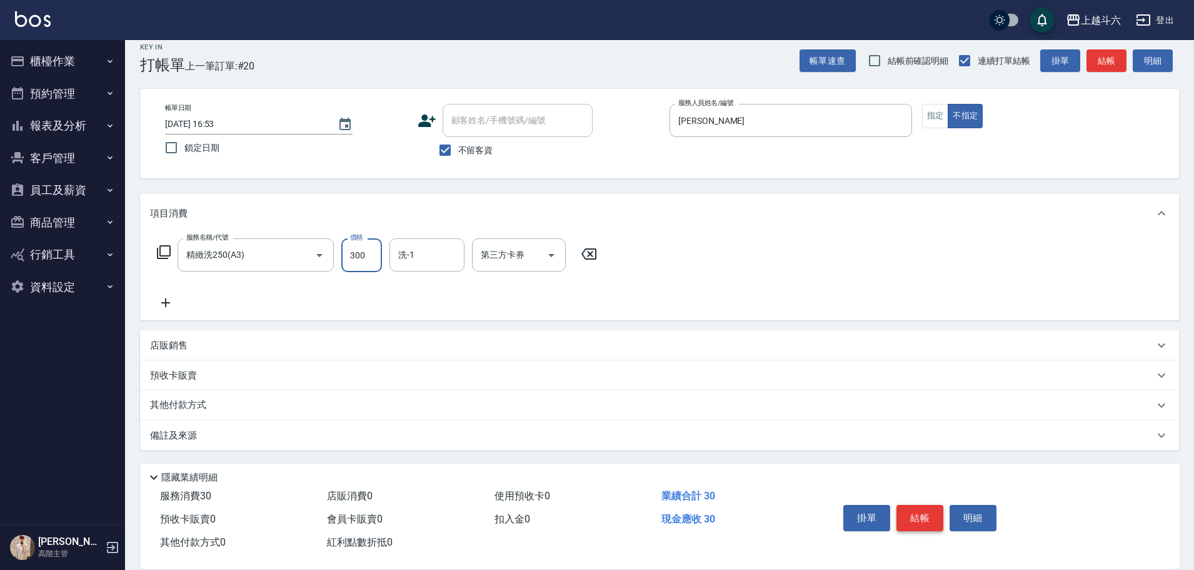
type input "300"
type input "萱芸-32"
click at [925, 506] on button "結帳" at bounding box center [919, 518] width 47 height 26
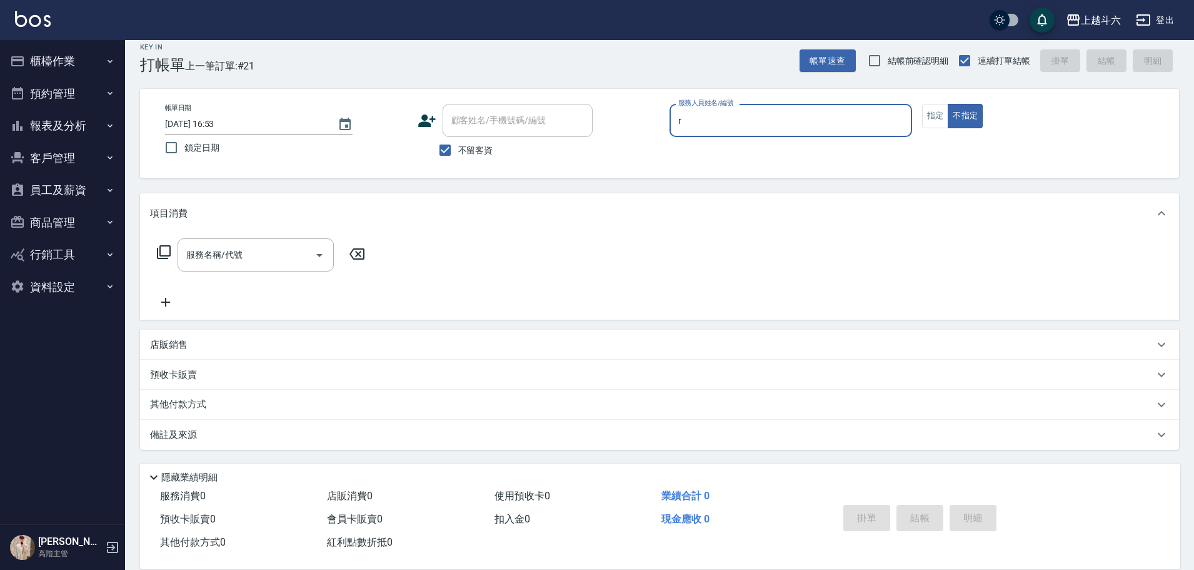
type input "[PERSON_NAME]"
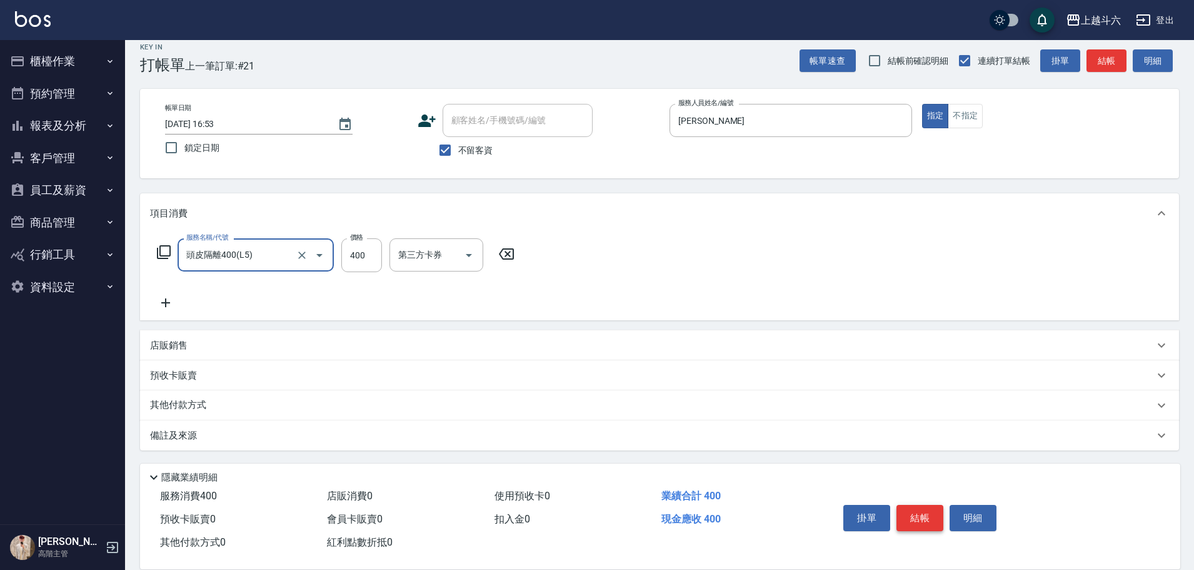
type input "頭皮隔離400(L5)"
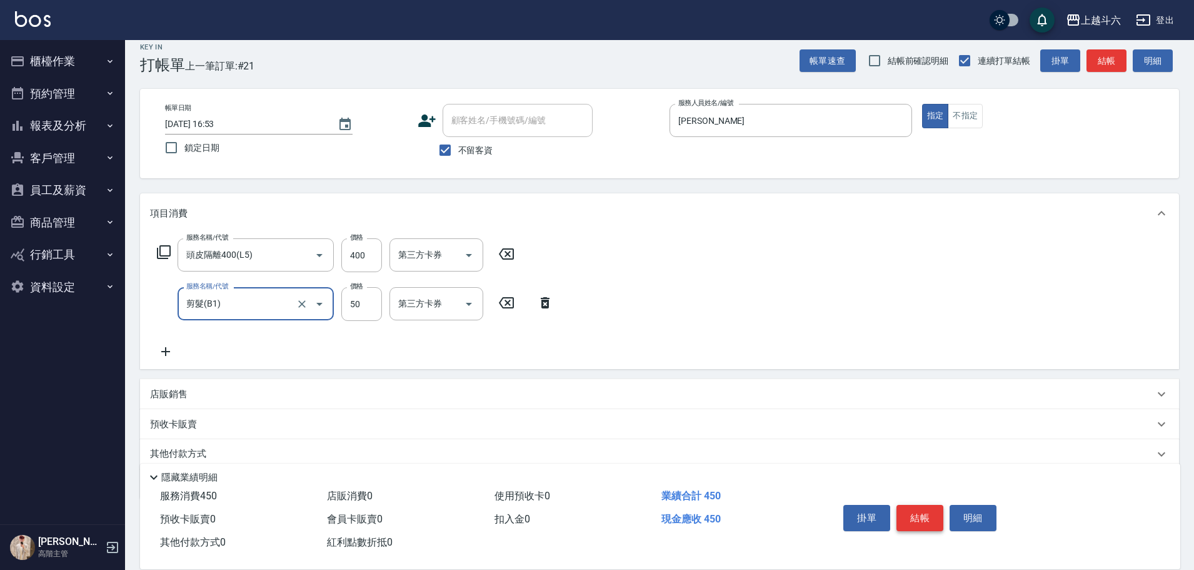
type input "剪髮(B1)"
drag, startPoint x: 346, startPoint y: 302, endPoint x: 389, endPoint y: 313, distance: 44.4
click at [347, 301] on input "50" at bounding box center [361, 304] width 41 height 34
type input "320"
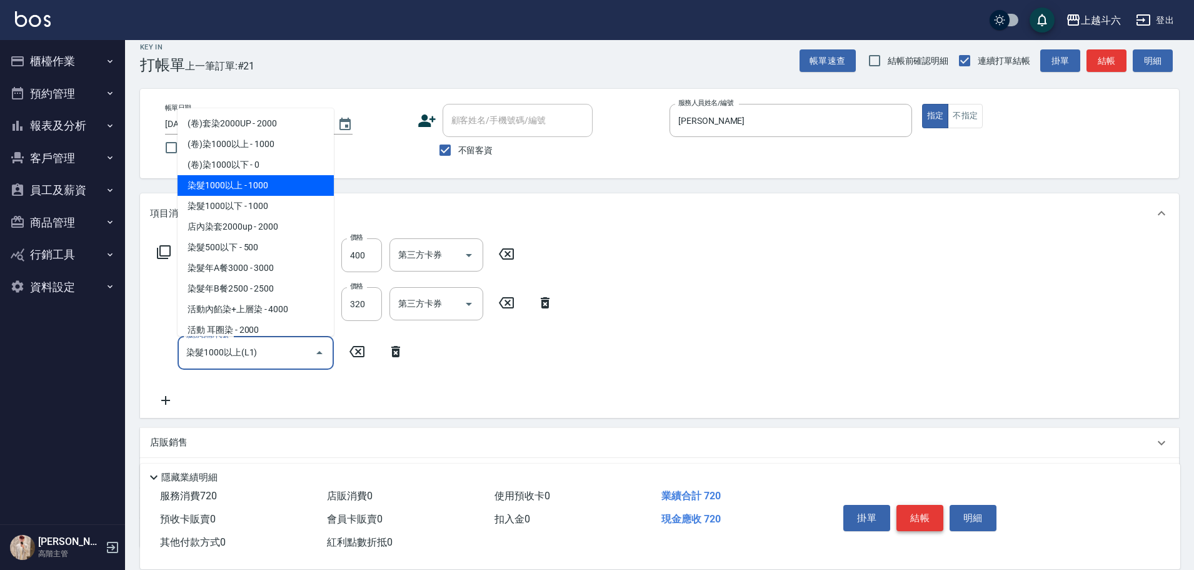
type input "染髮1000以上(L1)"
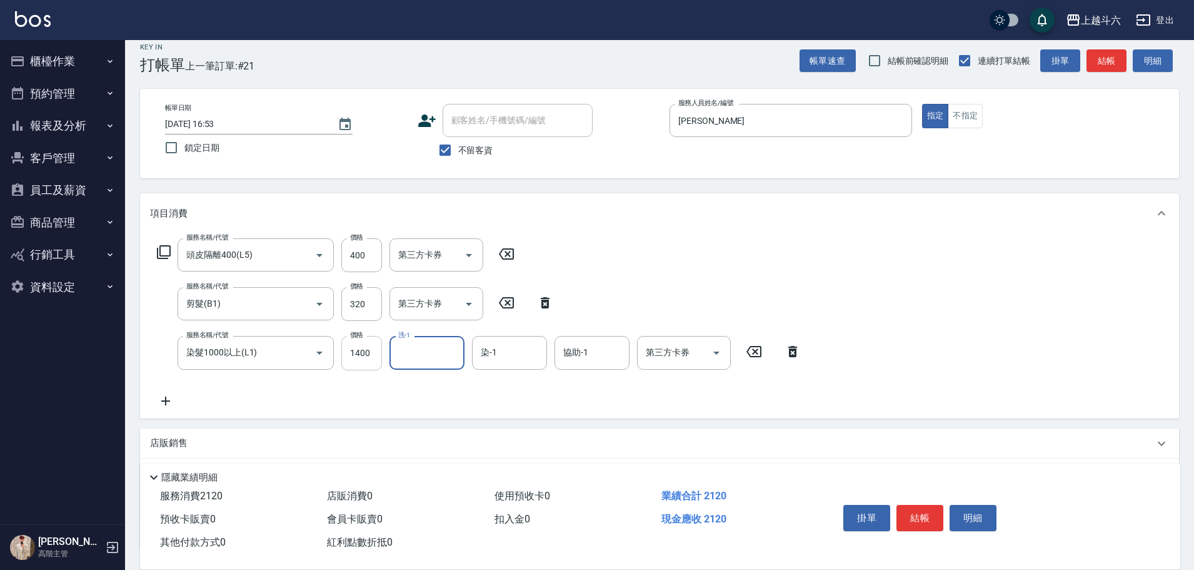
click at [362, 359] on input "1400" at bounding box center [361, 353] width 41 height 34
type input "2200"
type input "萱芸-32"
type input "[PERSON_NAME]"
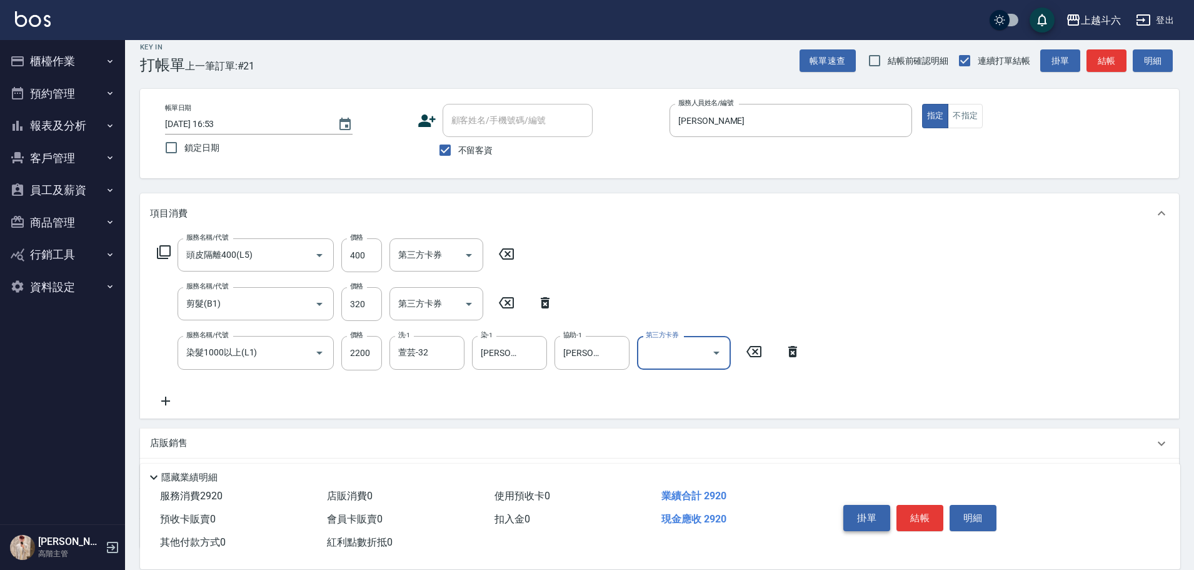
click at [860, 515] on button "掛單" at bounding box center [866, 518] width 47 height 26
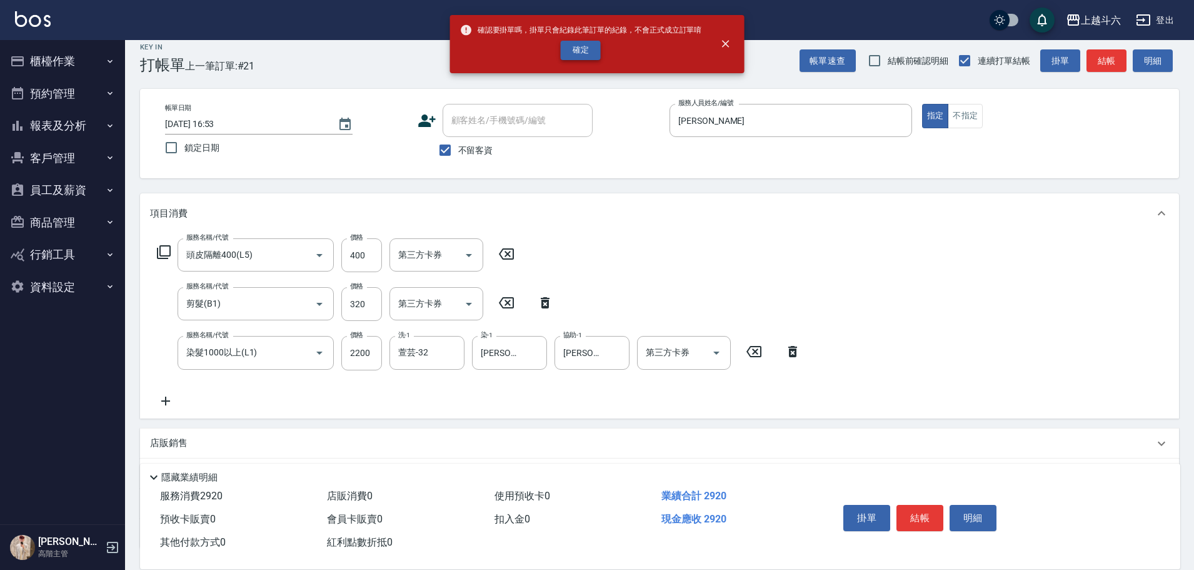
click at [576, 56] on button "確定" at bounding box center [581, 50] width 40 height 19
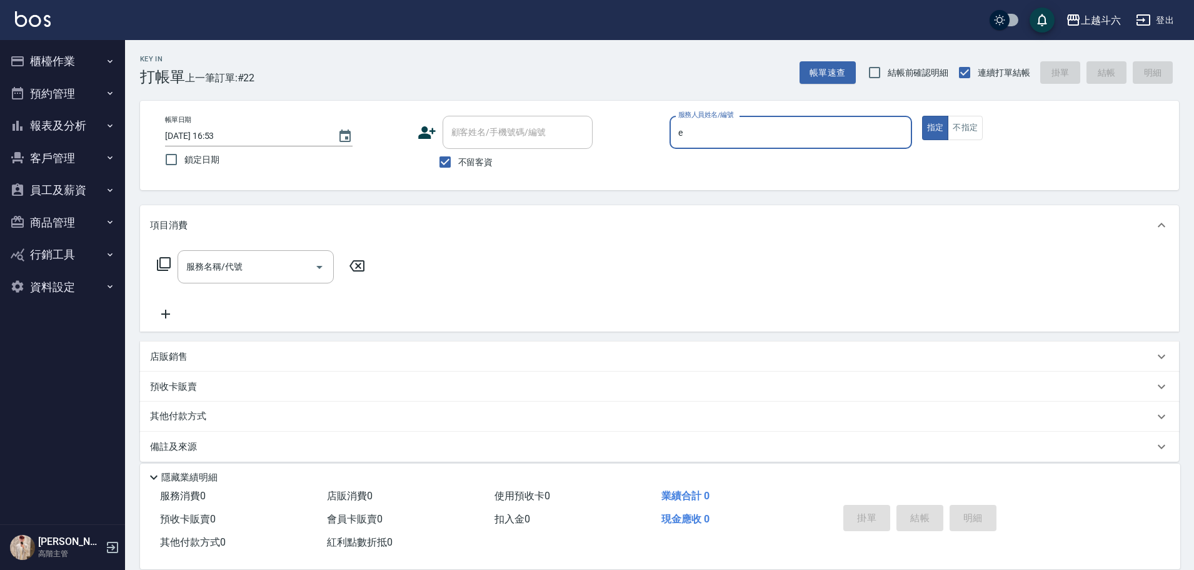
type input "[PERSON_NAME]"
type button "true"
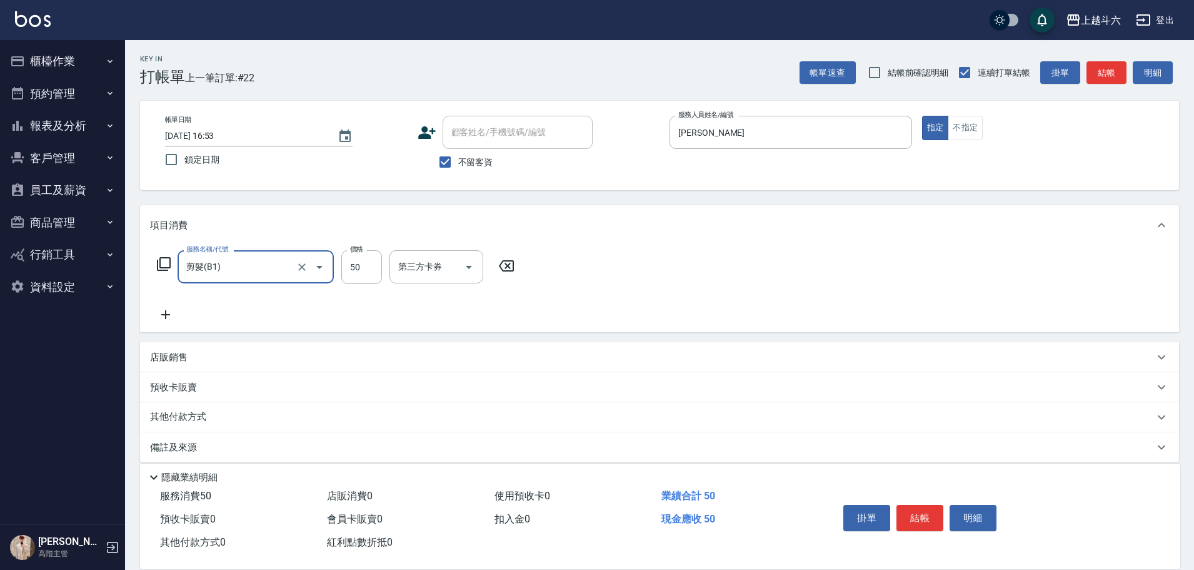
type input "剪髮(B1)"
type input "250"
drag, startPoint x: 0, startPoint y: 0, endPoint x: 896, endPoint y: 514, distance: 1033.3
click at [896, 514] on button "結帳" at bounding box center [919, 518] width 47 height 26
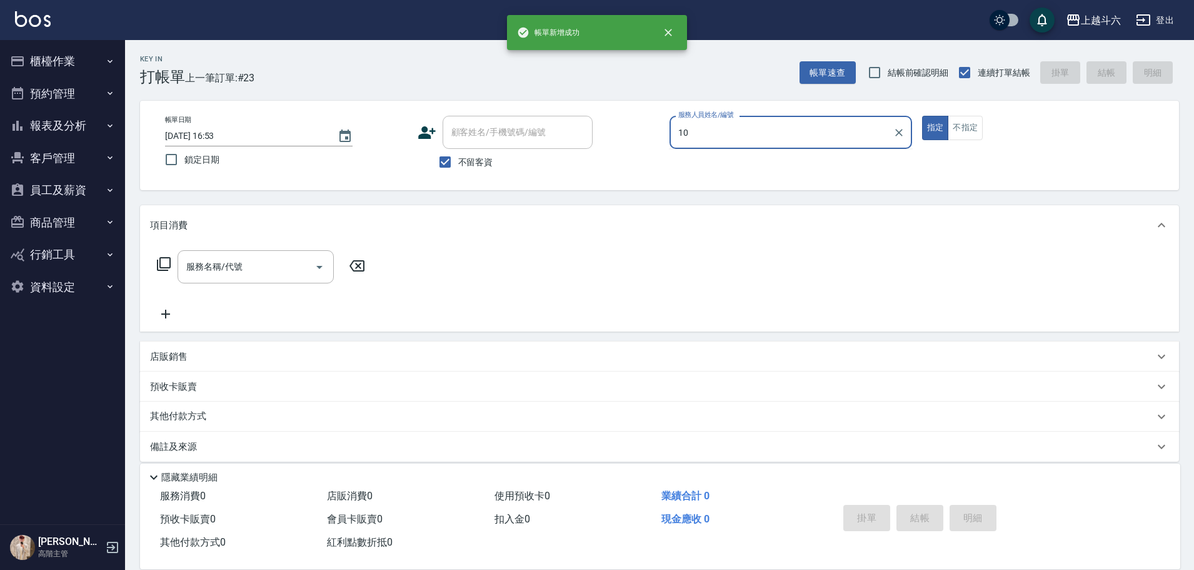
type input "Lambo藍寶-10"
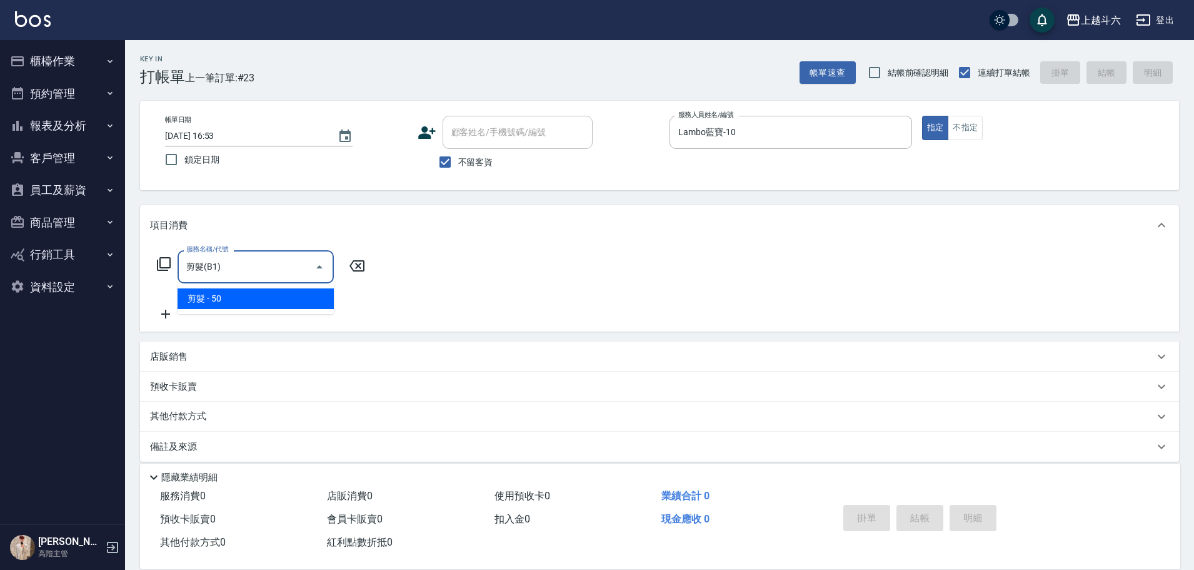
type input "剪髮(B1)"
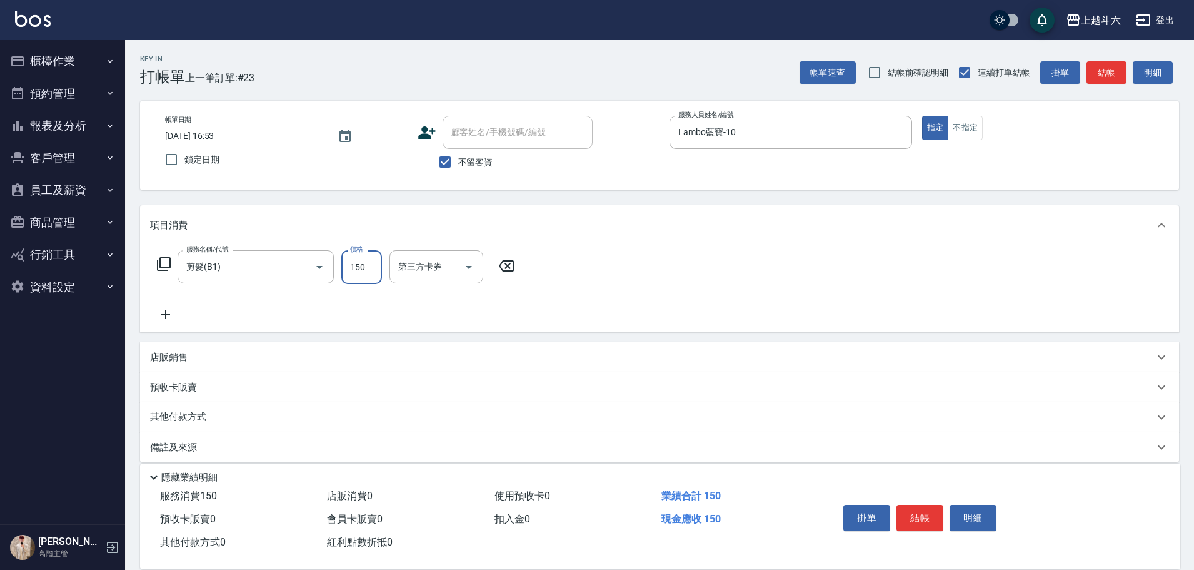
type input "150"
click at [927, 521] on button "結帳" at bounding box center [919, 518] width 47 height 26
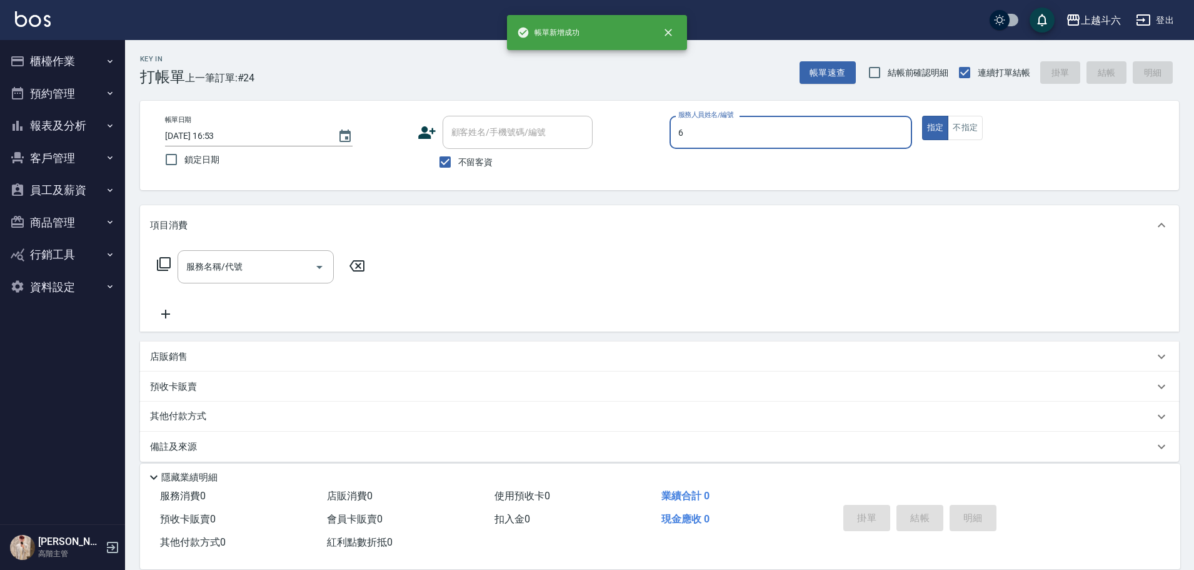
type input "紫宜-6"
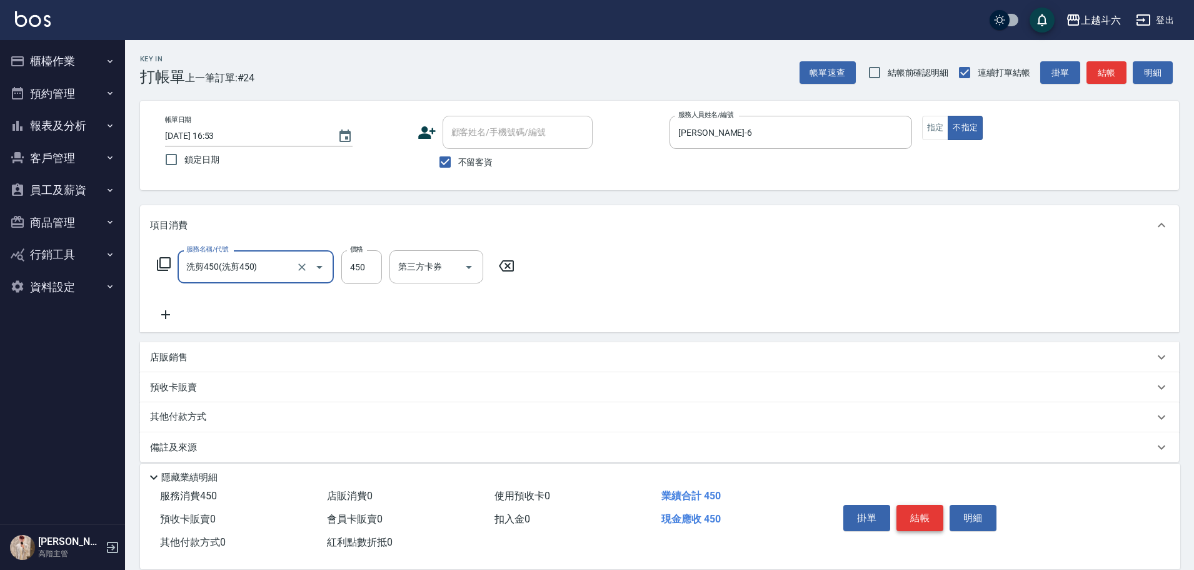
type input "洗剪450"
type input "紫宜-6"
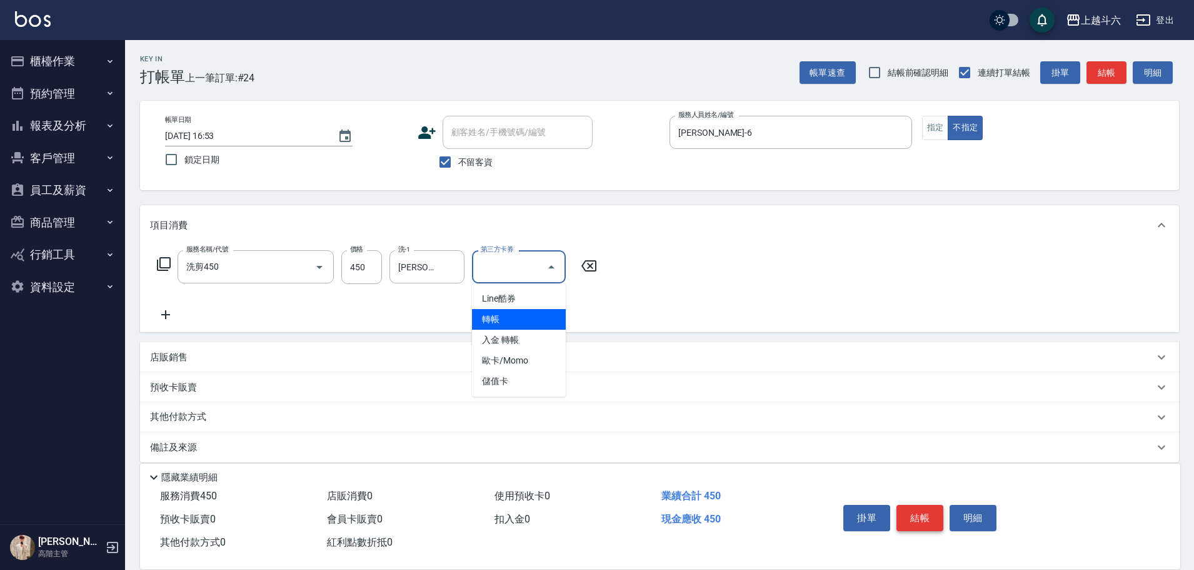
type input "轉帳"
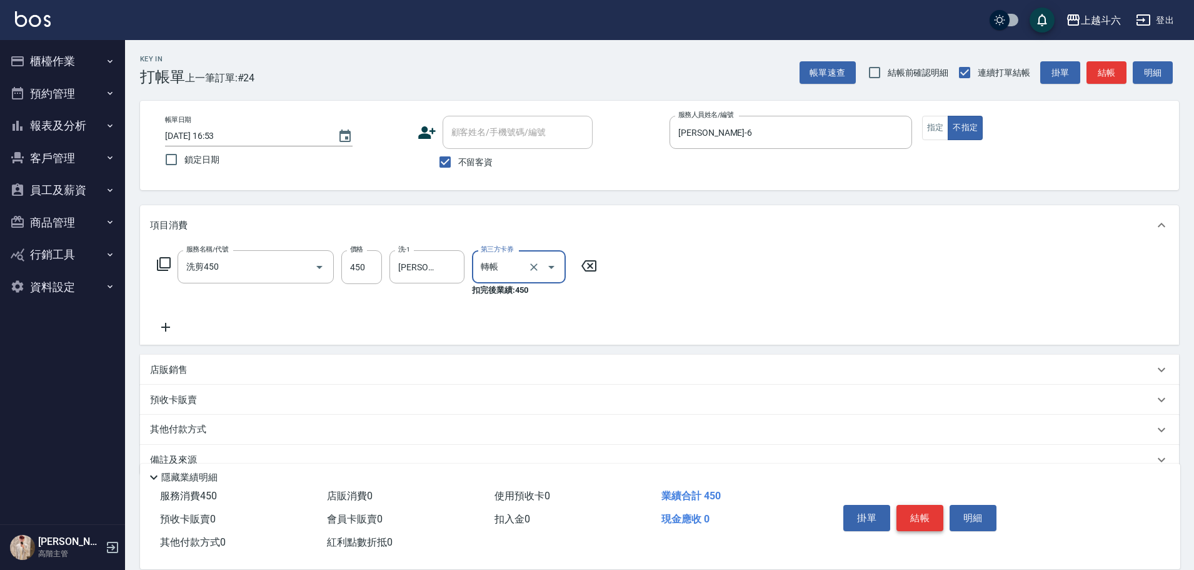
click at [927, 521] on button "結帳" at bounding box center [919, 518] width 47 height 26
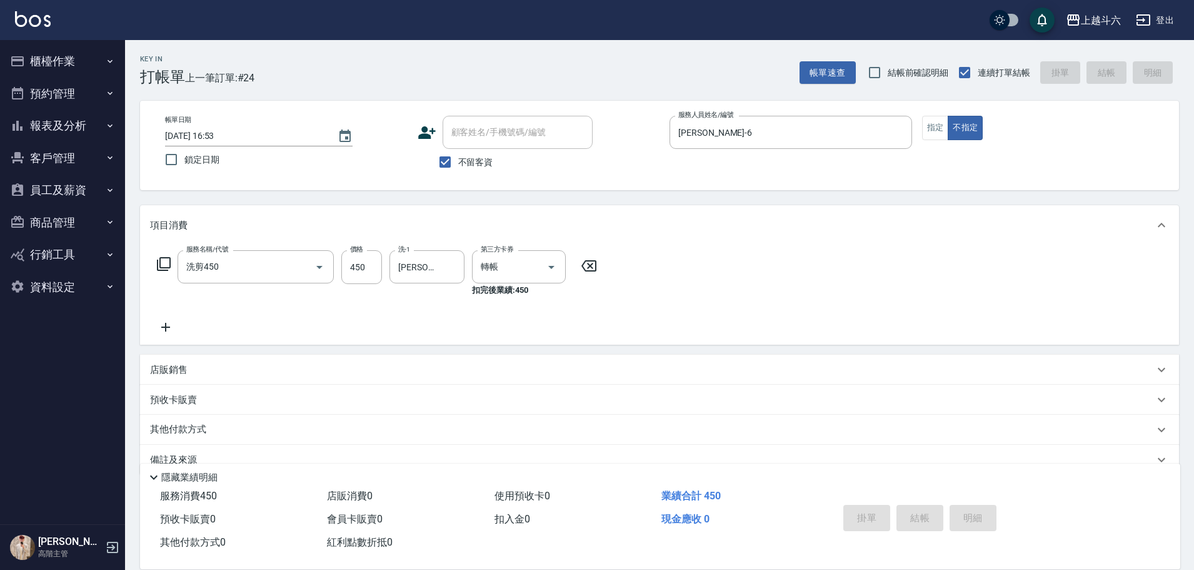
type input "2025/10/12 16:54"
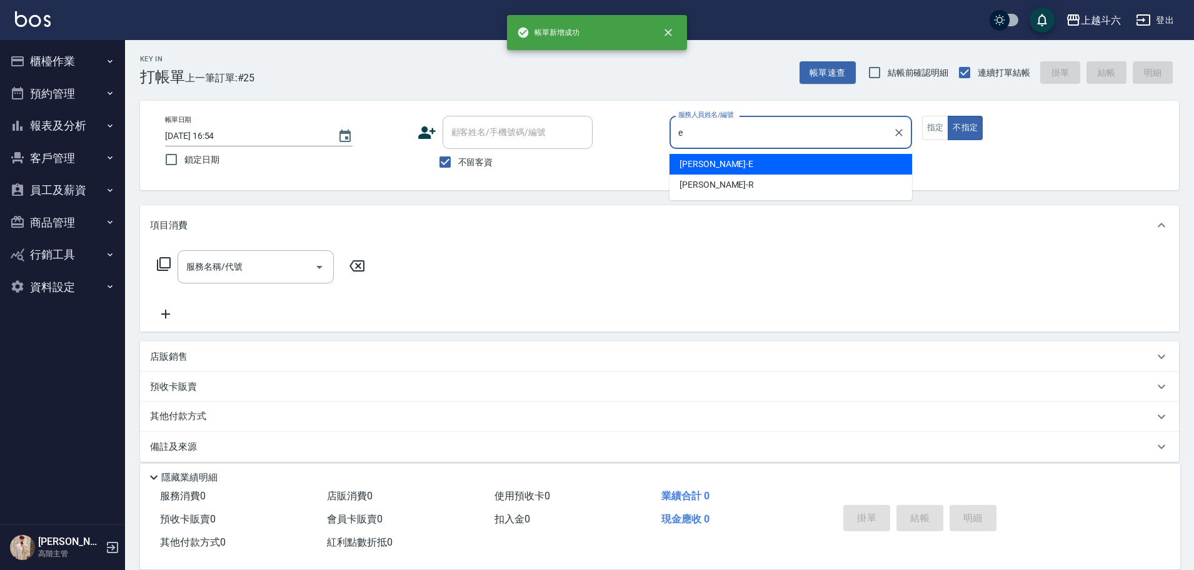
type input "[PERSON_NAME]"
type button "false"
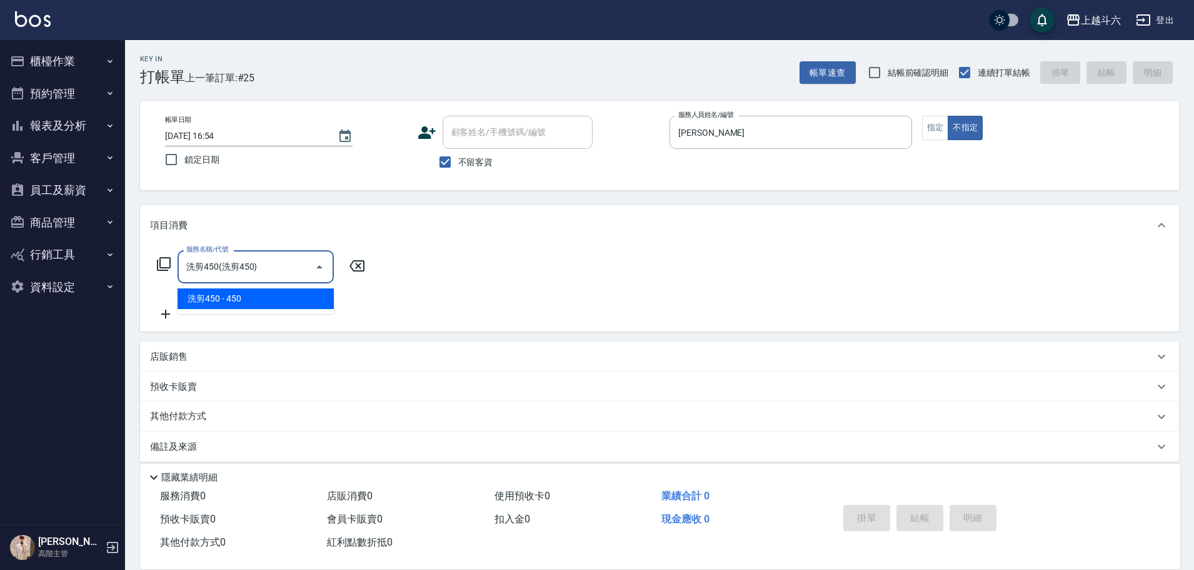
type input "洗剪450"
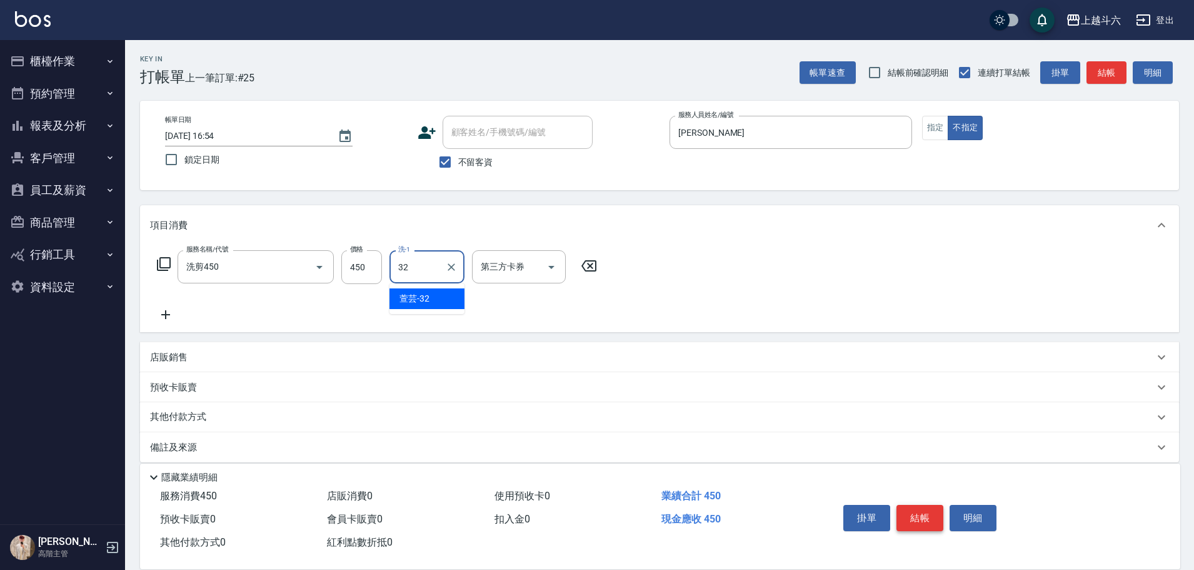
type input "萱芸-32"
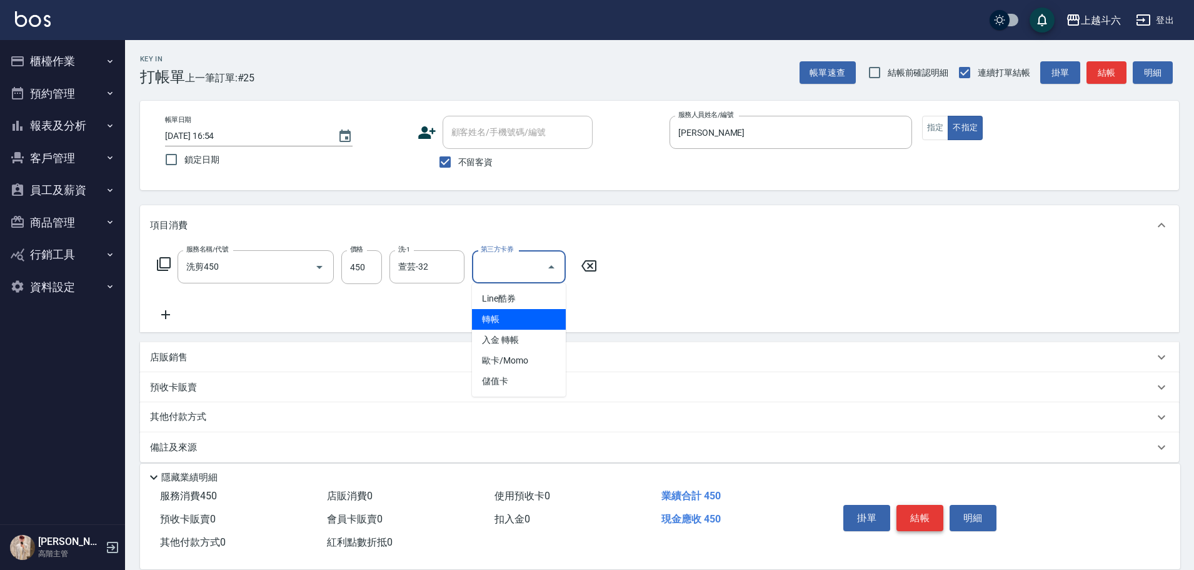
type input "轉帳"
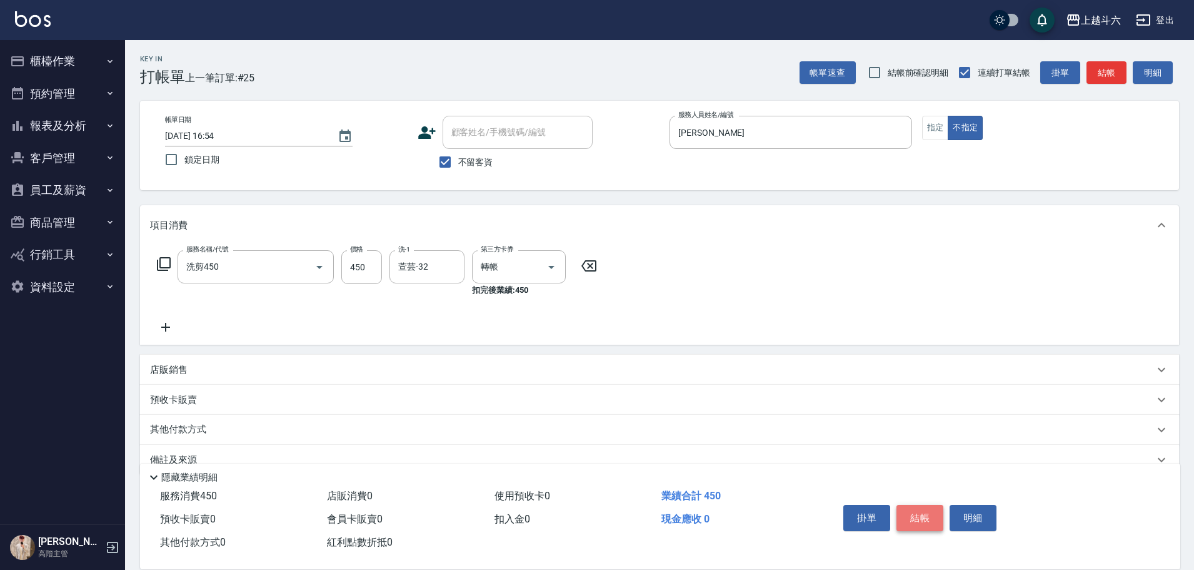
click at [927, 521] on button "結帳" at bounding box center [919, 518] width 47 height 26
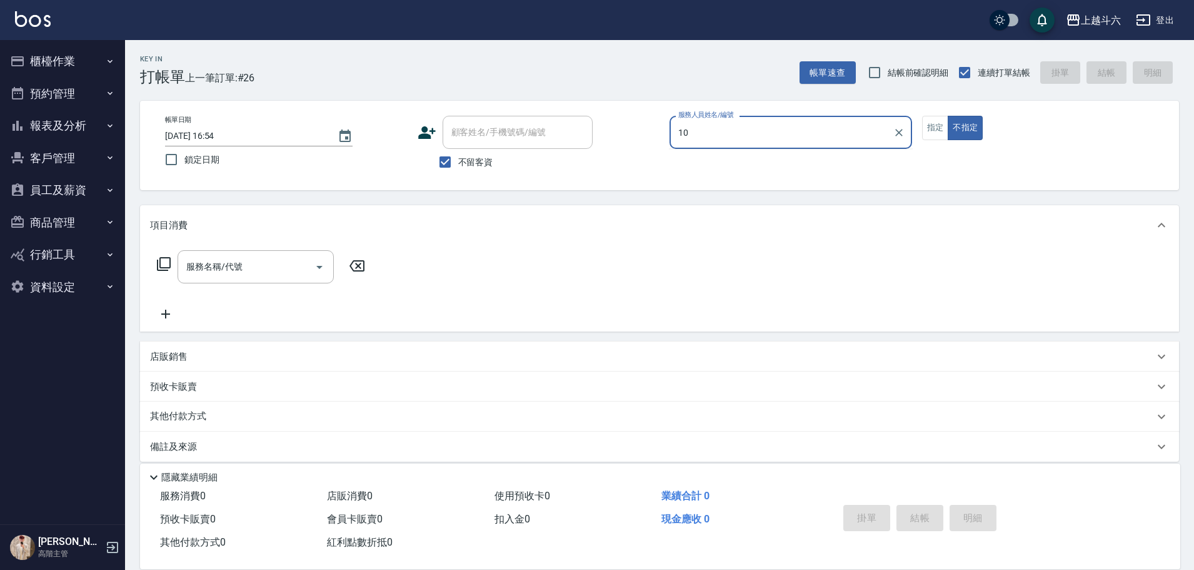
type input "Lambo藍寶-10"
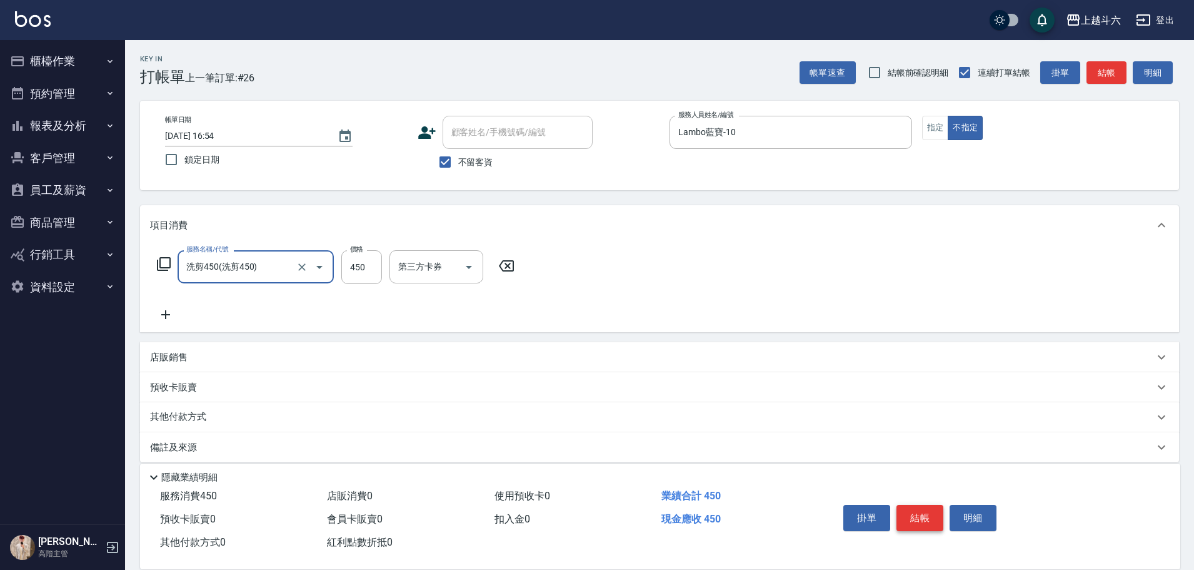
type input "洗剪450"
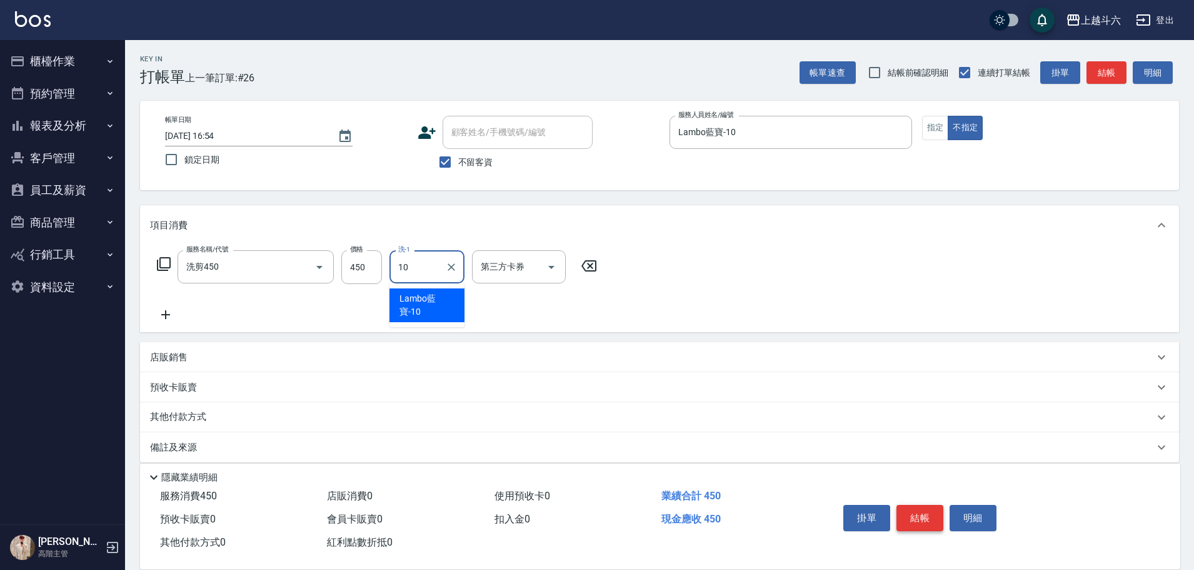
type input "Lambo藍寶-10"
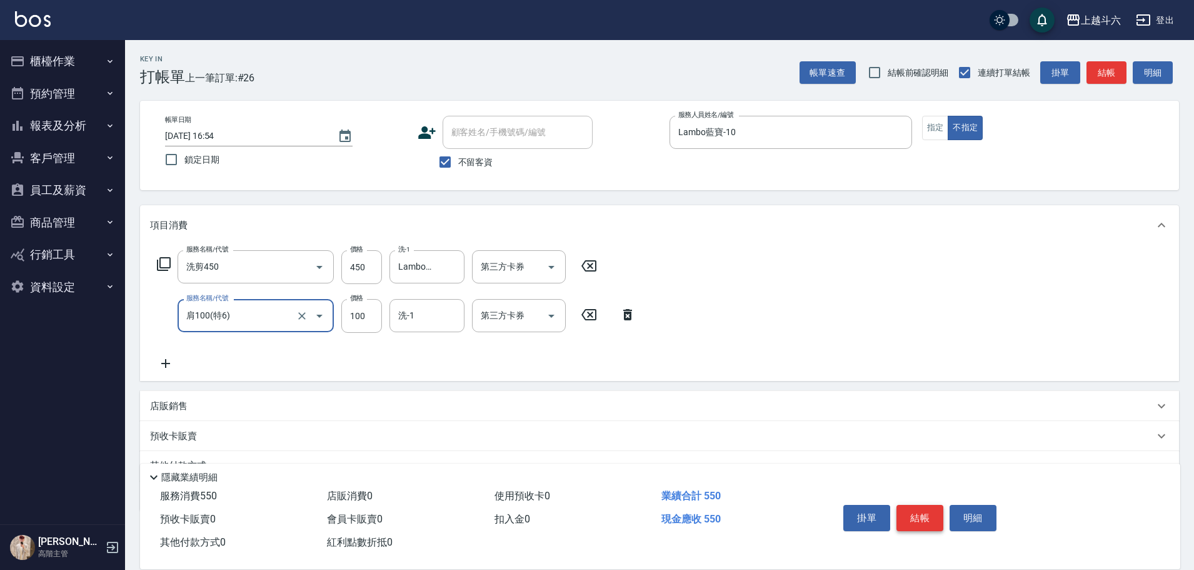
type input "肩100(特6)"
type input "Lambo藍寶-10"
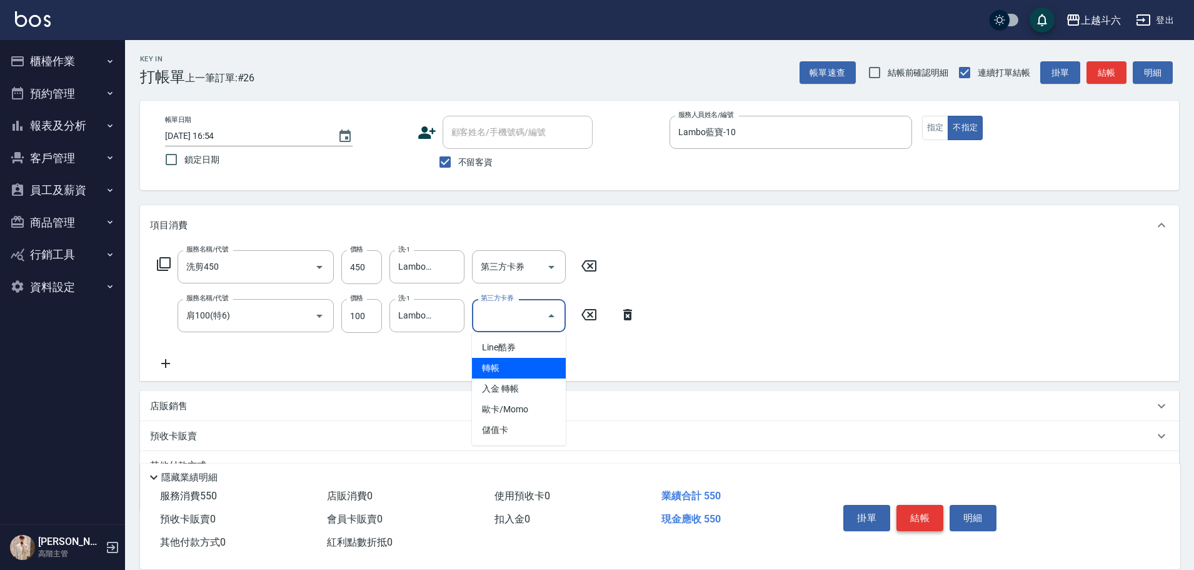
type input "轉帳"
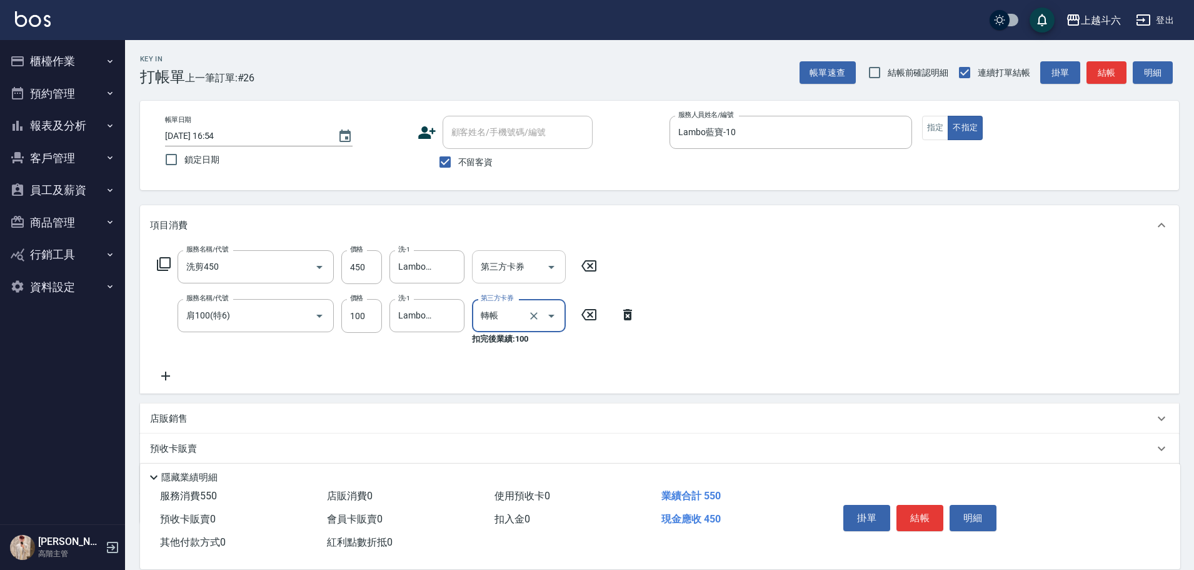
click at [523, 258] on input "第三方卡券" at bounding box center [510, 267] width 64 height 22
click at [538, 318] on span "轉帳" at bounding box center [519, 319] width 94 height 21
type input "轉帳"
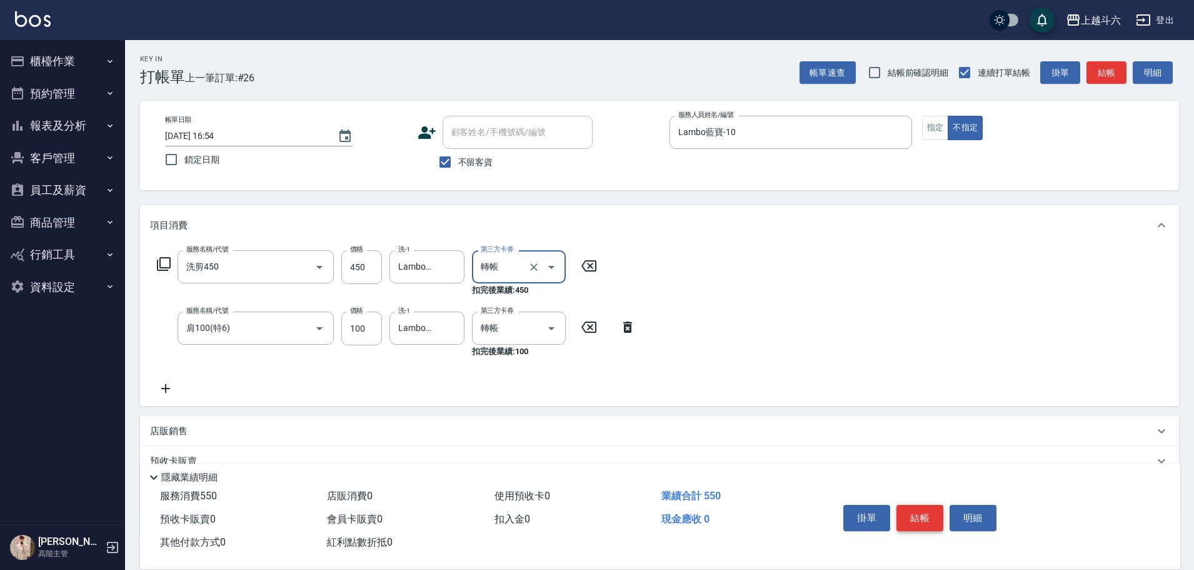
click at [910, 510] on button "結帳" at bounding box center [919, 518] width 47 height 26
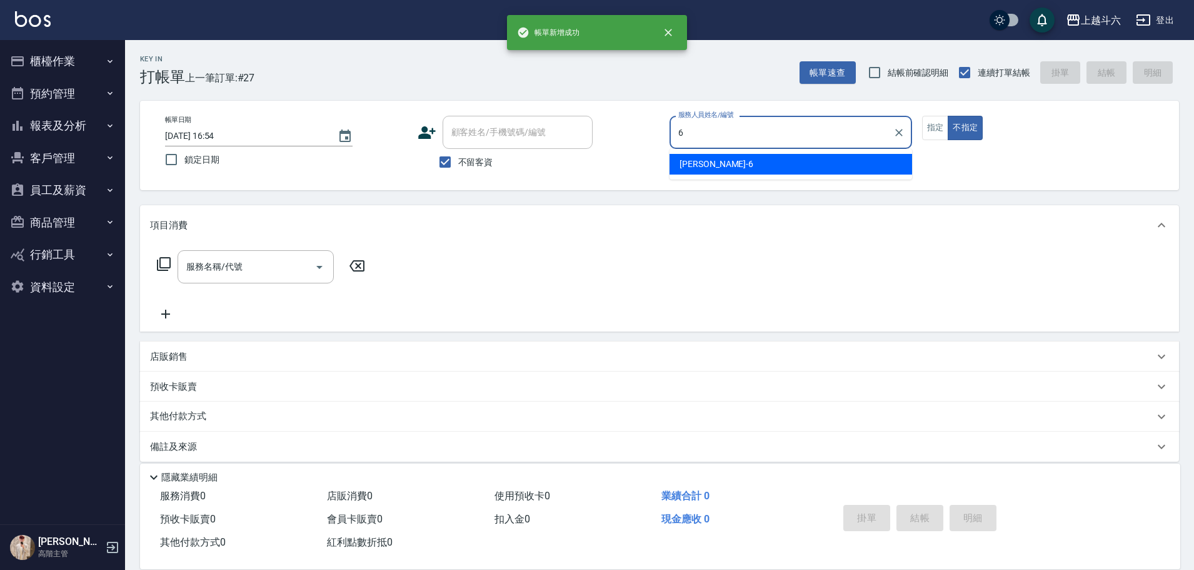
type input "紫宜-6"
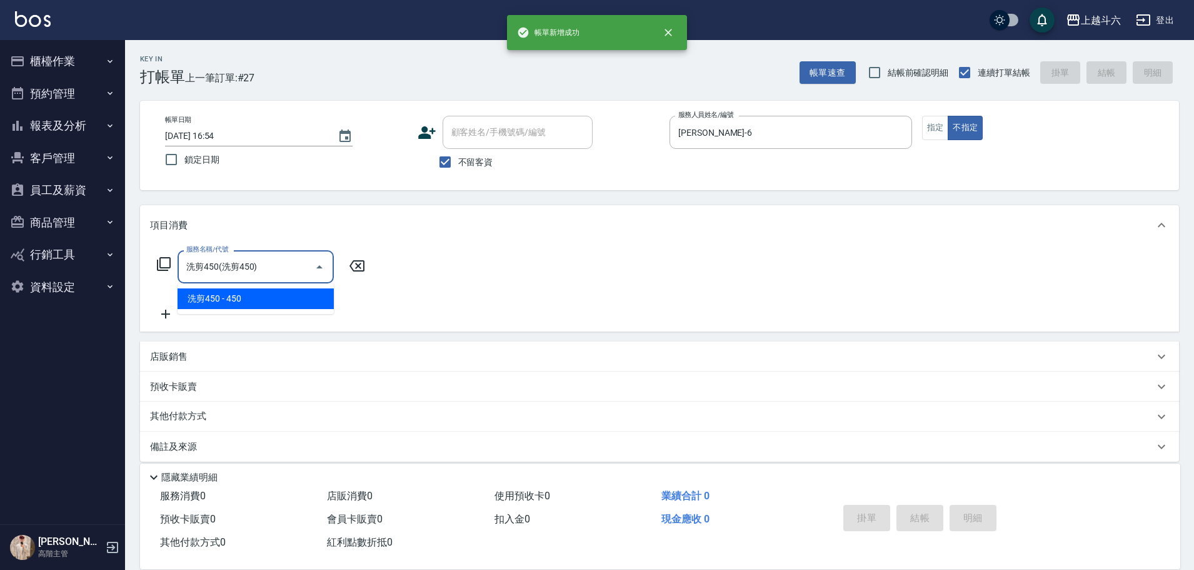
type input "洗剪450"
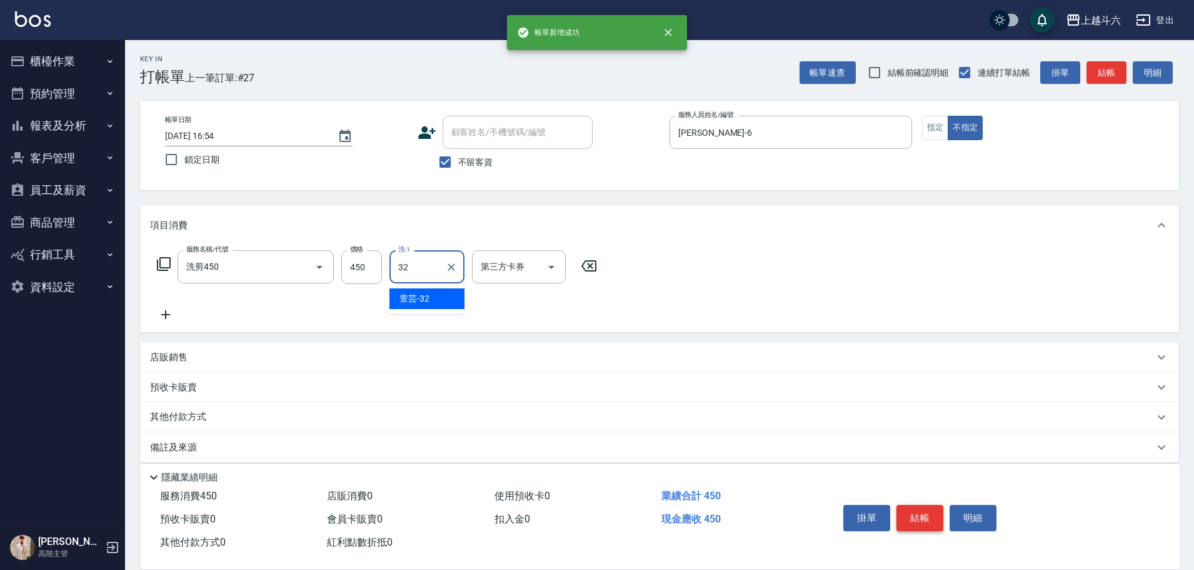
type input "萱芸-32"
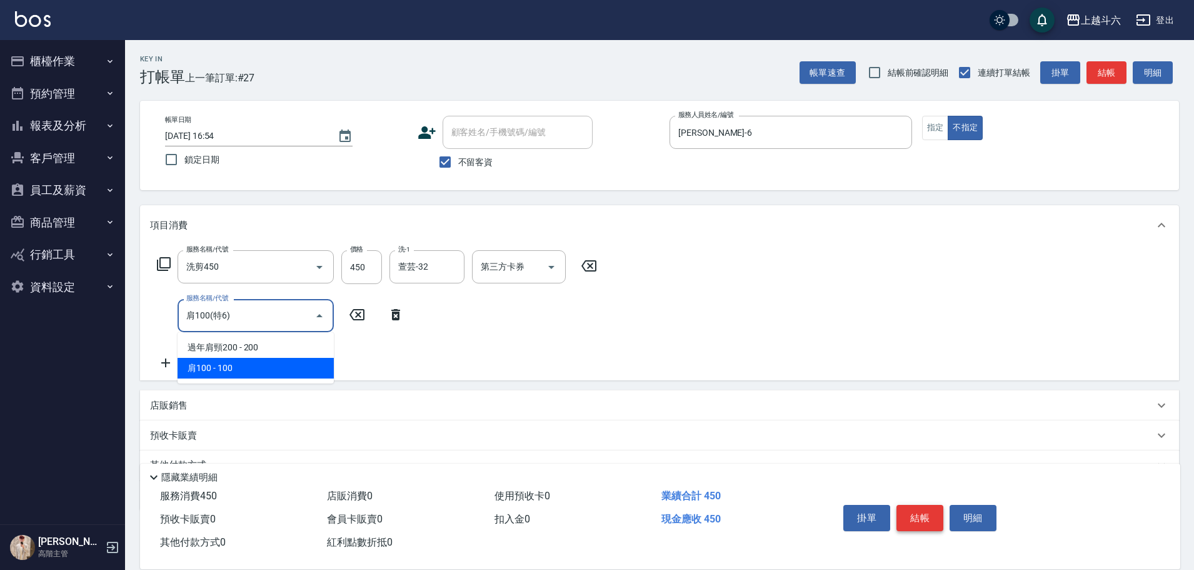
type input "肩100(特6)"
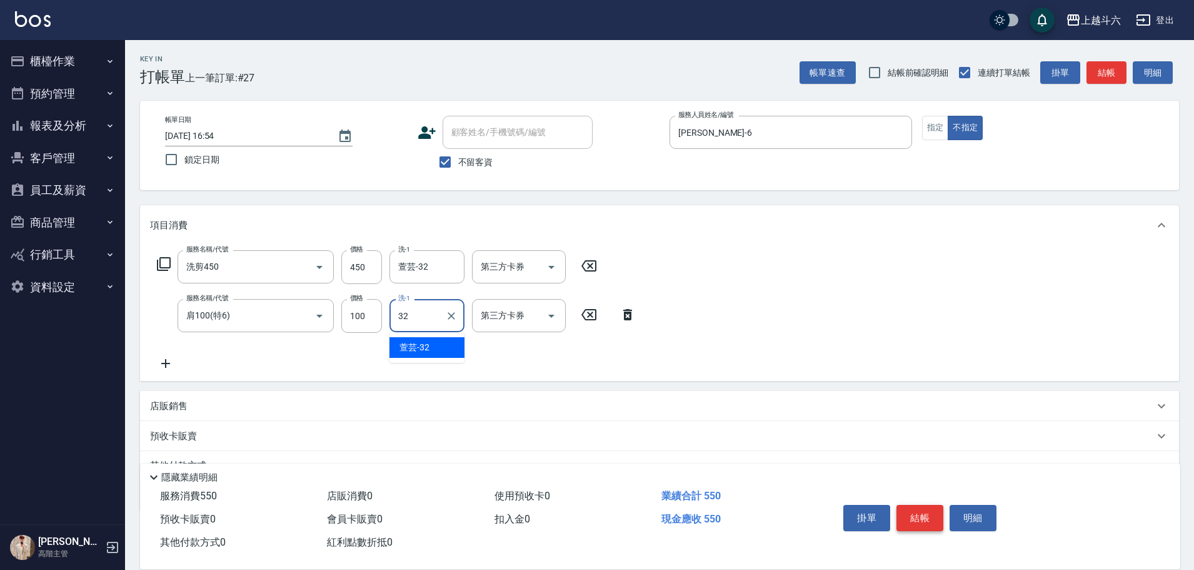
type input "萱芸-32"
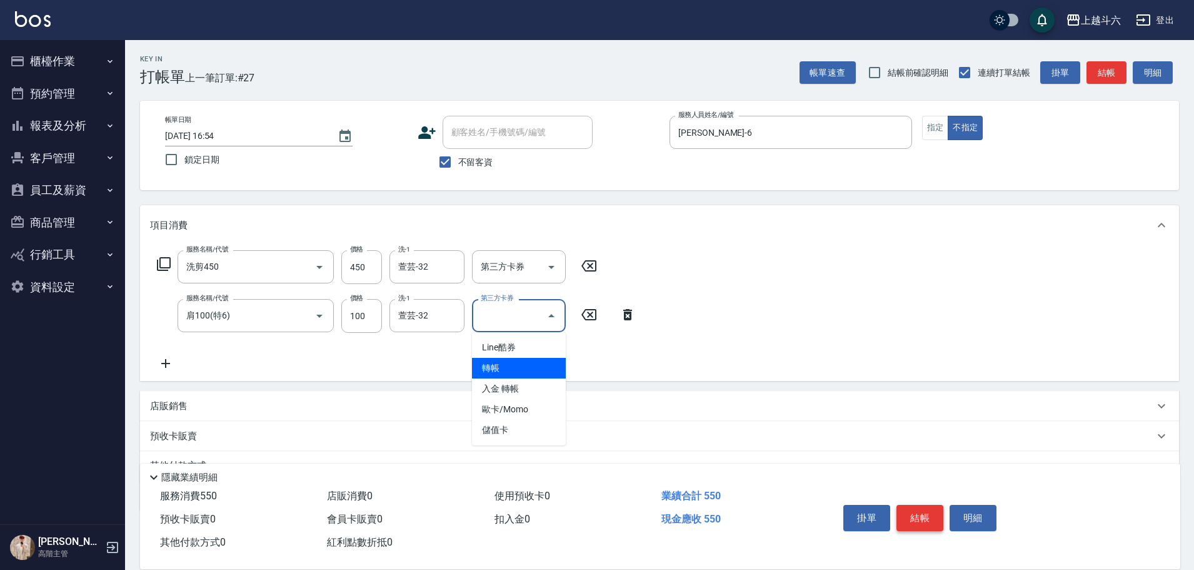
type input "轉帳"
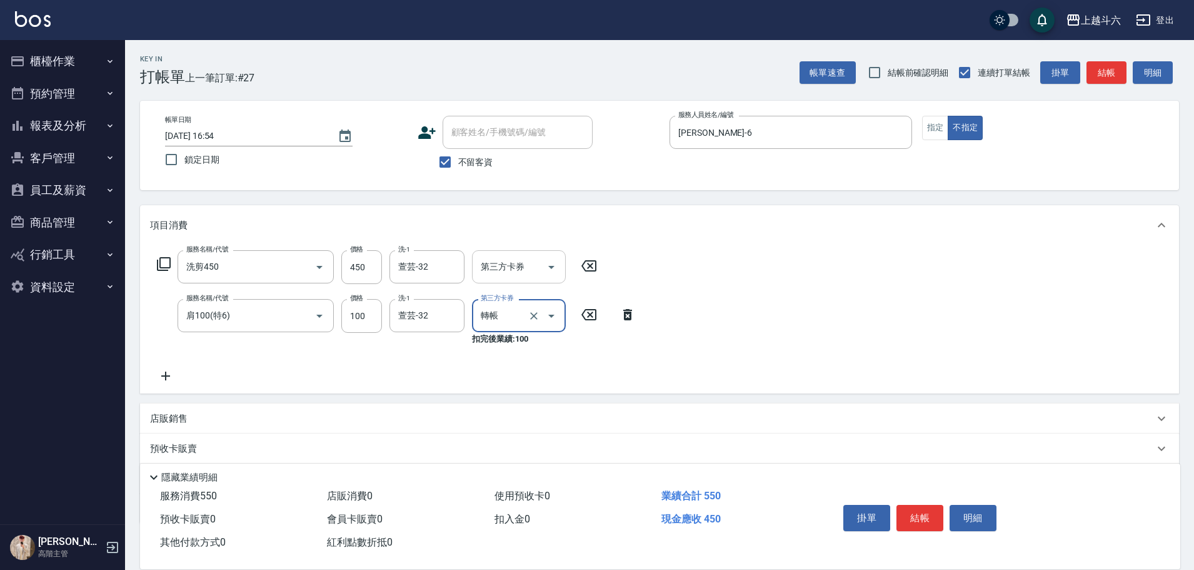
click at [543, 273] on button "Open" at bounding box center [551, 267] width 20 height 20
click at [539, 311] on span "轉帳" at bounding box center [519, 319] width 94 height 21
type input "轉帳"
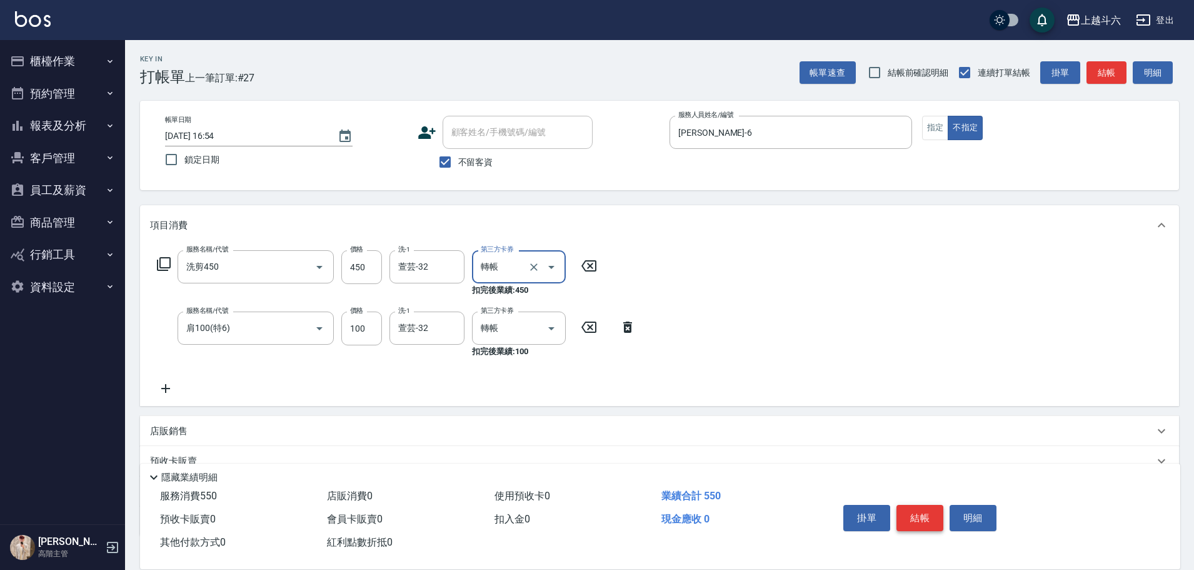
click at [923, 516] on button "結帳" at bounding box center [919, 518] width 47 height 26
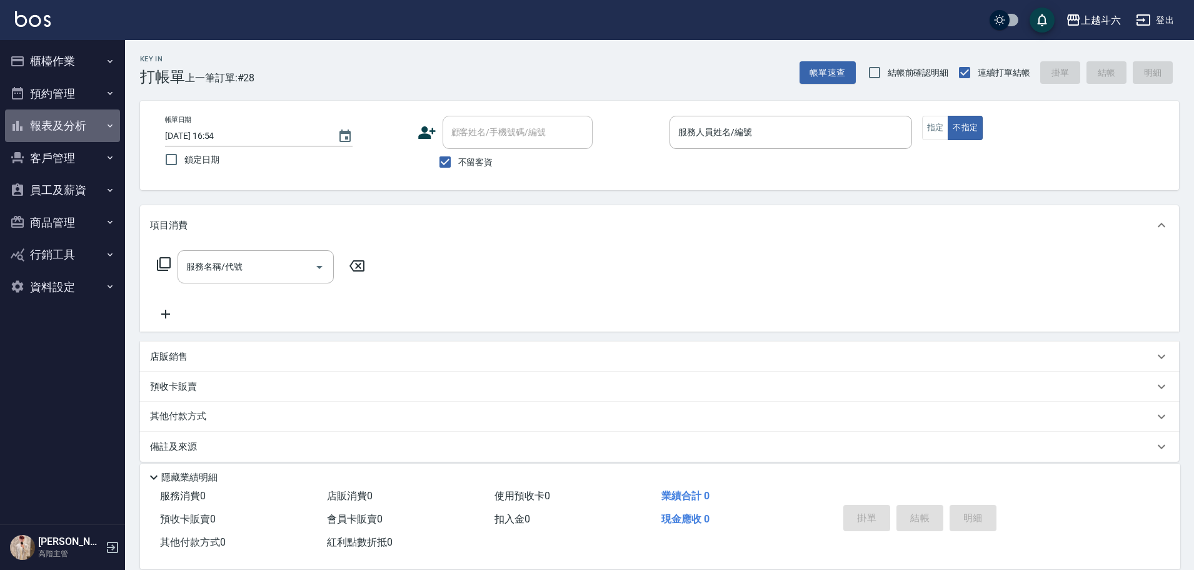
click at [104, 130] on button "報表及分析" at bounding box center [62, 125] width 115 height 33
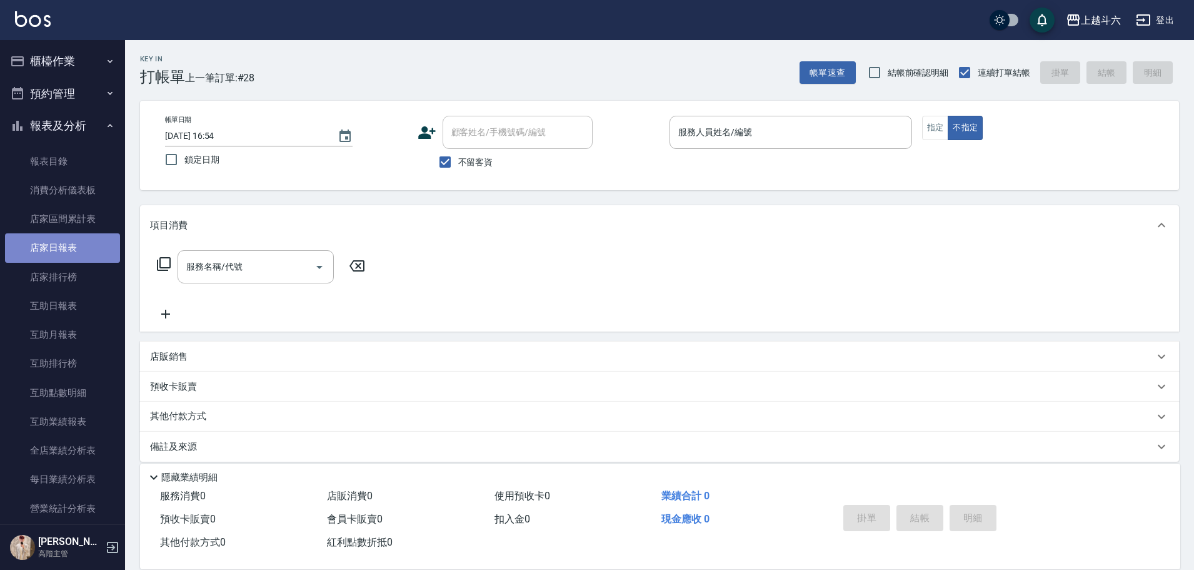
click at [100, 255] on link "店家日報表" at bounding box center [62, 247] width 115 height 29
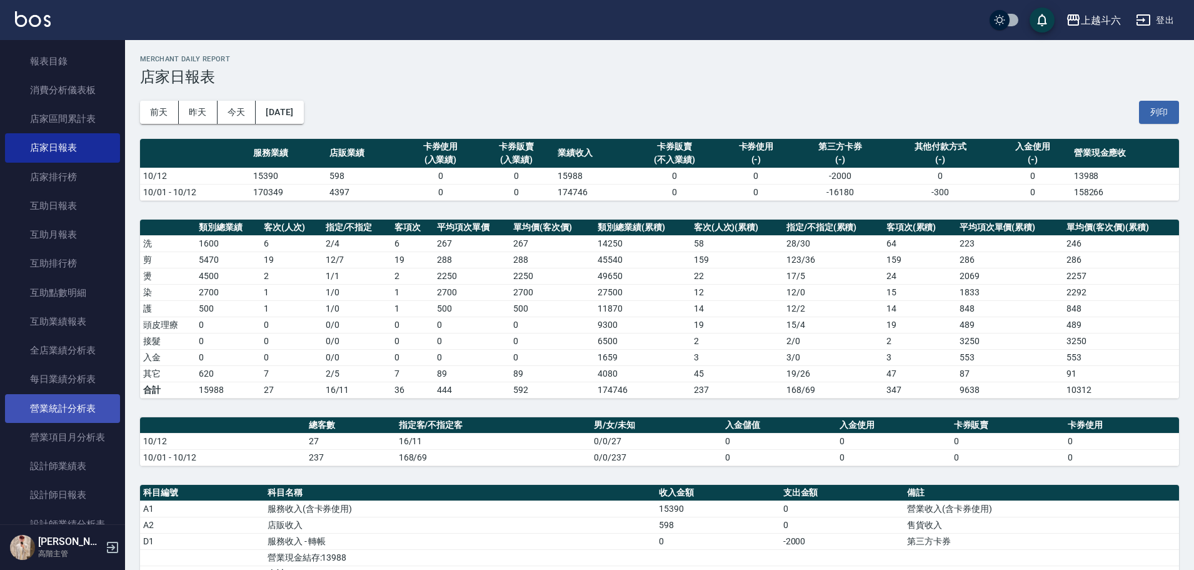
scroll to position [125, 0]
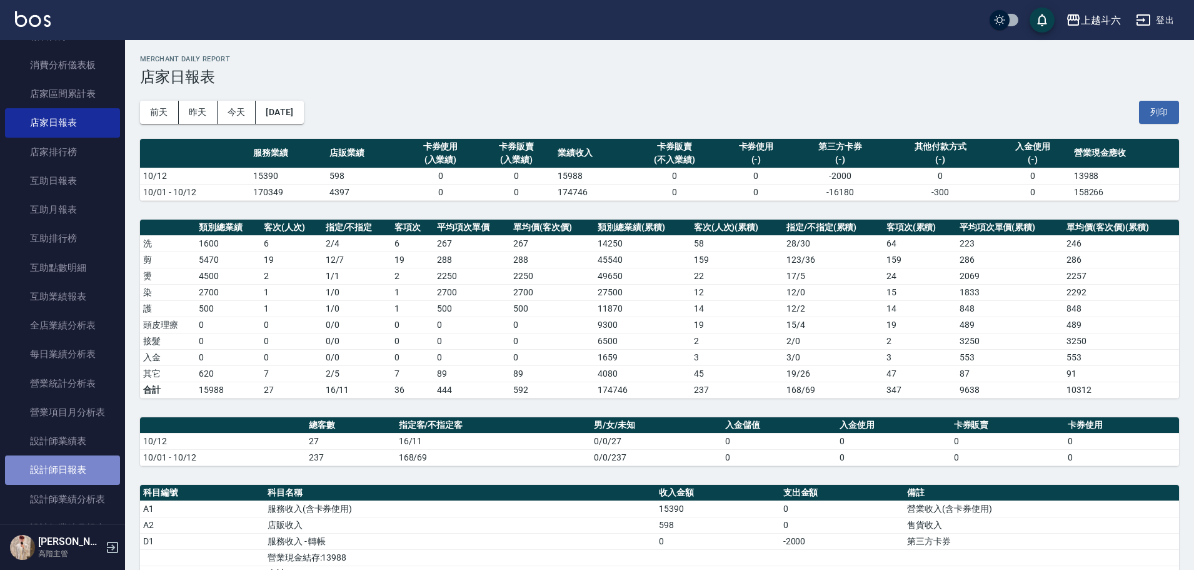
click at [78, 464] on link "設計師日報表" at bounding box center [62, 469] width 115 height 29
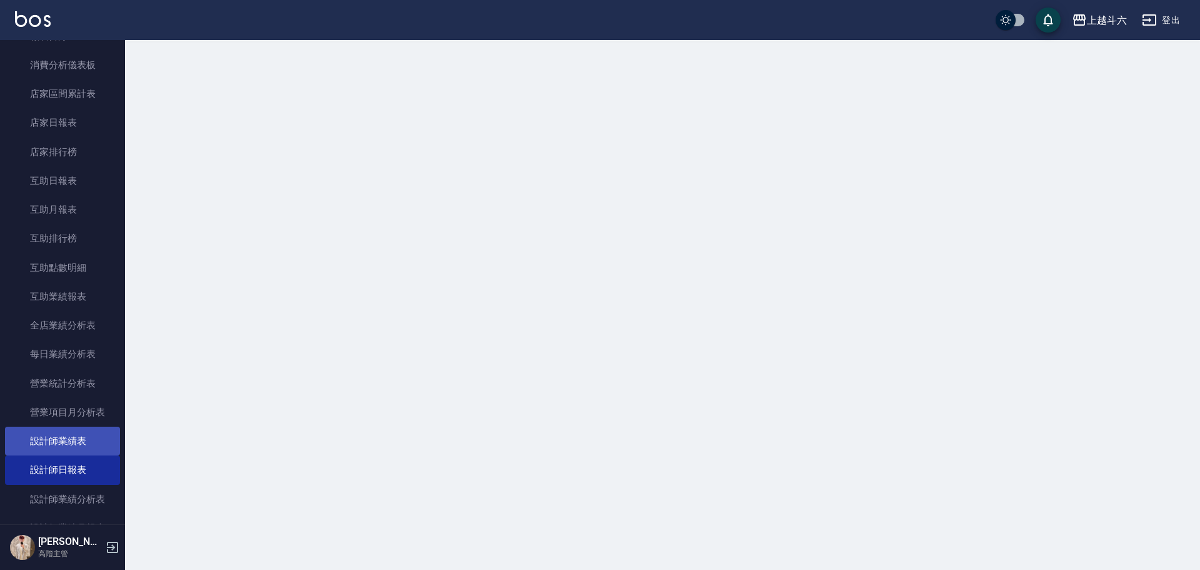
click at [96, 433] on link "設計師業績表" at bounding box center [62, 440] width 115 height 29
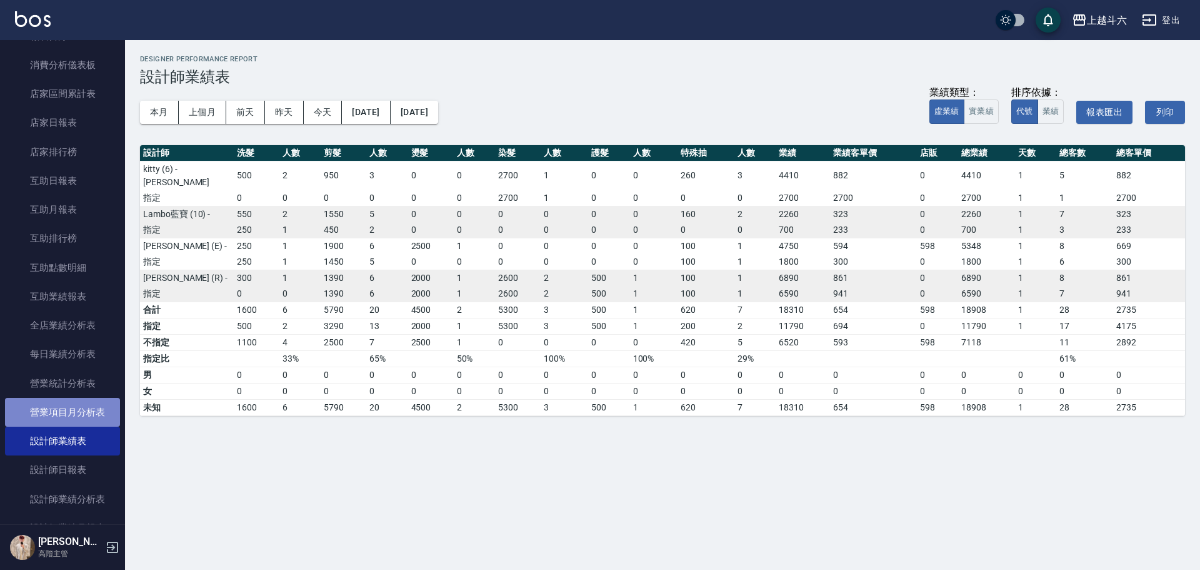
click at [94, 418] on link "營業項目月分析表" at bounding box center [62, 412] width 115 height 29
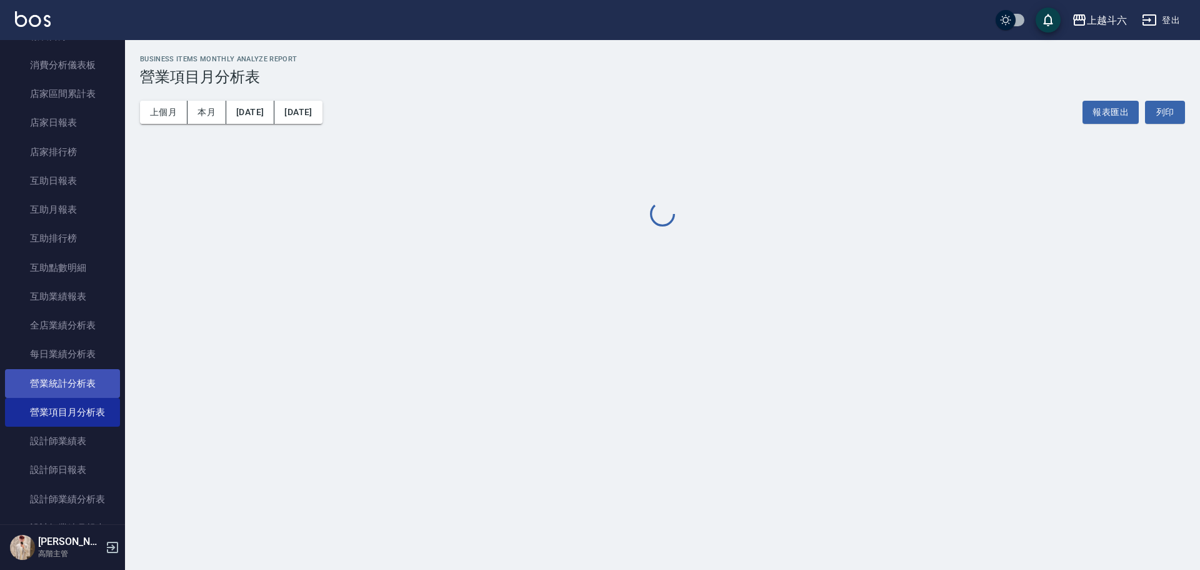
click at [93, 379] on link "營業統計分析表" at bounding box center [62, 383] width 115 height 29
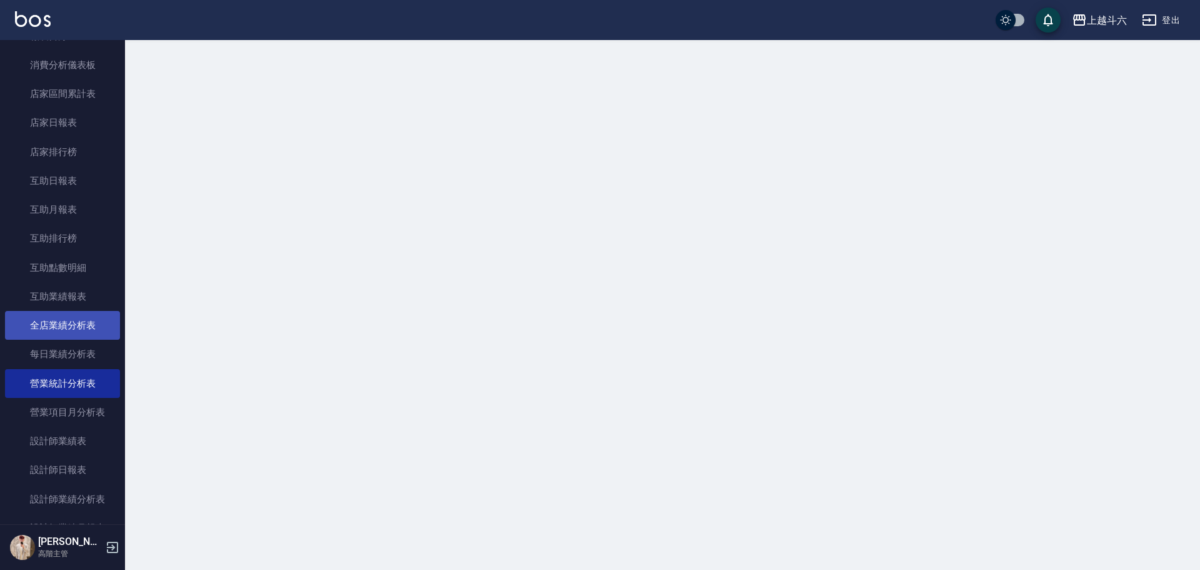
click at [83, 331] on link "全店業績分析表" at bounding box center [62, 325] width 115 height 29
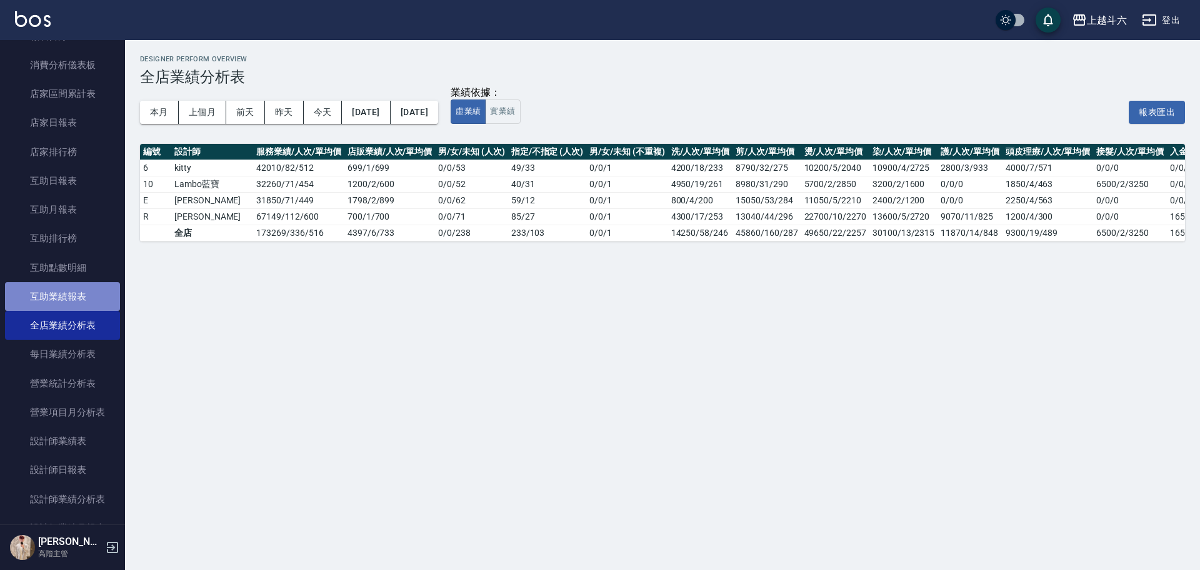
click at [83, 304] on link "互助業績報表" at bounding box center [62, 296] width 115 height 29
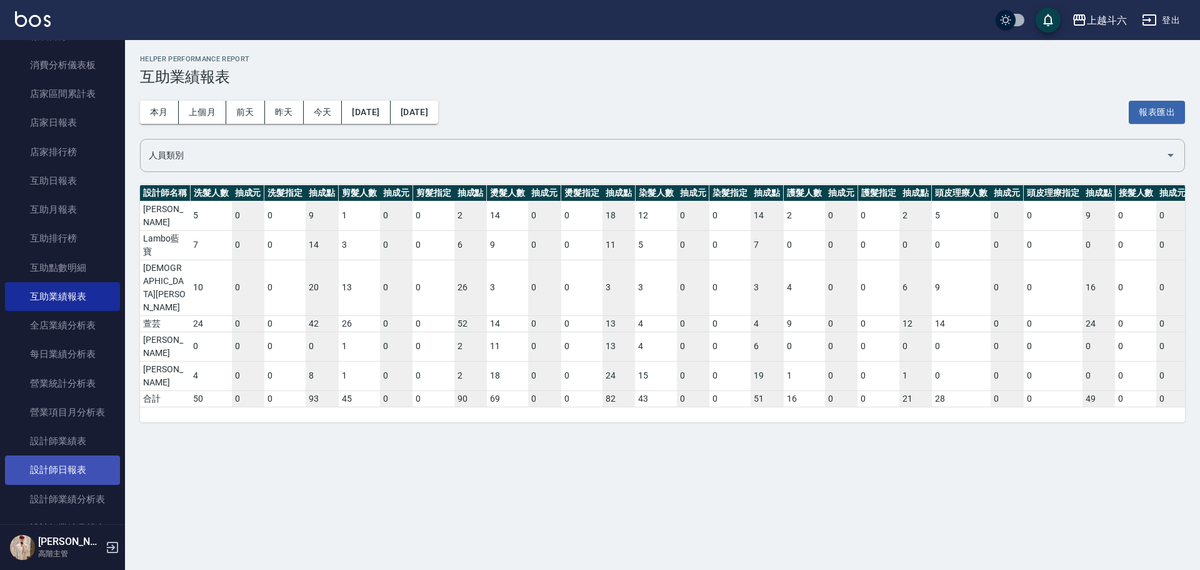
click at [101, 470] on link "設計師日報表" at bounding box center [62, 469] width 115 height 29
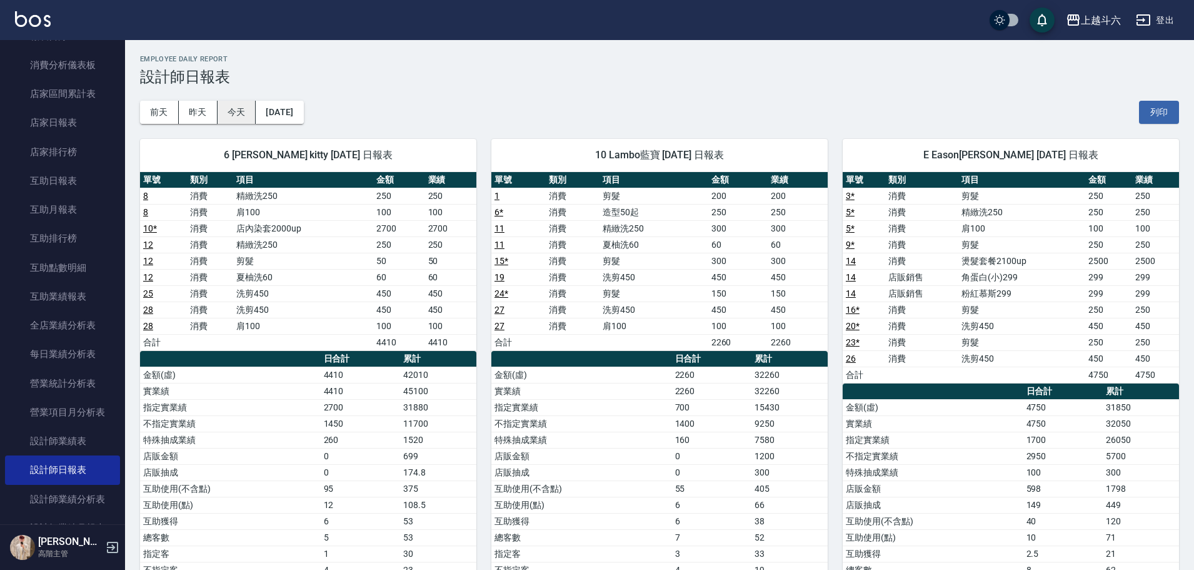
click at [239, 116] on button "今天" at bounding box center [237, 112] width 39 height 23
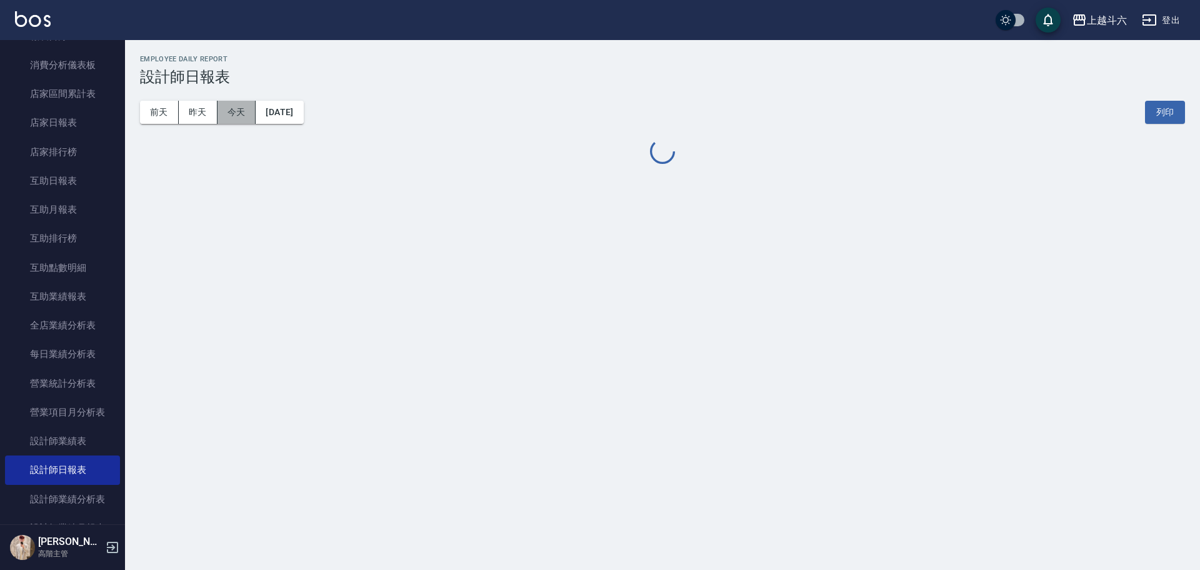
click at [239, 116] on button "今天" at bounding box center [237, 112] width 39 height 23
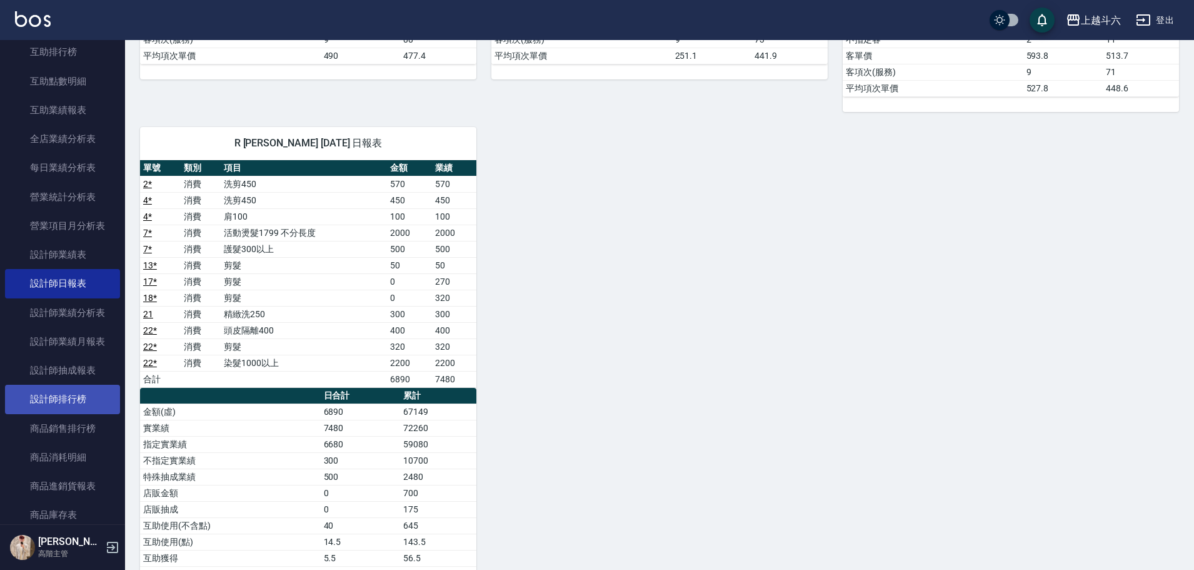
scroll to position [313, 0]
click at [85, 400] on link "設計師排行榜" at bounding box center [62, 397] width 115 height 29
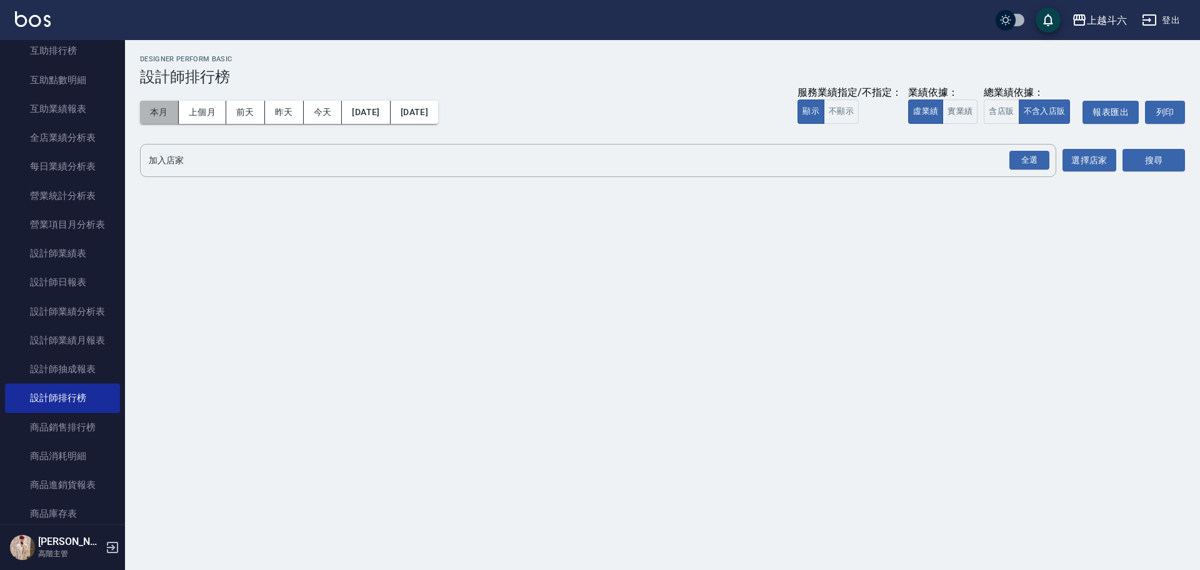
click at [156, 116] on button "本月" at bounding box center [159, 112] width 39 height 23
click at [955, 114] on button "實業績" at bounding box center [960, 111] width 35 height 24
click at [1042, 166] on div "全選" at bounding box center [1030, 160] width 40 height 19
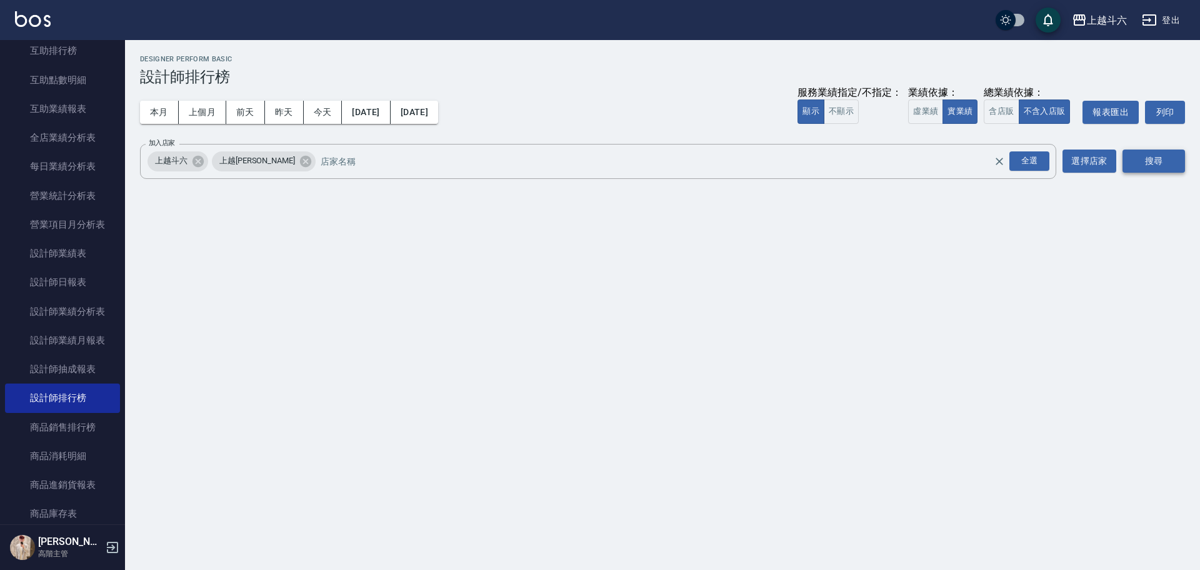
click at [1158, 163] on button "搜尋" at bounding box center [1154, 160] width 63 height 23
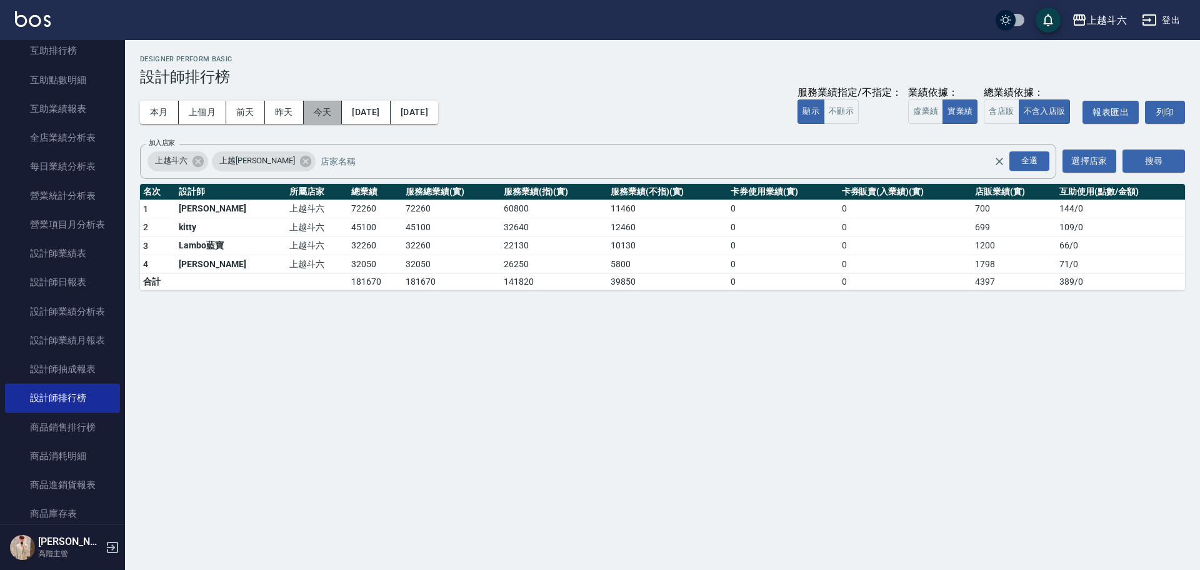
click at [335, 114] on button "今天" at bounding box center [323, 112] width 39 height 23
click at [334, 113] on button "今天" at bounding box center [323, 112] width 39 height 23
click at [333, 113] on button "今天" at bounding box center [323, 112] width 39 height 23
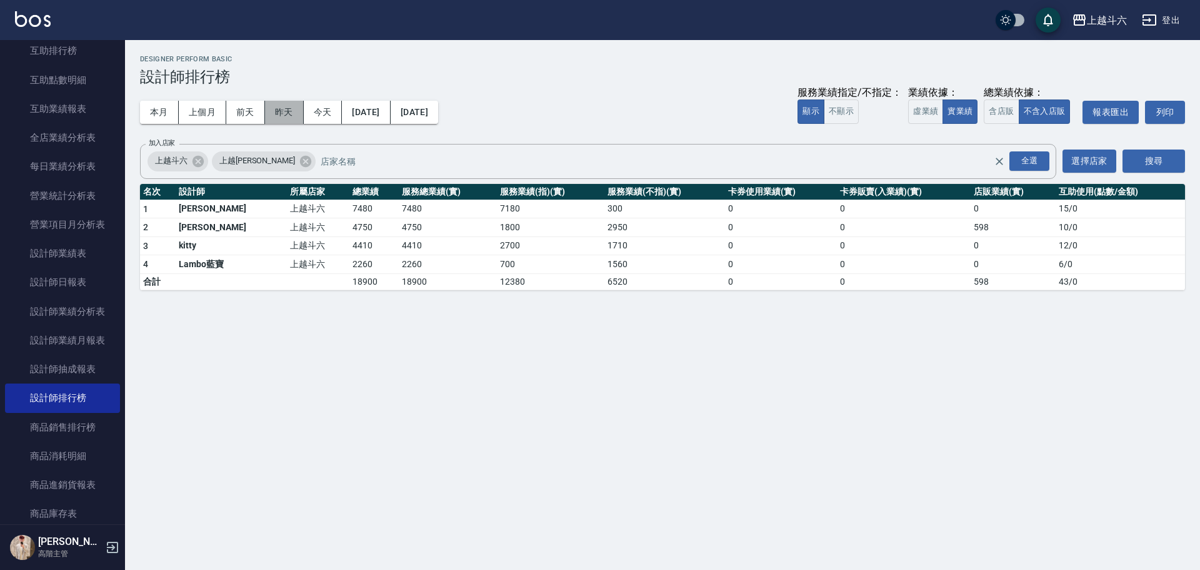
click at [288, 117] on button "昨天" at bounding box center [284, 112] width 39 height 23
click at [243, 117] on button "前天" at bounding box center [245, 112] width 39 height 23
click at [163, 116] on button "本月" at bounding box center [159, 112] width 39 height 23
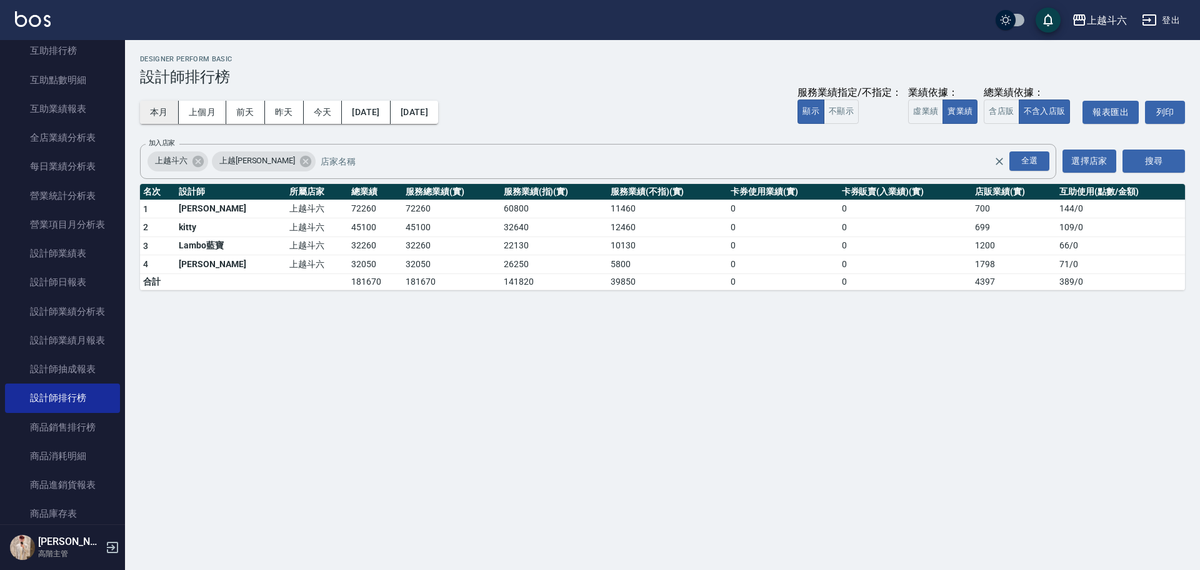
click at [158, 117] on button "本月" at bounding box center [159, 112] width 39 height 23
click at [156, 117] on button "本月" at bounding box center [159, 112] width 39 height 23
click at [156, 116] on button "本月" at bounding box center [159, 112] width 39 height 23
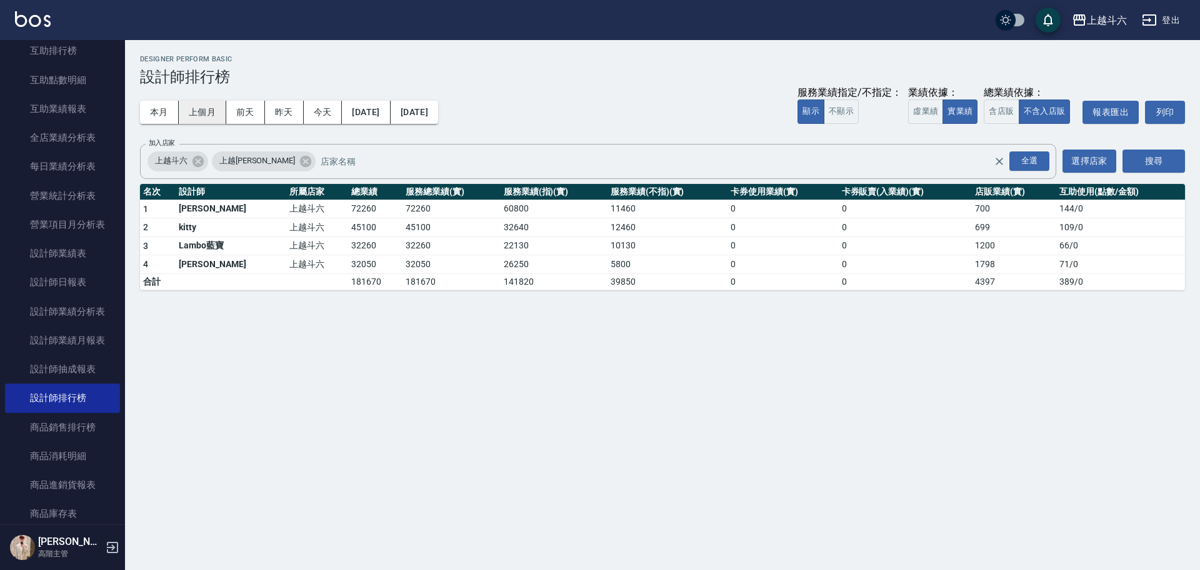
click at [196, 121] on button "上個月" at bounding box center [203, 112] width 48 height 23
click at [438, 114] on button "2025/09/30" at bounding box center [415, 112] width 48 height 23
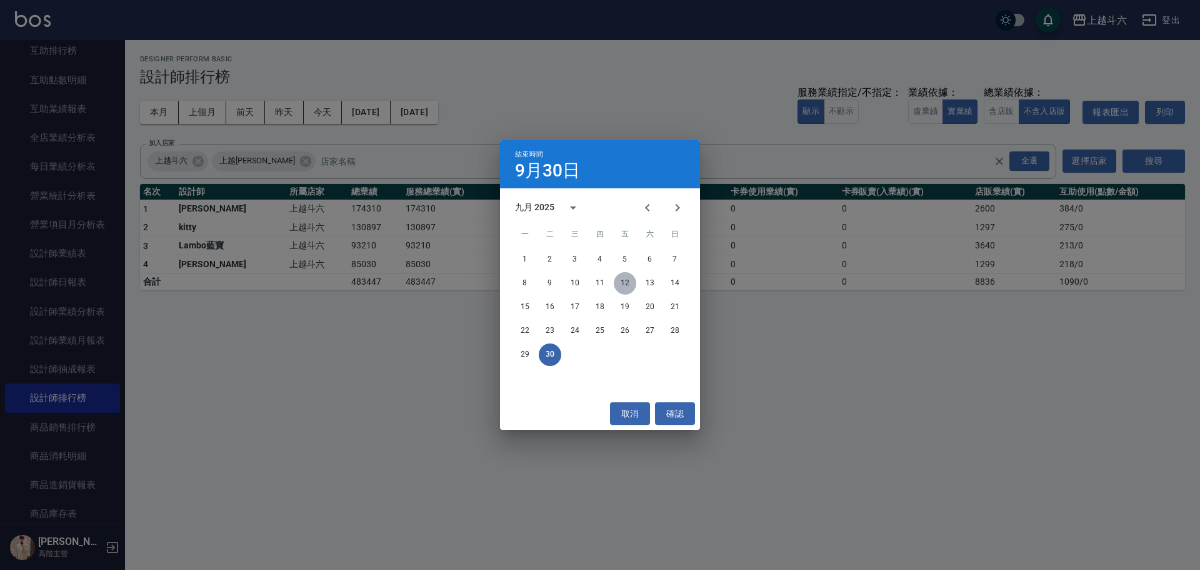
click at [620, 285] on button "12" at bounding box center [625, 283] width 23 height 23
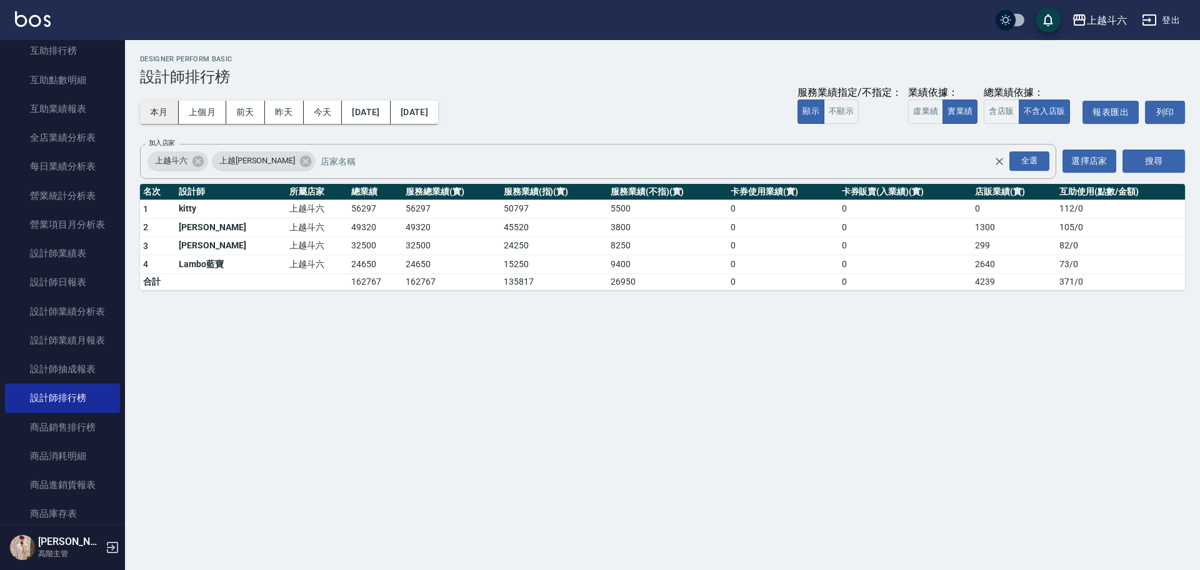
click at [163, 114] on button "本月" at bounding box center [159, 112] width 39 height 23
click at [333, 115] on button "今天" at bounding box center [323, 112] width 39 height 23
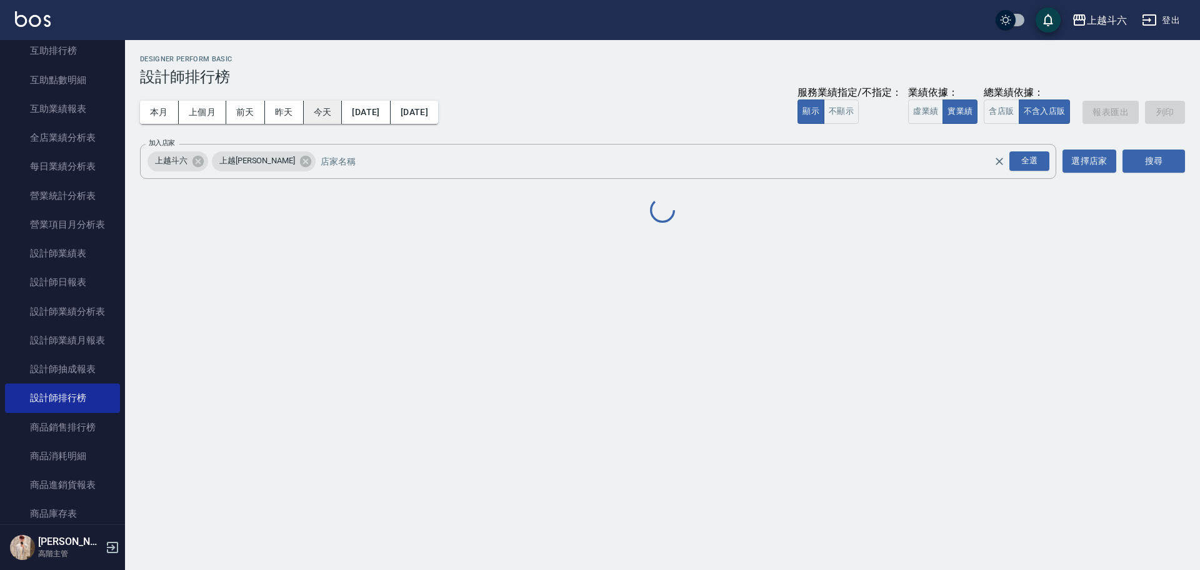
click at [333, 115] on button "今天" at bounding box center [323, 112] width 39 height 23
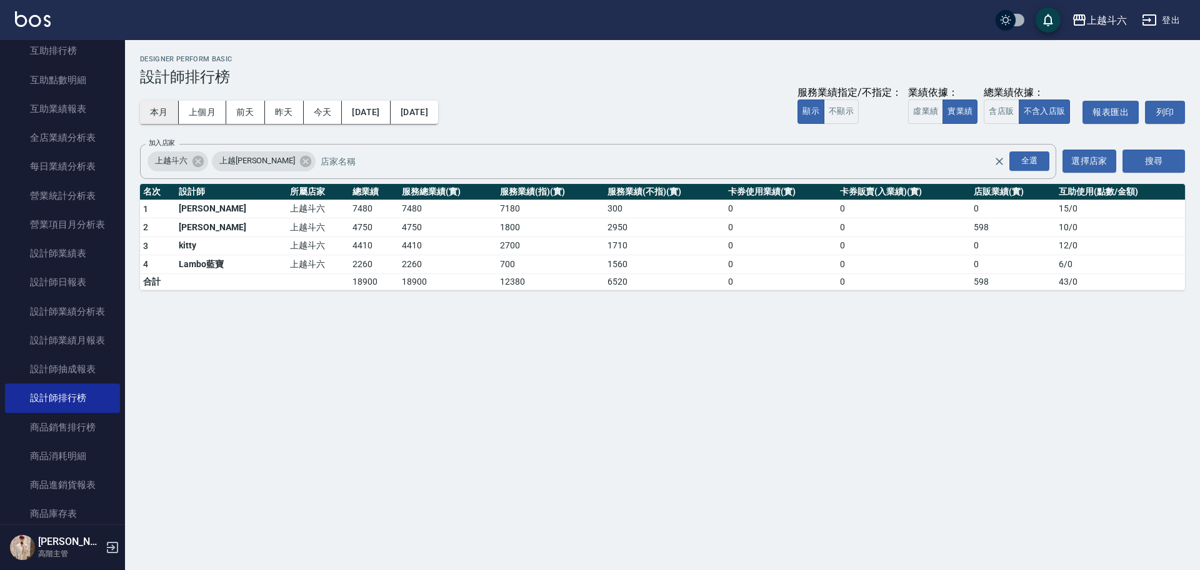
click at [154, 109] on button "本月" at bounding box center [159, 112] width 39 height 23
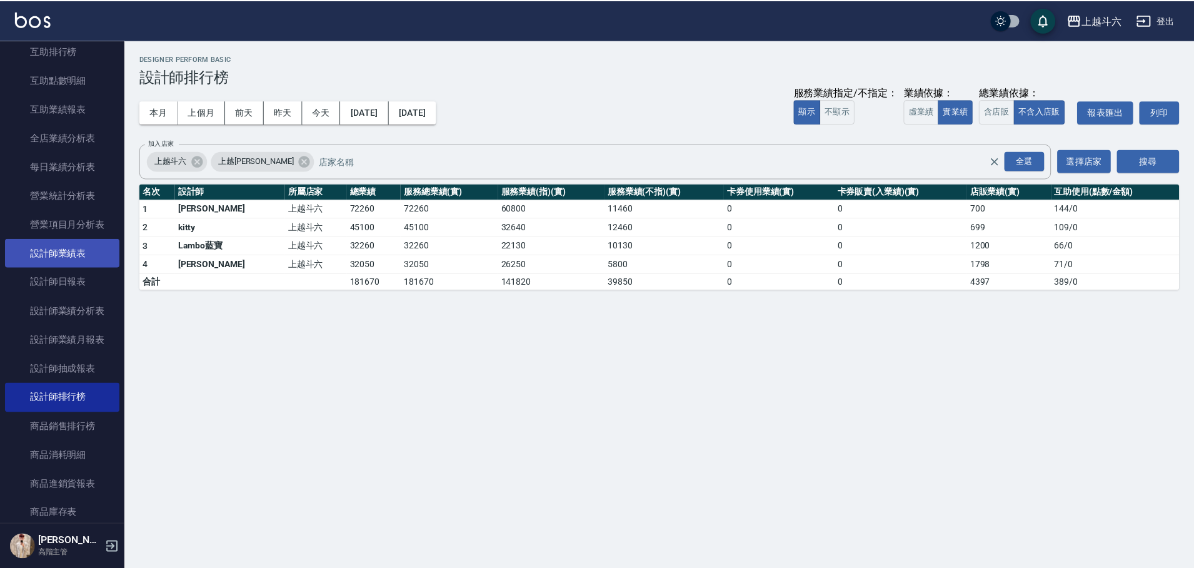
scroll to position [250, 0]
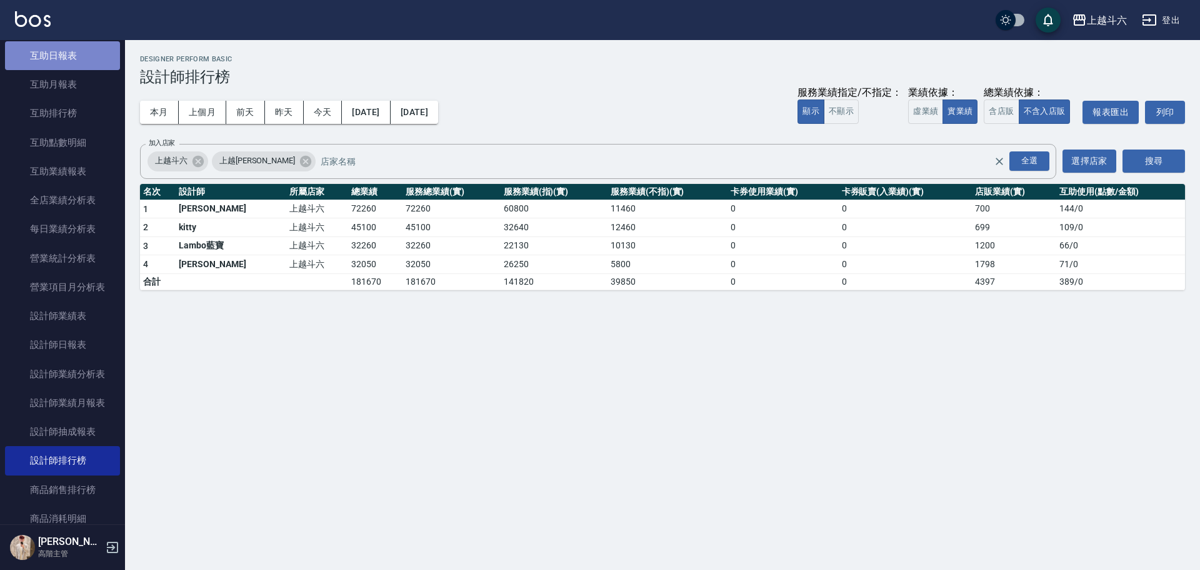
click at [83, 54] on link "互助日報表" at bounding box center [62, 55] width 115 height 29
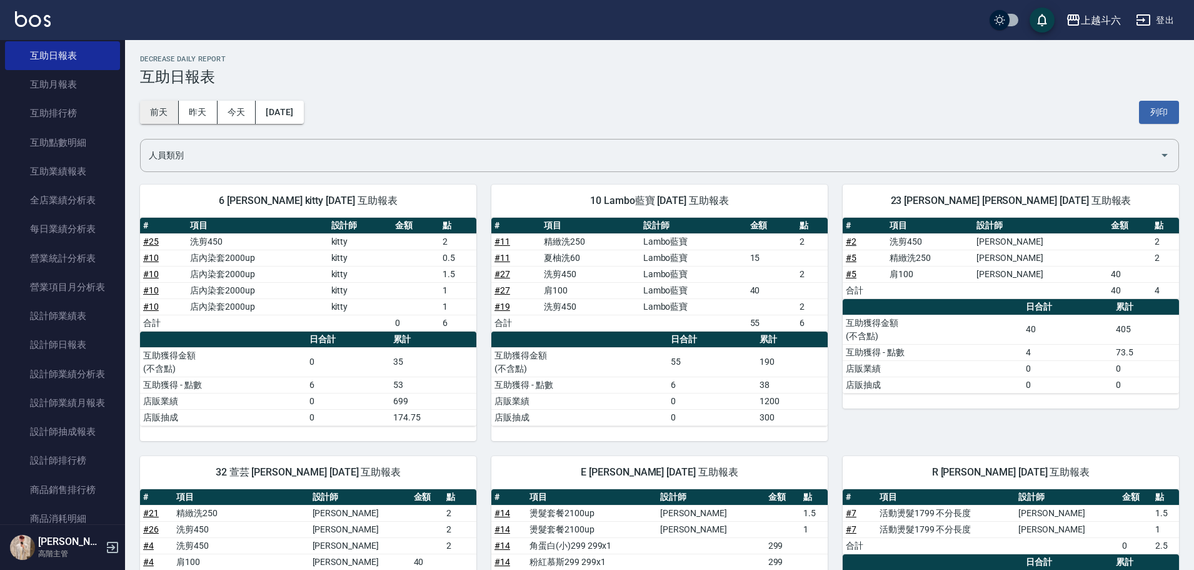
click at [163, 106] on button "前天" at bounding box center [159, 112] width 39 height 23
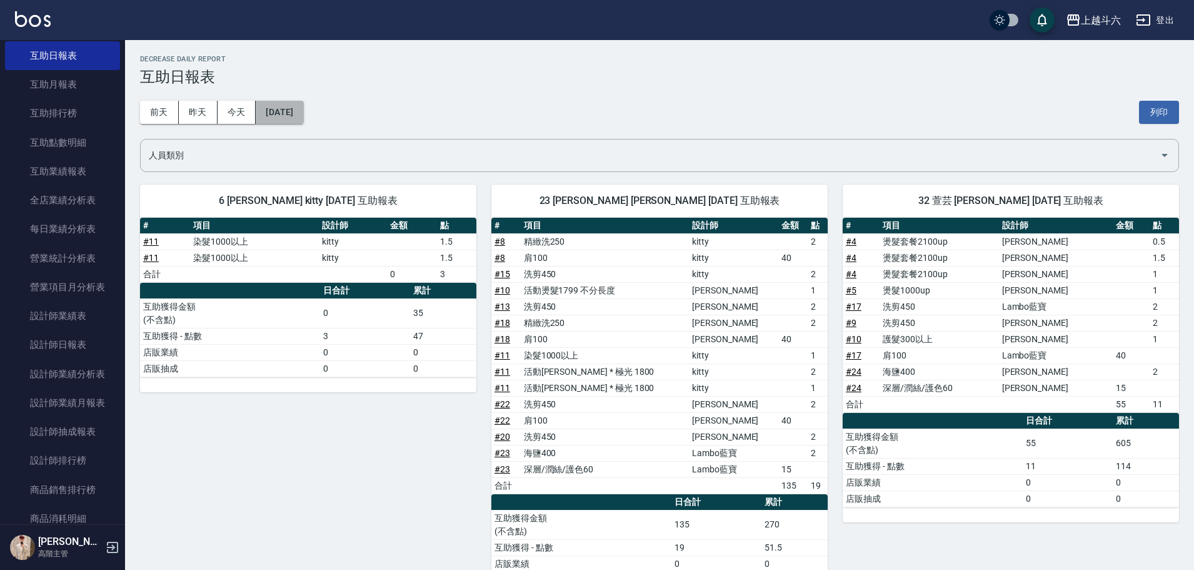
click at [256, 113] on button "2025/10/10" at bounding box center [280, 112] width 48 height 23
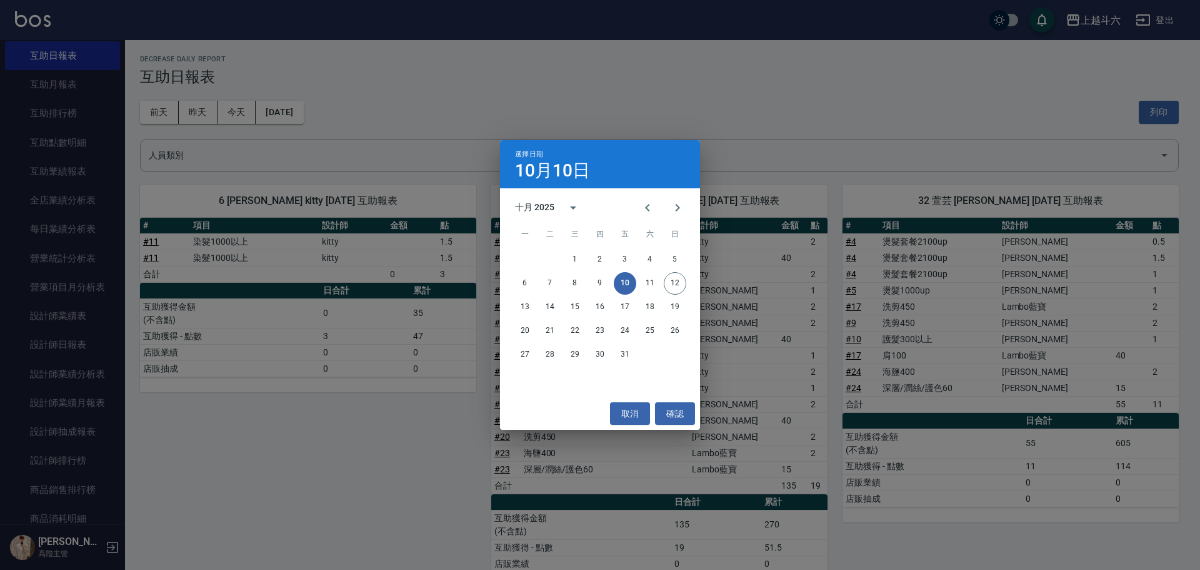
click at [250, 113] on div "選擇日期 10月10日 十月 2025 一 二 三 四 五 六 日 1 2 3 4 5 6 7 8 9 10 11 12 13 14 15 16 17 18 …" at bounding box center [600, 285] width 1200 height 570
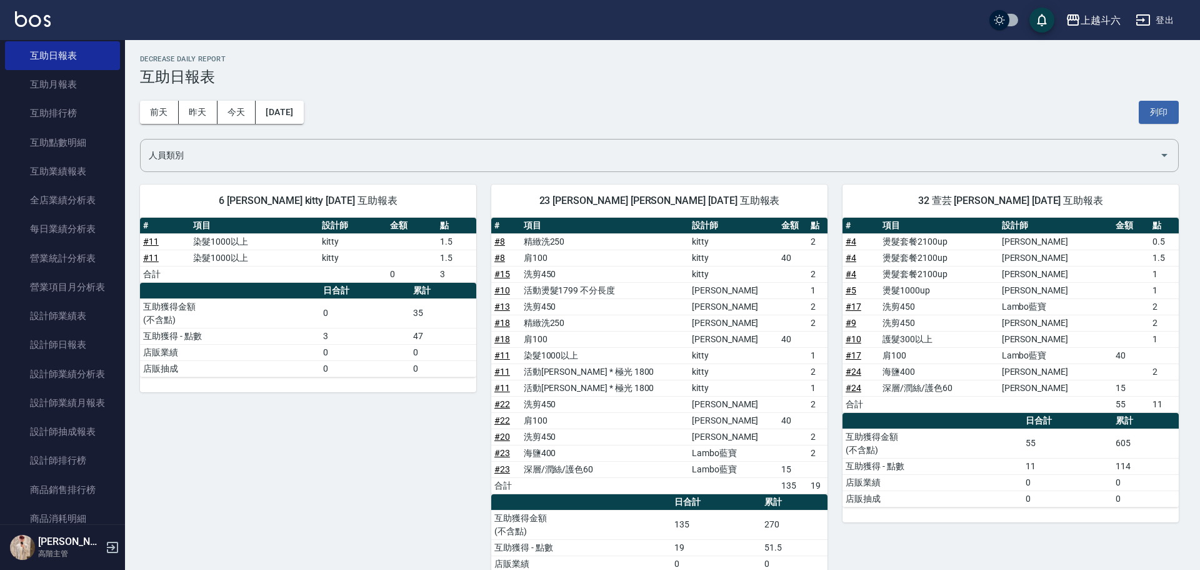
click at [249, 113] on div "選擇日期 10月10日 十月 2025 一 二 三 四 五 六 日 1 2 3 4 5 6 7 8 9 10 11 12 13 14 15 16 17 18 …" at bounding box center [600, 285] width 1200 height 570
click at [249, 113] on button "今天" at bounding box center [237, 112] width 39 height 23
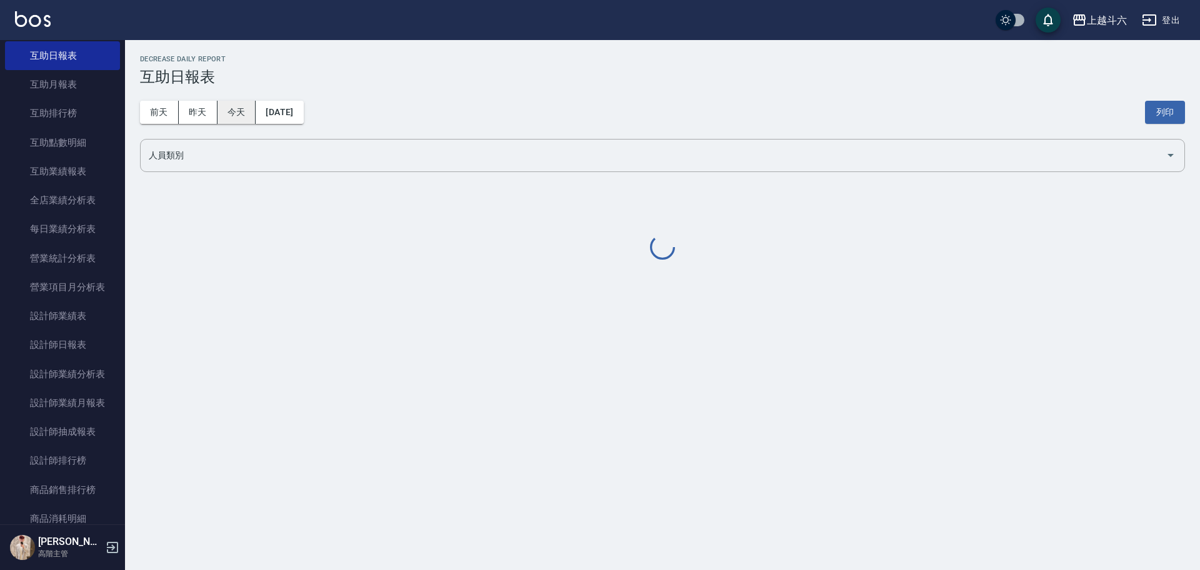
click at [248, 113] on button "今天" at bounding box center [237, 112] width 39 height 23
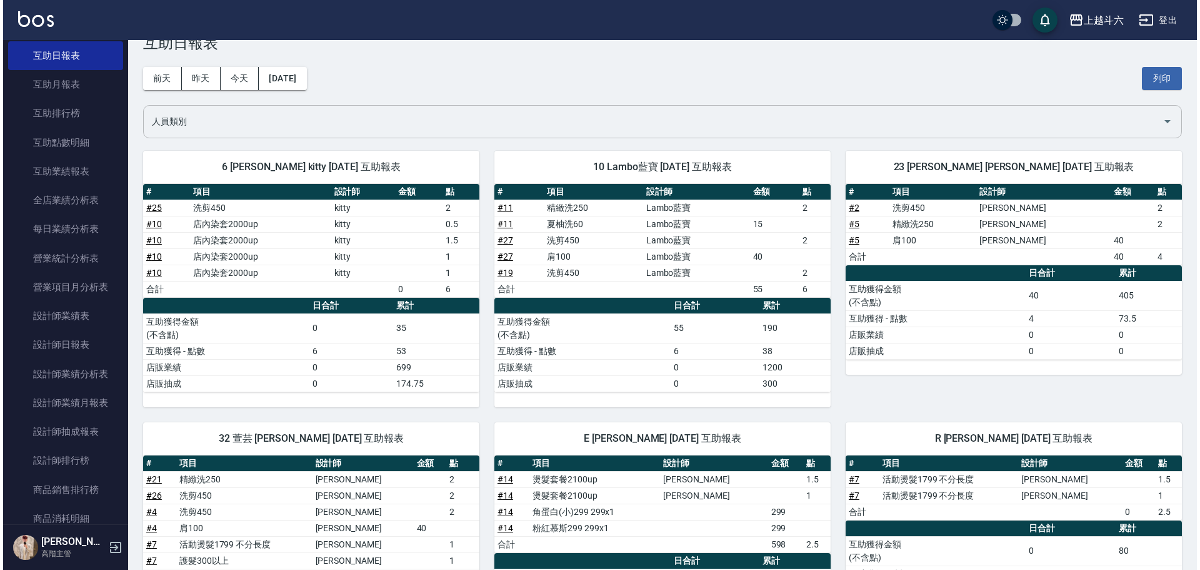
scroll to position [8, 0]
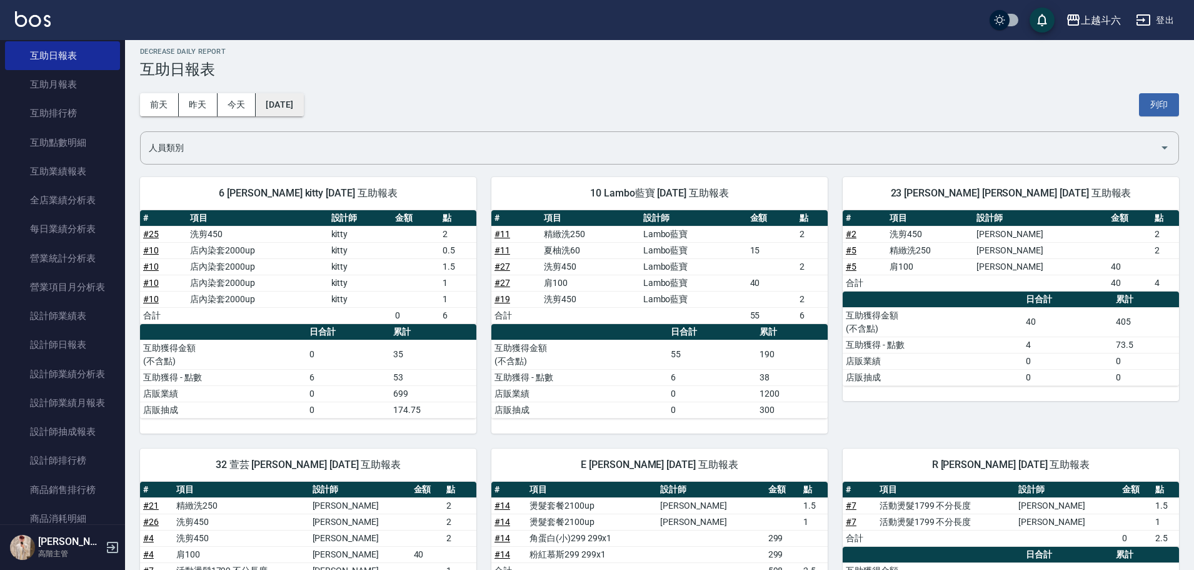
click at [278, 103] on button "2025/10/12" at bounding box center [280, 104] width 48 height 23
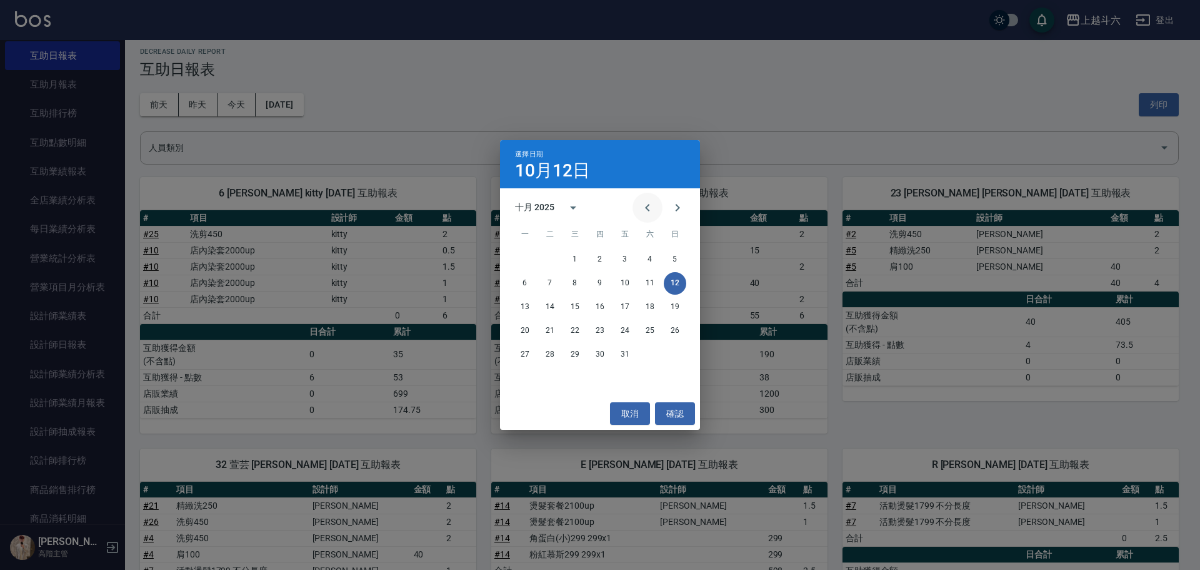
click at [652, 200] on icon "Previous month" at bounding box center [647, 207] width 15 height 15
click at [548, 355] on button "30" at bounding box center [550, 354] width 23 height 23
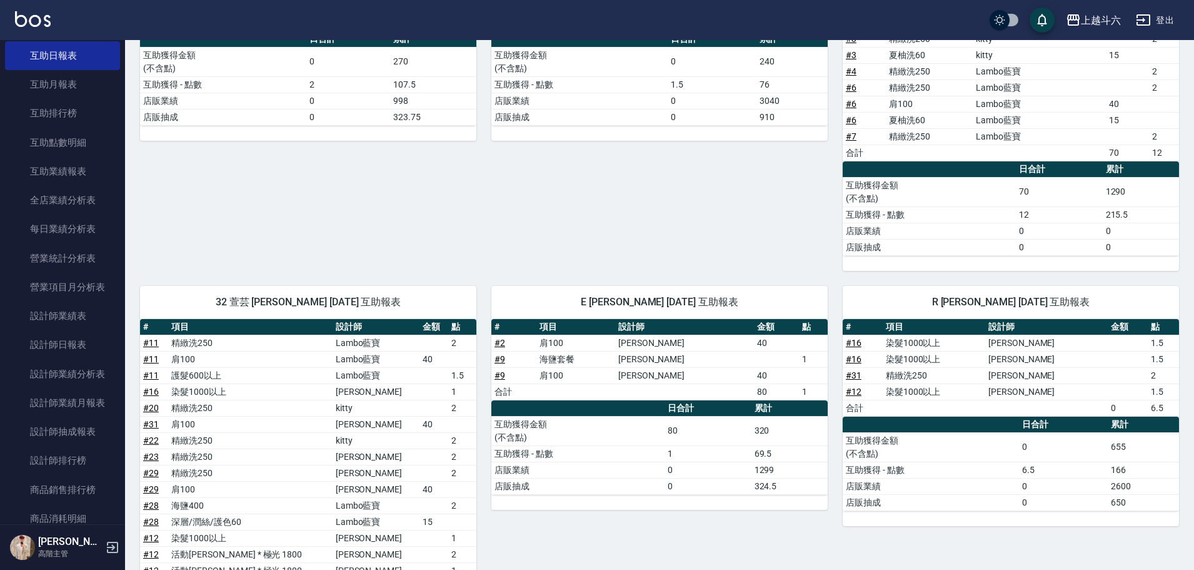
scroll to position [375, 0]
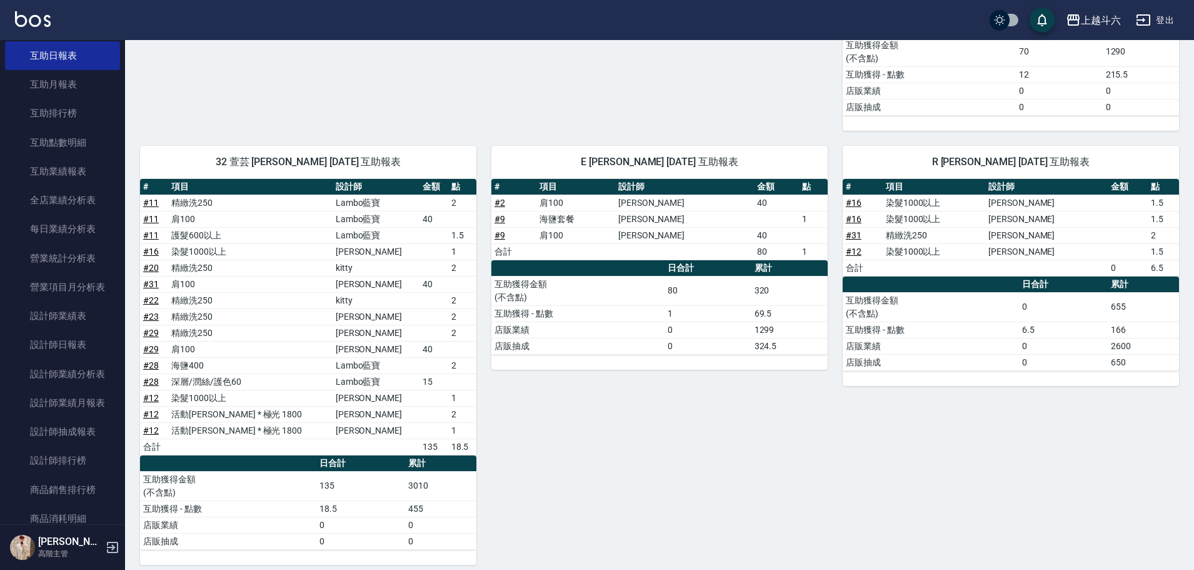
click at [28, 19] on img at bounding box center [33, 19] width 36 height 16
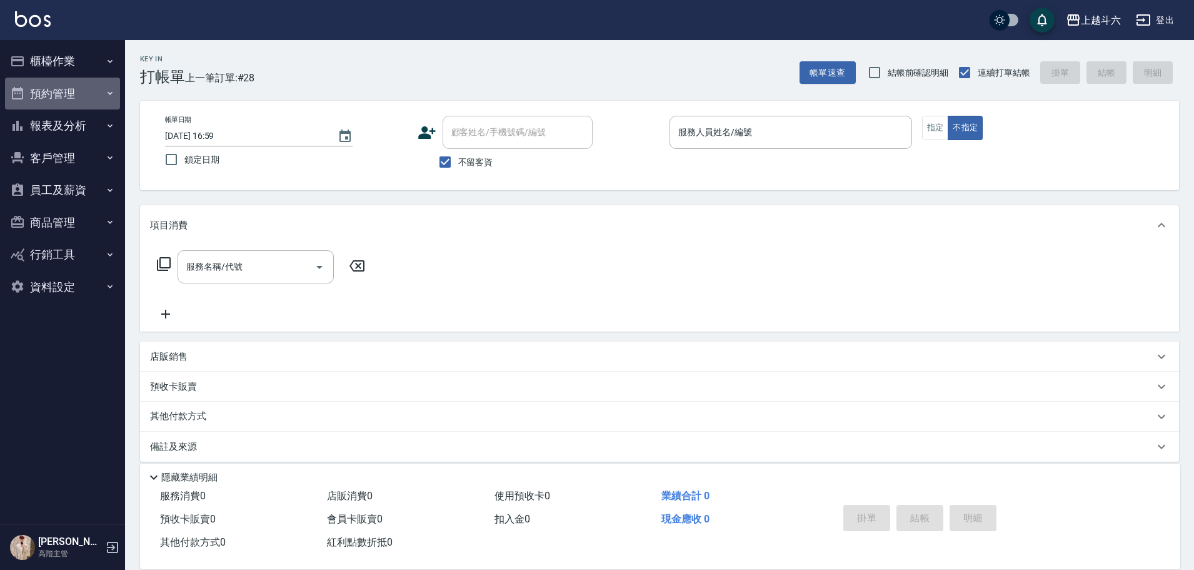
click at [74, 86] on button "預約管理" at bounding box center [62, 94] width 115 height 33
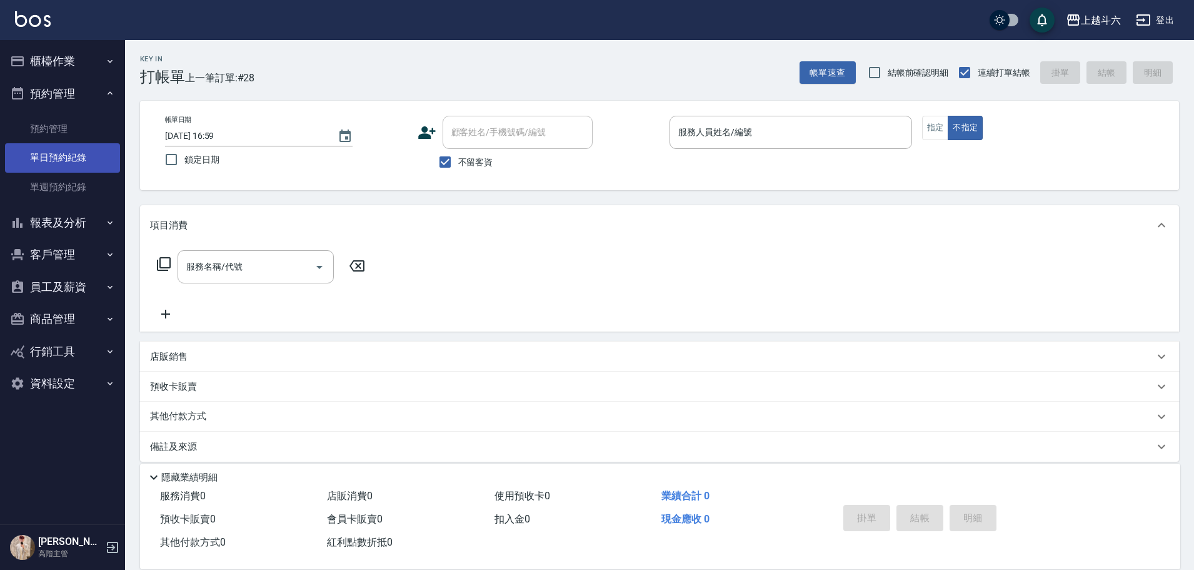
click at [91, 154] on link "單日預約紀錄" at bounding box center [62, 157] width 115 height 29
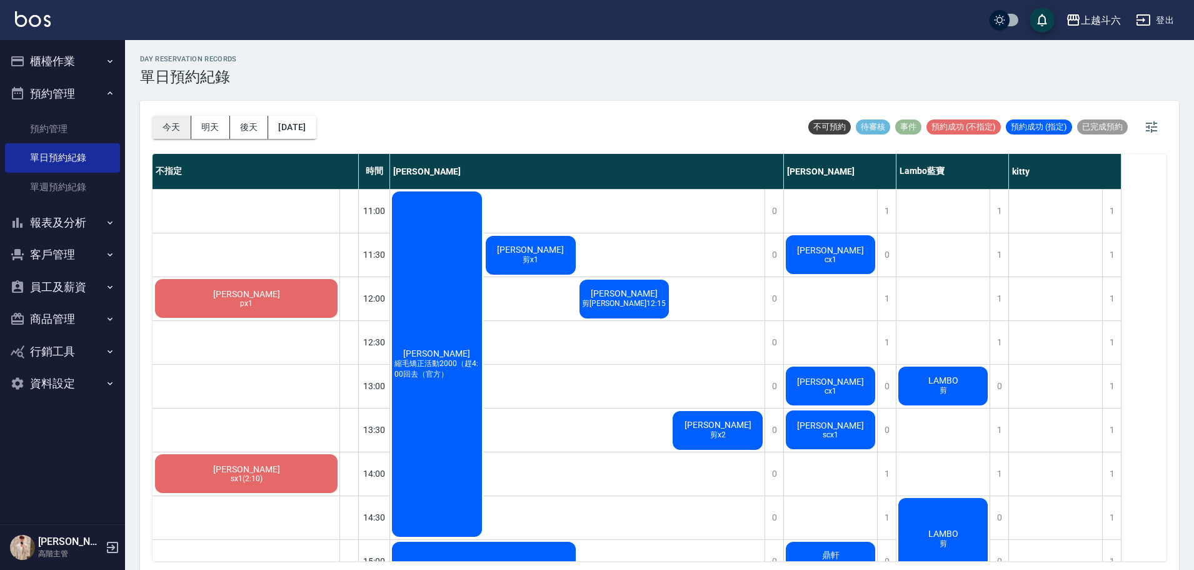
click at [174, 131] on button "今天" at bounding box center [172, 127] width 39 height 23
click at [174, 130] on button "今天" at bounding box center [172, 127] width 39 height 23
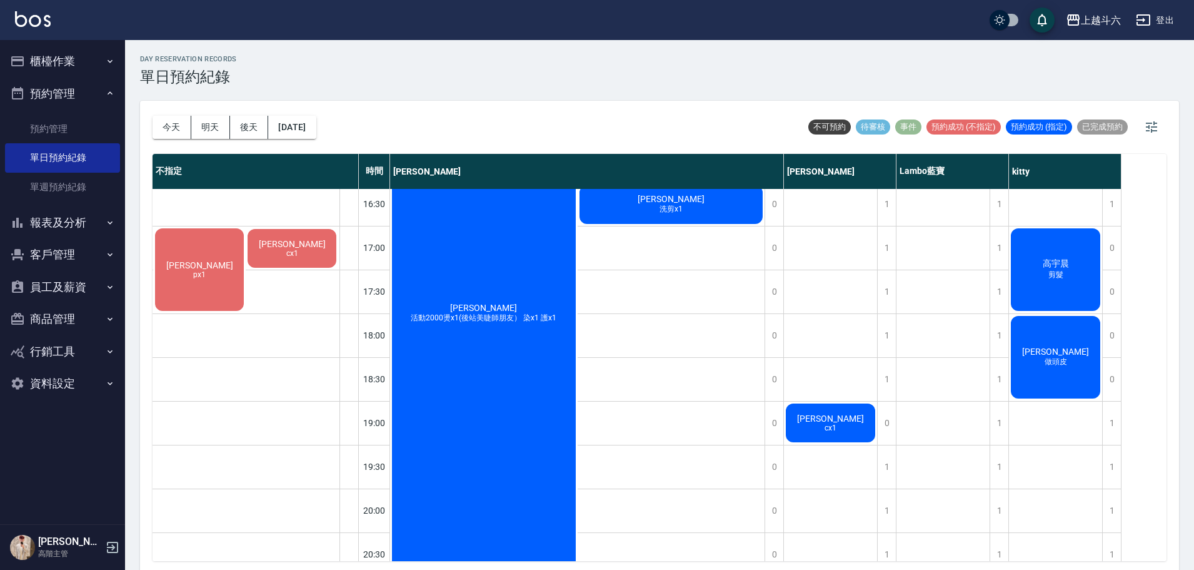
scroll to position [557, 0]
